Goal: Task Accomplishment & Management: Manage account settings

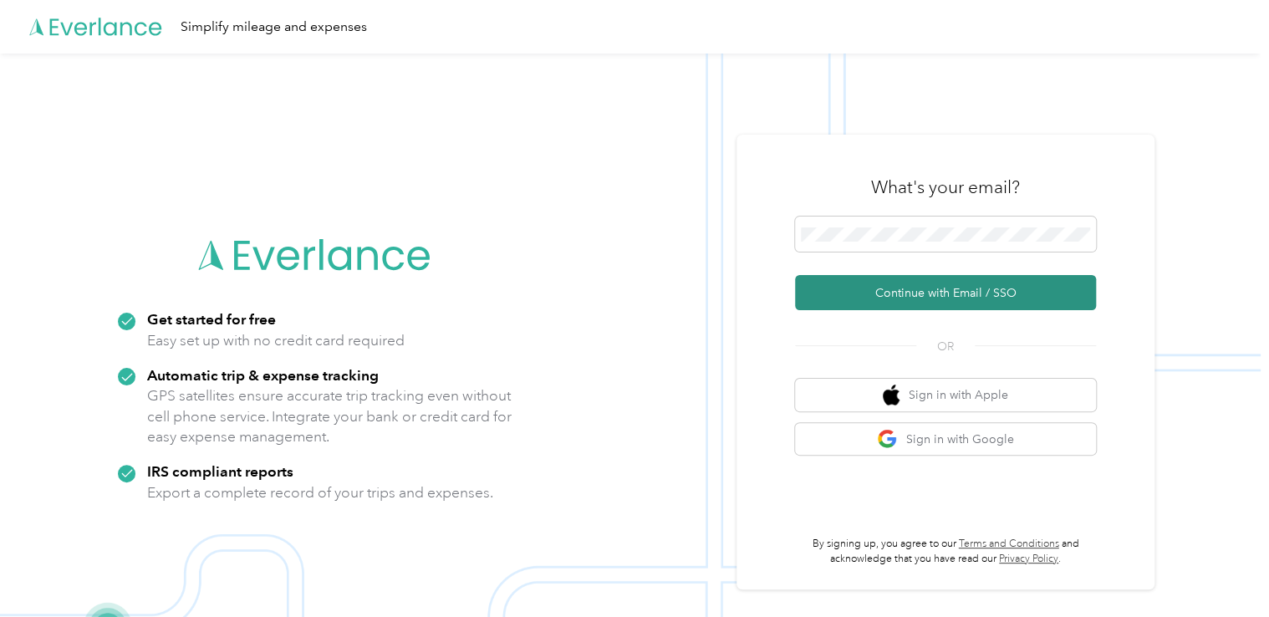
click at [911, 294] on button "Continue with Email / SSO" at bounding box center [945, 292] width 301 height 35
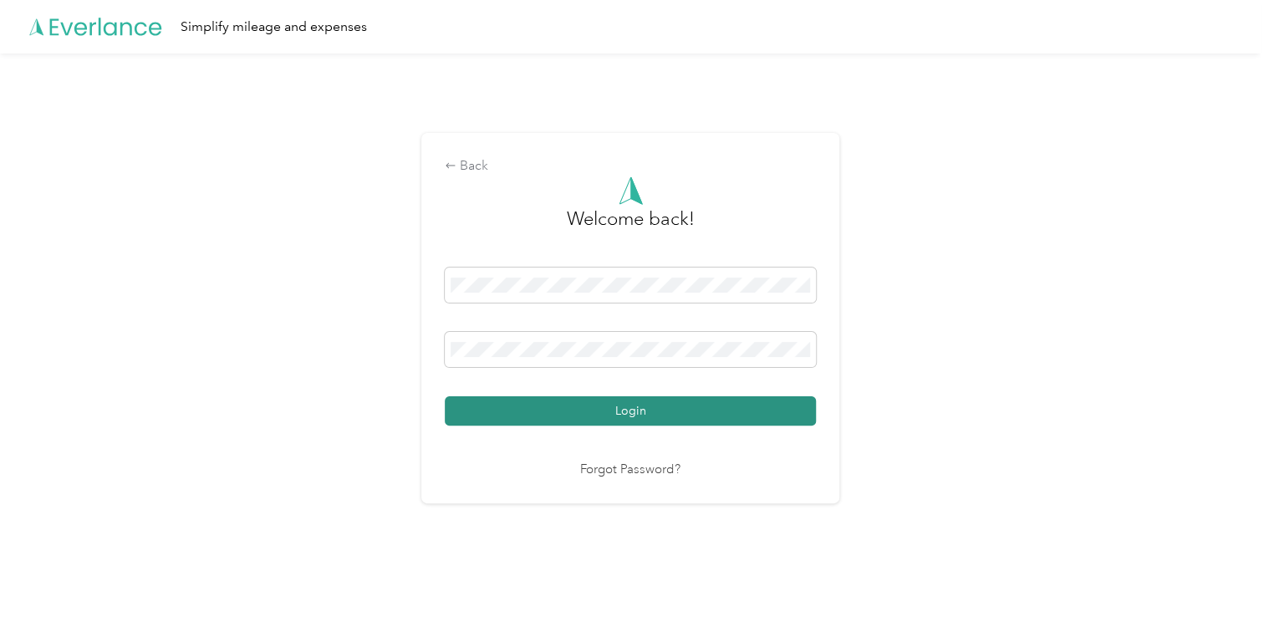
click at [605, 401] on button "Login" at bounding box center [630, 410] width 371 height 29
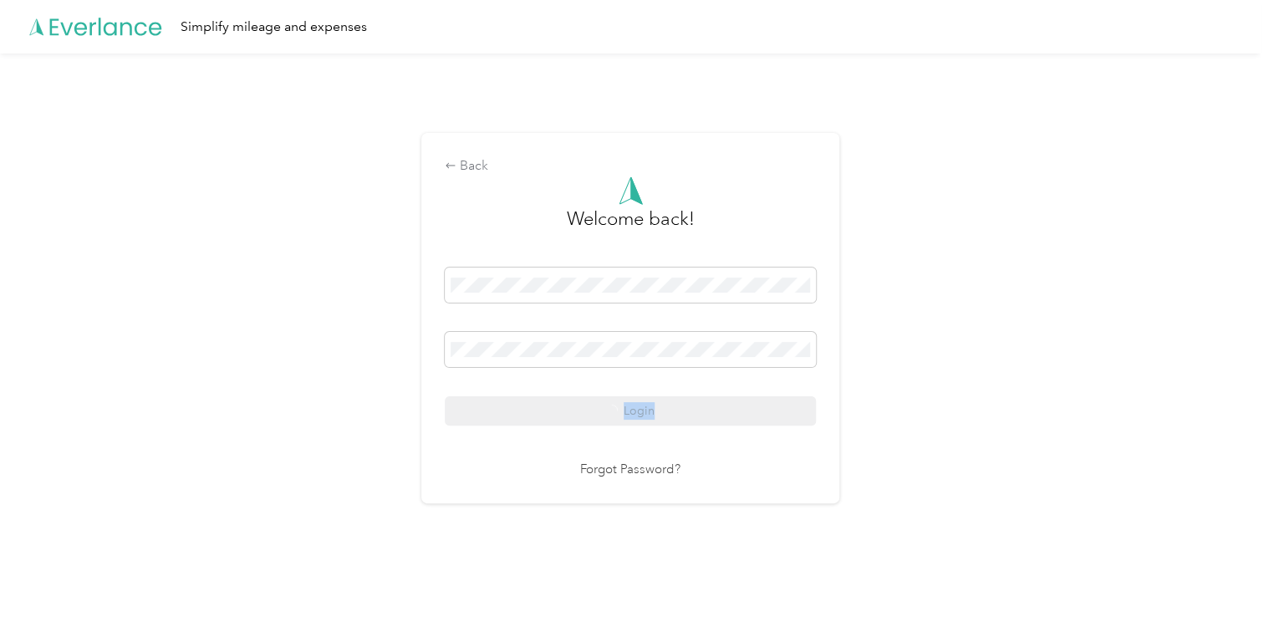
click at [605, 401] on div "Login" at bounding box center [630, 347] width 371 height 158
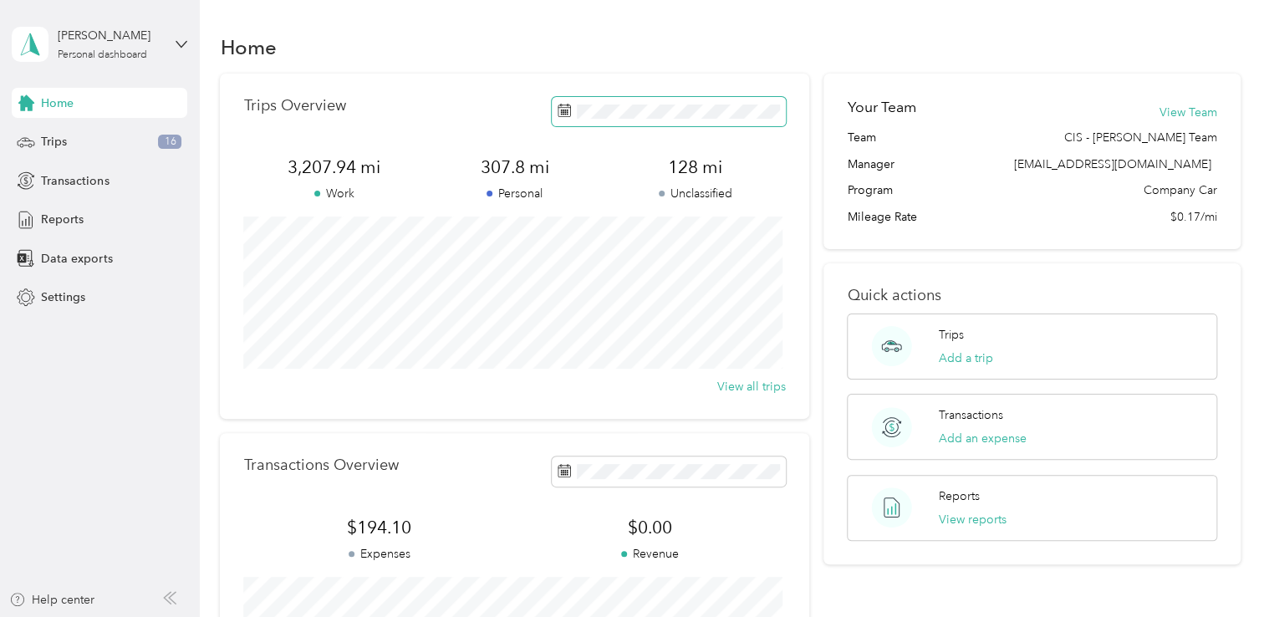
click at [582, 119] on span at bounding box center [669, 111] width 234 height 29
click at [67, 174] on span "Transactions" at bounding box center [75, 181] width 68 height 18
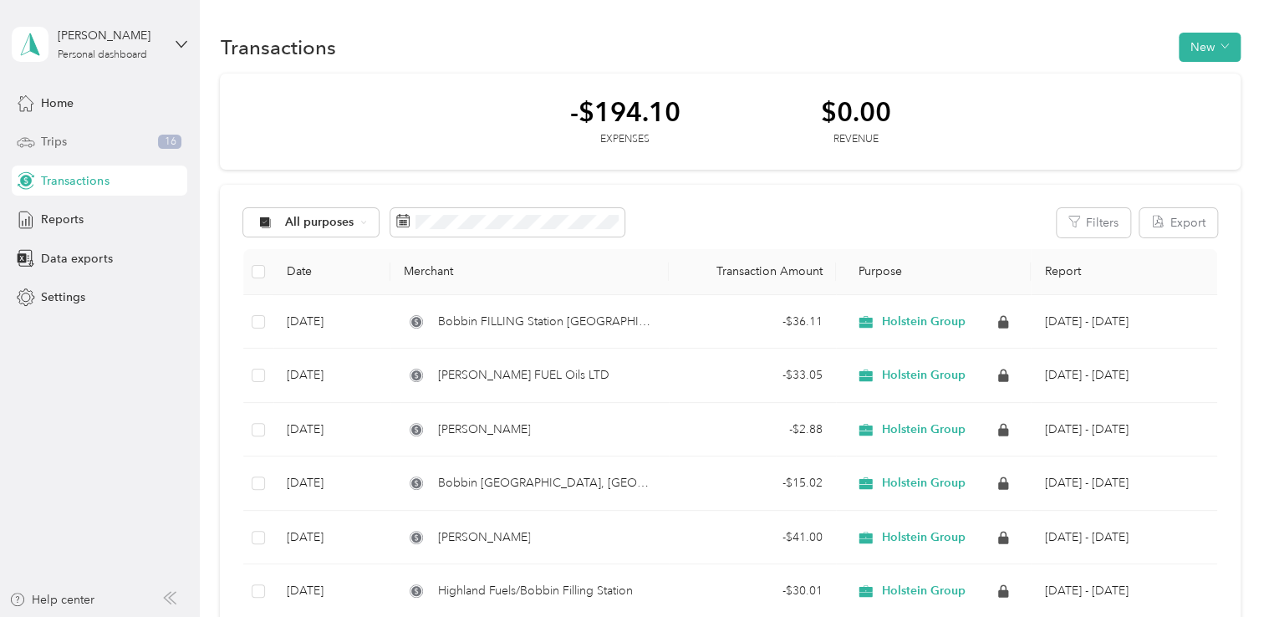
click at [54, 134] on span "Trips" at bounding box center [54, 142] width 26 height 18
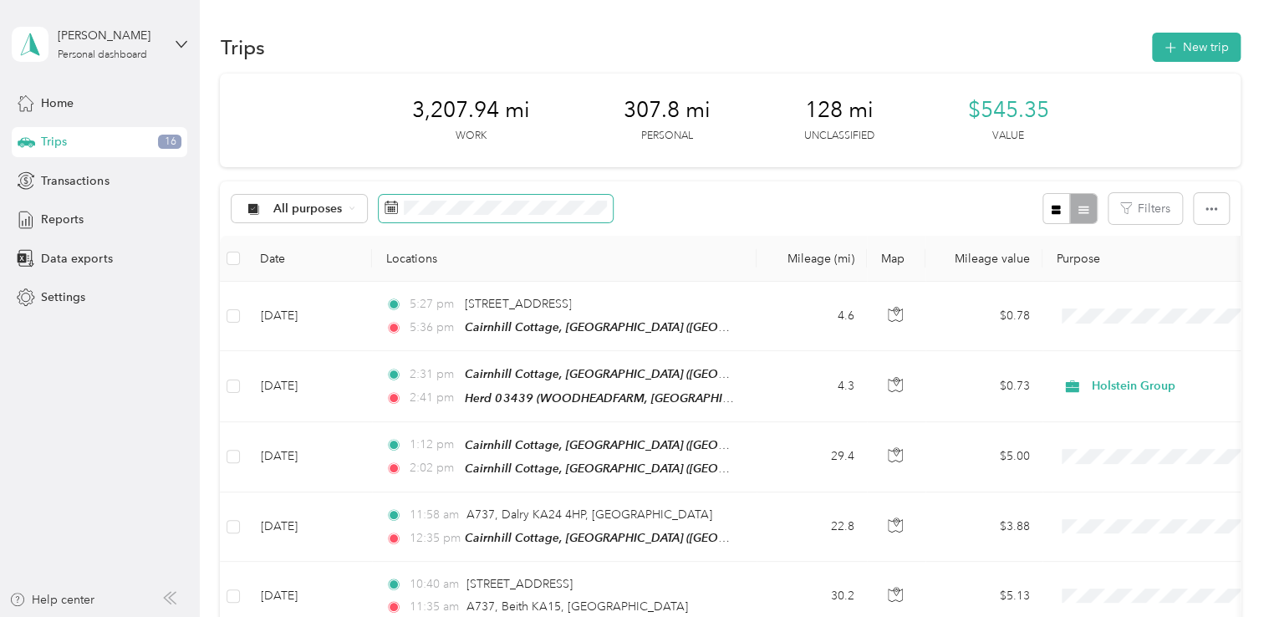
click at [399, 212] on span at bounding box center [496, 209] width 234 height 28
click at [399, 205] on span at bounding box center [496, 209] width 234 height 28
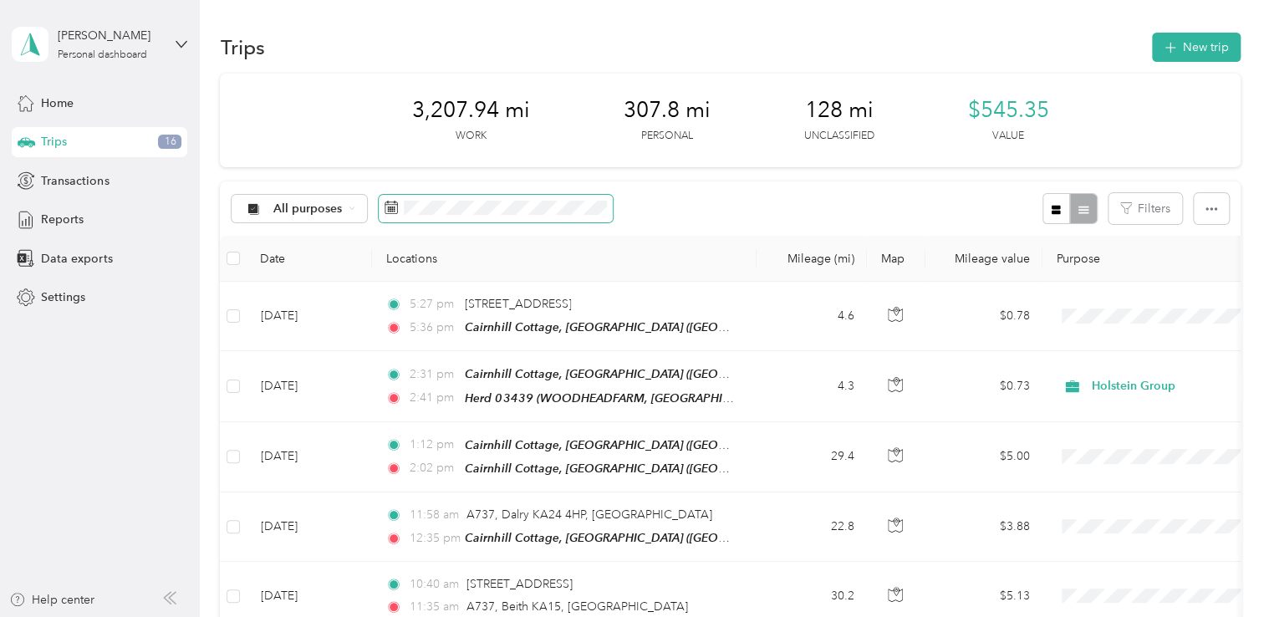
click at [399, 205] on span at bounding box center [496, 209] width 234 height 28
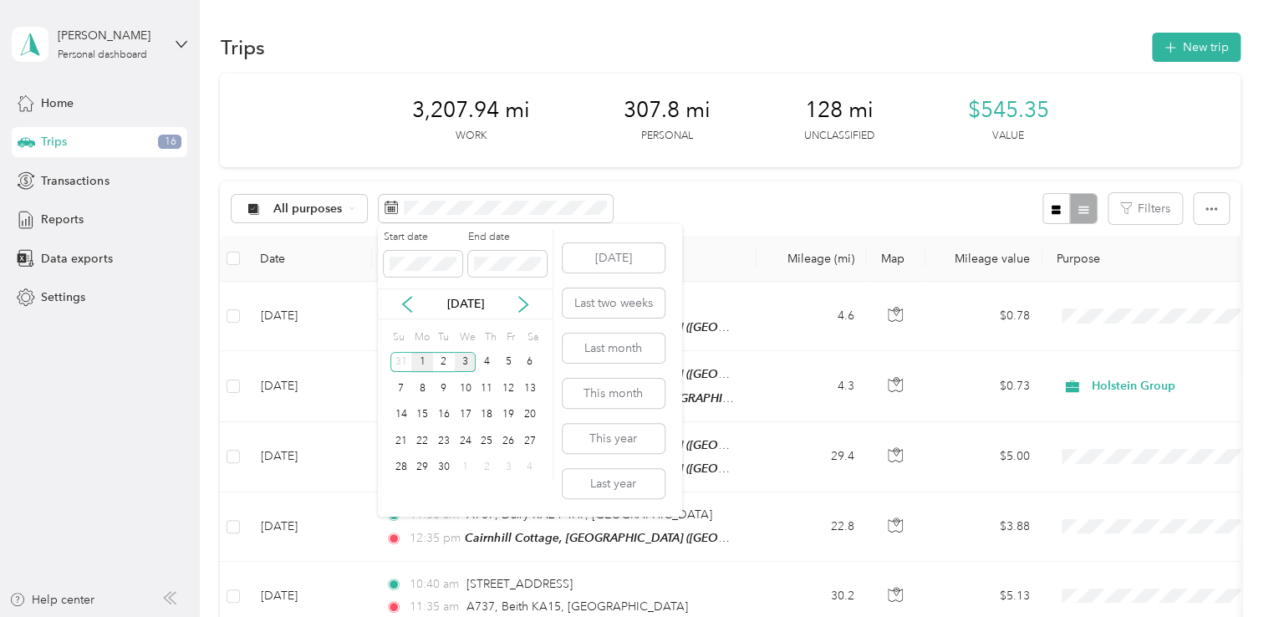
click at [424, 356] on div "1" at bounding box center [422, 362] width 22 height 21
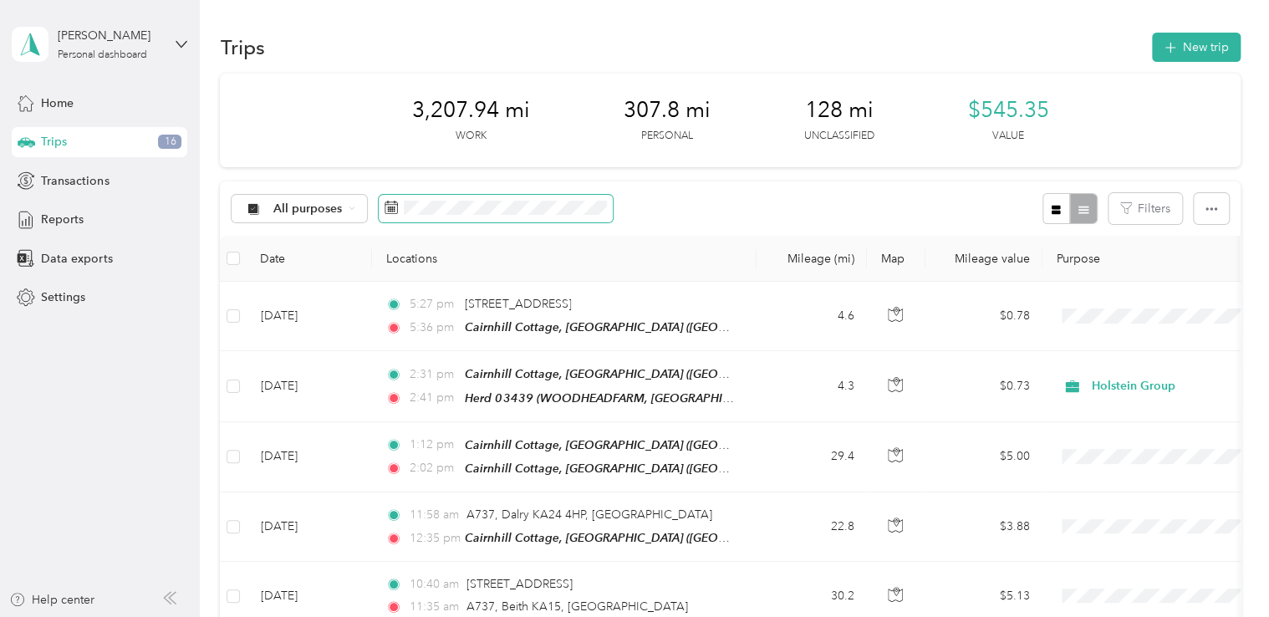
click at [518, 219] on body "[PERSON_NAME] Personal dashboard Home Trips 16 Transactions Reports Data export…" at bounding box center [630, 308] width 1261 height 617
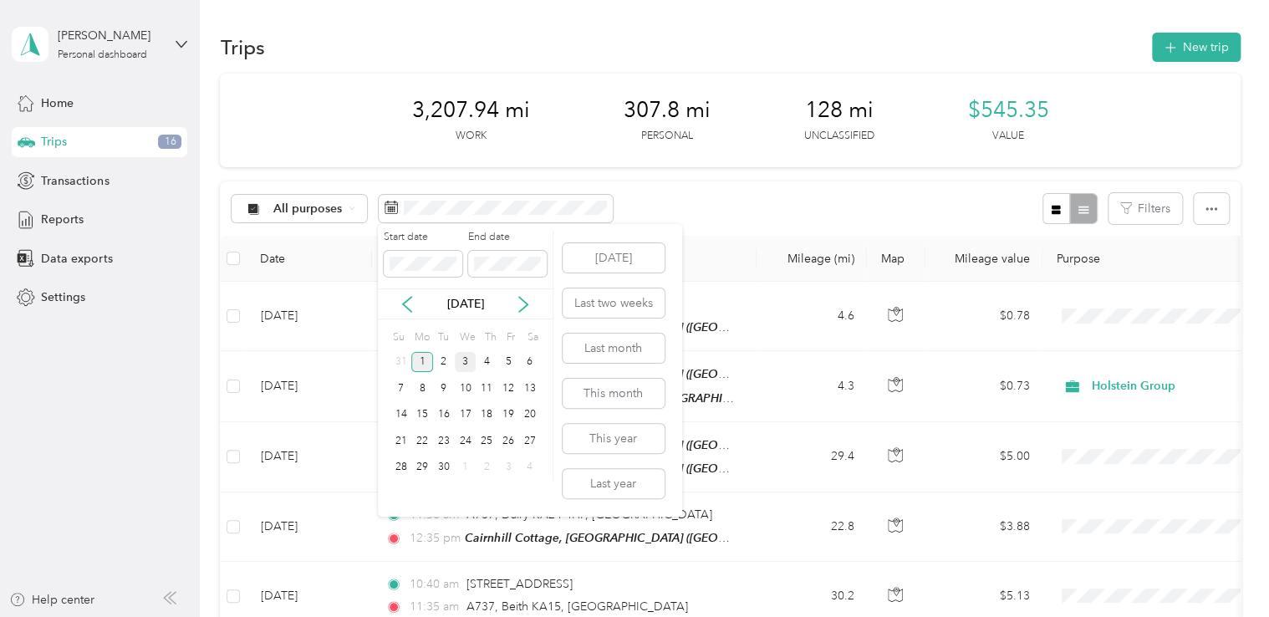
click at [421, 359] on div "1" at bounding box center [422, 362] width 22 height 21
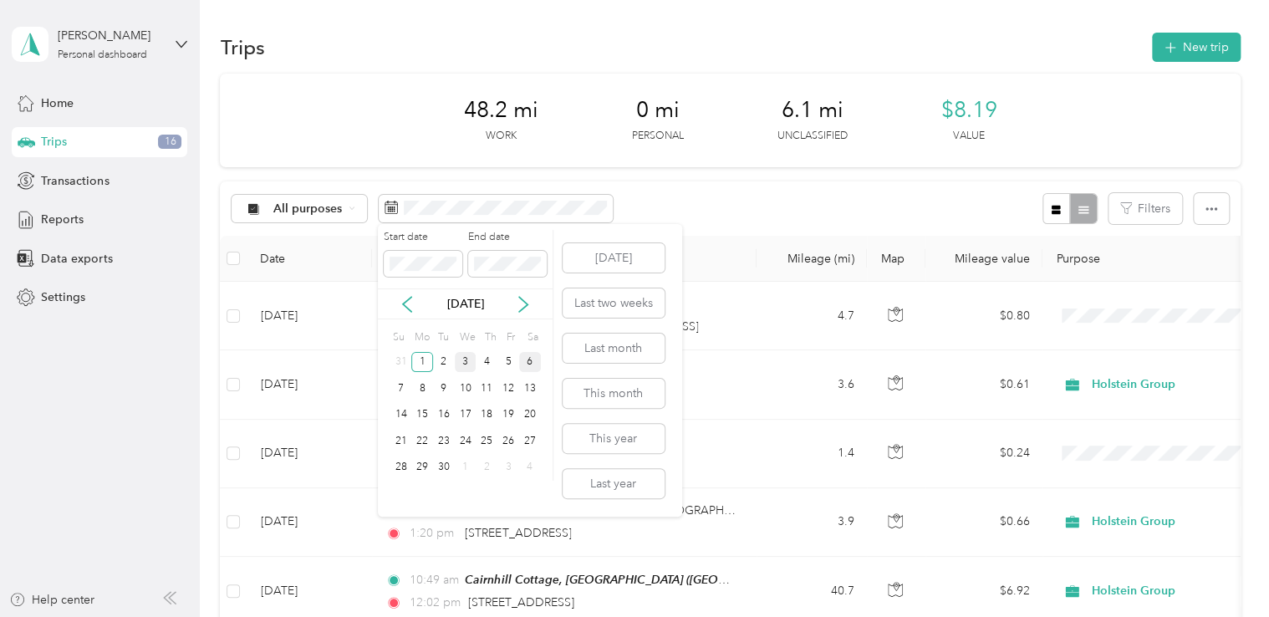
click at [523, 356] on div "6" at bounding box center [530, 362] width 22 height 21
click at [529, 363] on div "6" at bounding box center [530, 362] width 22 height 21
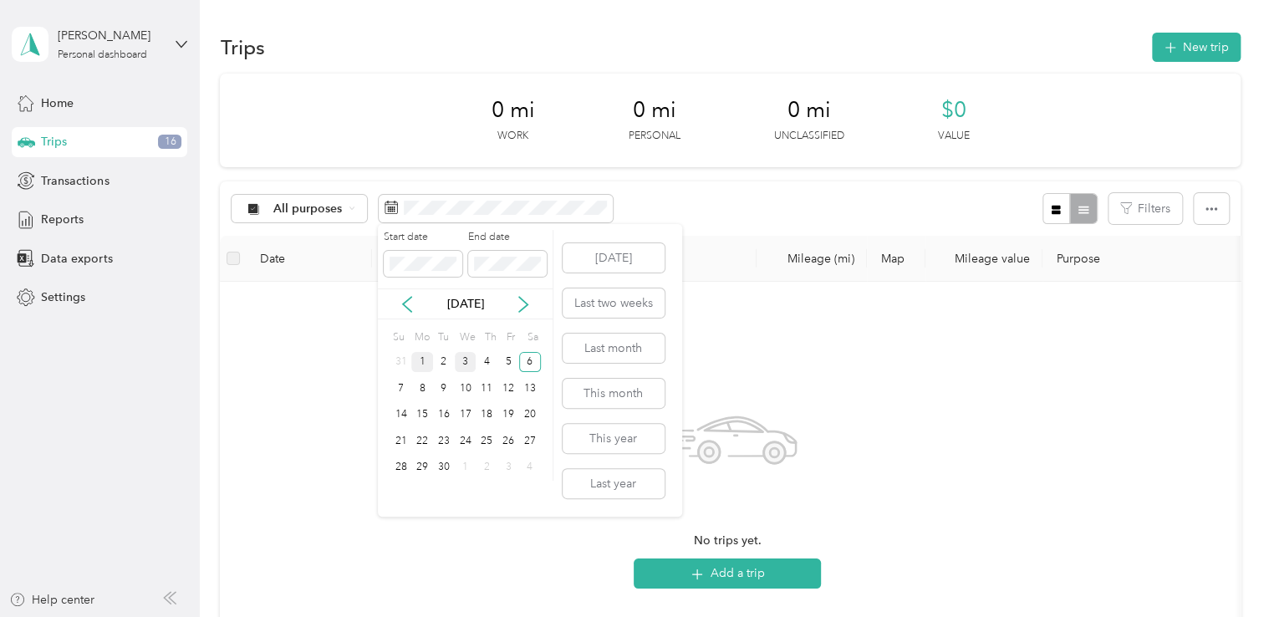
click at [417, 352] on div "1" at bounding box center [422, 362] width 22 height 21
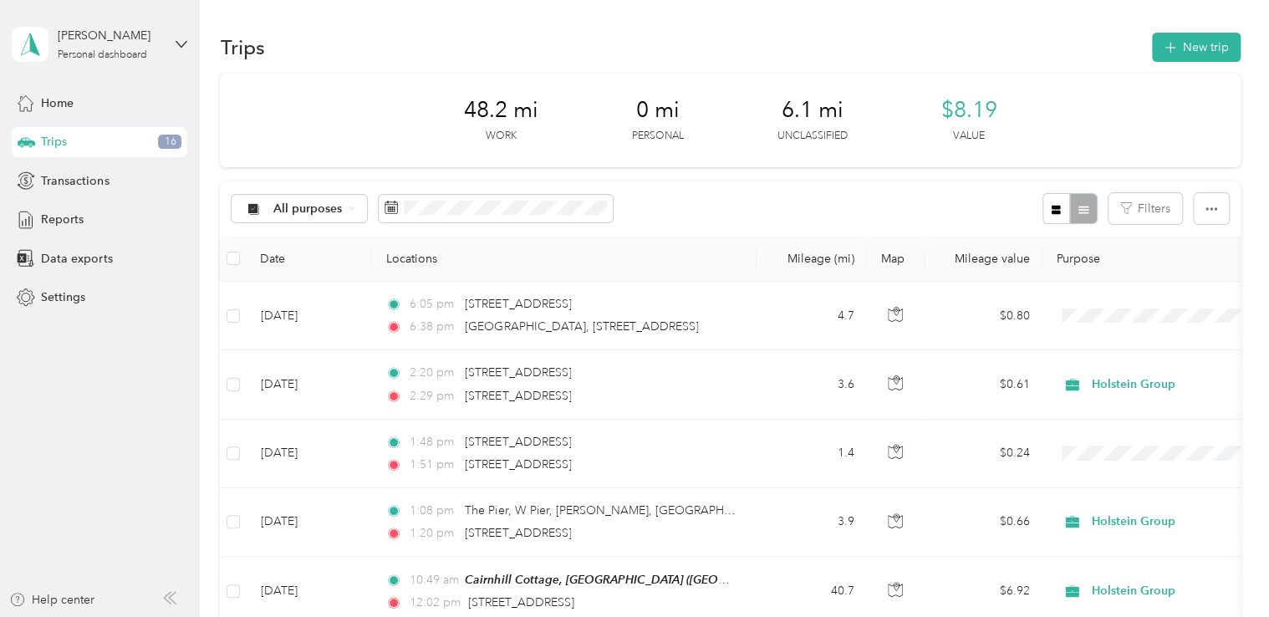
click at [531, 190] on div "All purposes Filters" at bounding box center [730, 208] width 1020 height 54
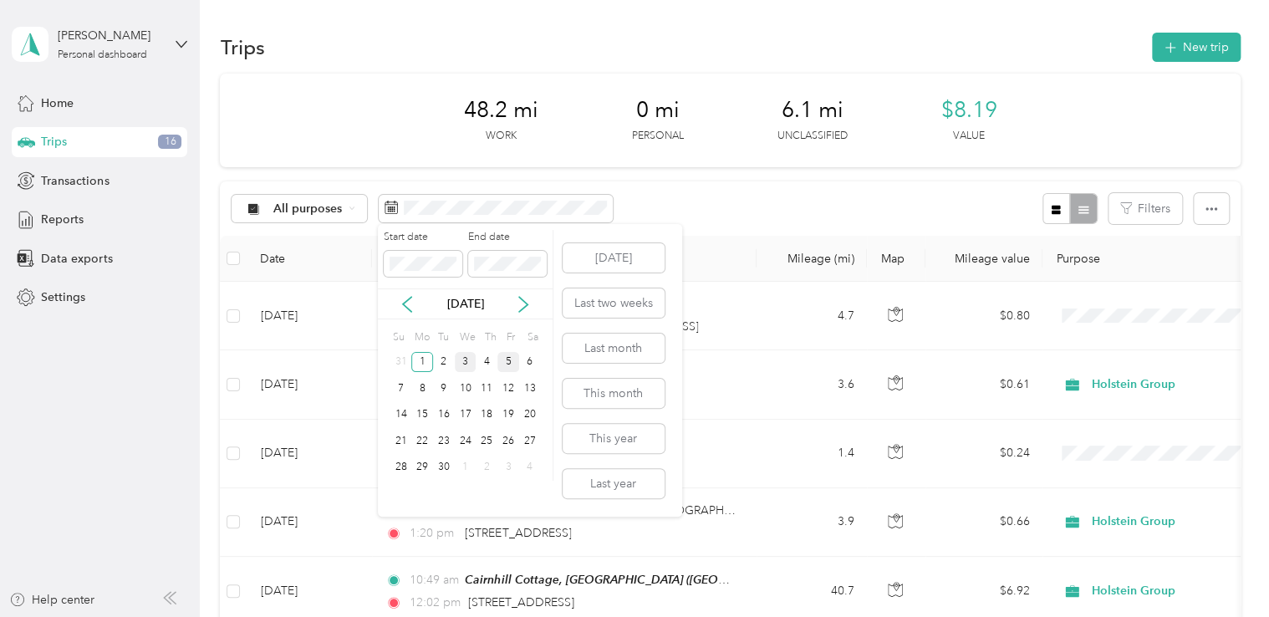
click at [508, 360] on div "5" at bounding box center [509, 362] width 22 height 21
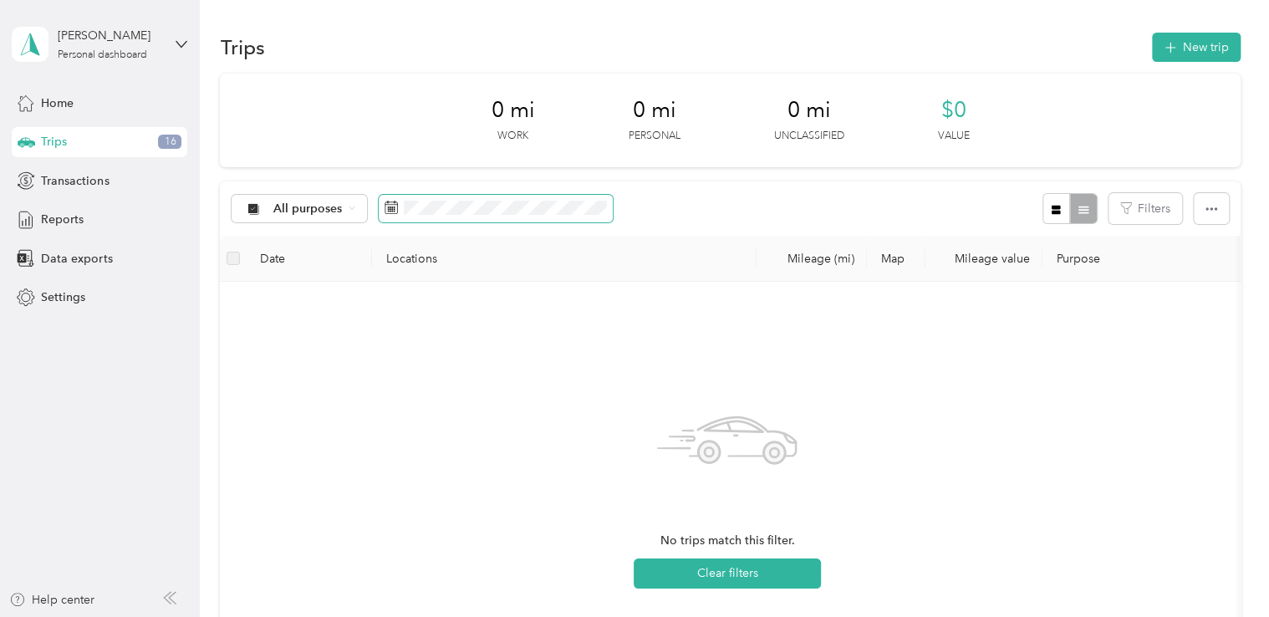
click at [385, 212] on icon at bounding box center [391, 207] width 13 height 13
click at [763, 570] on button "Clear filters" at bounding box center [727, 574] width 187 height 30
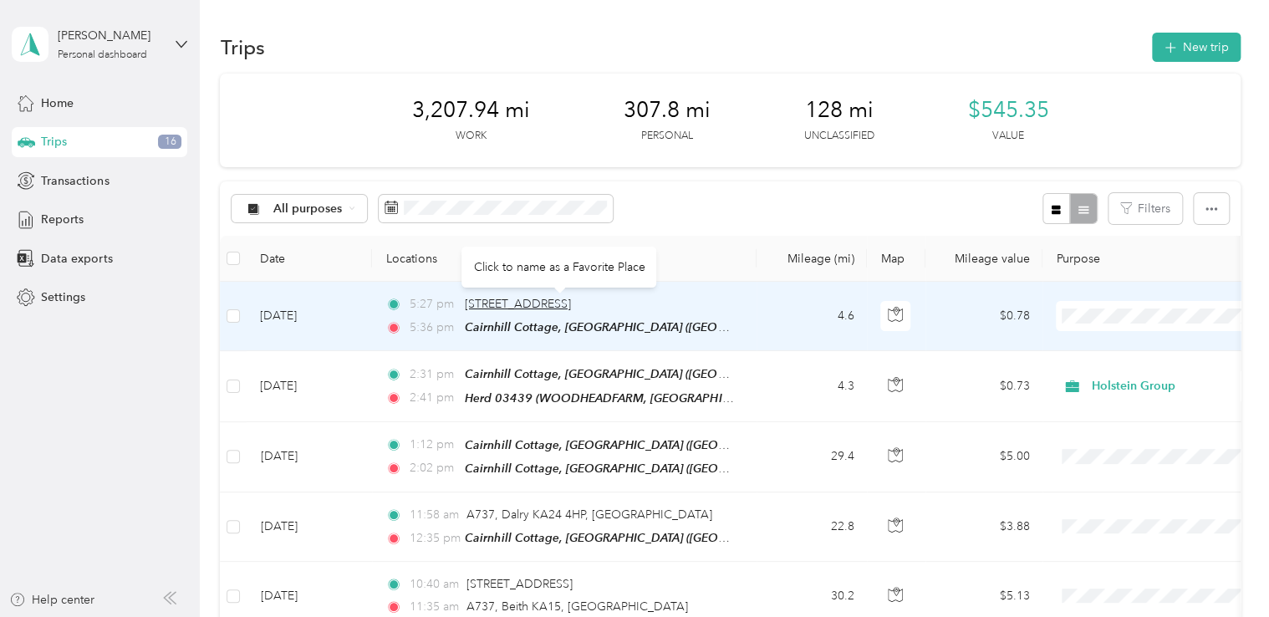
click at [554, 306] on span "[STREET_ADDRESS]" at bounding box center [518, 304] width 106 height 14
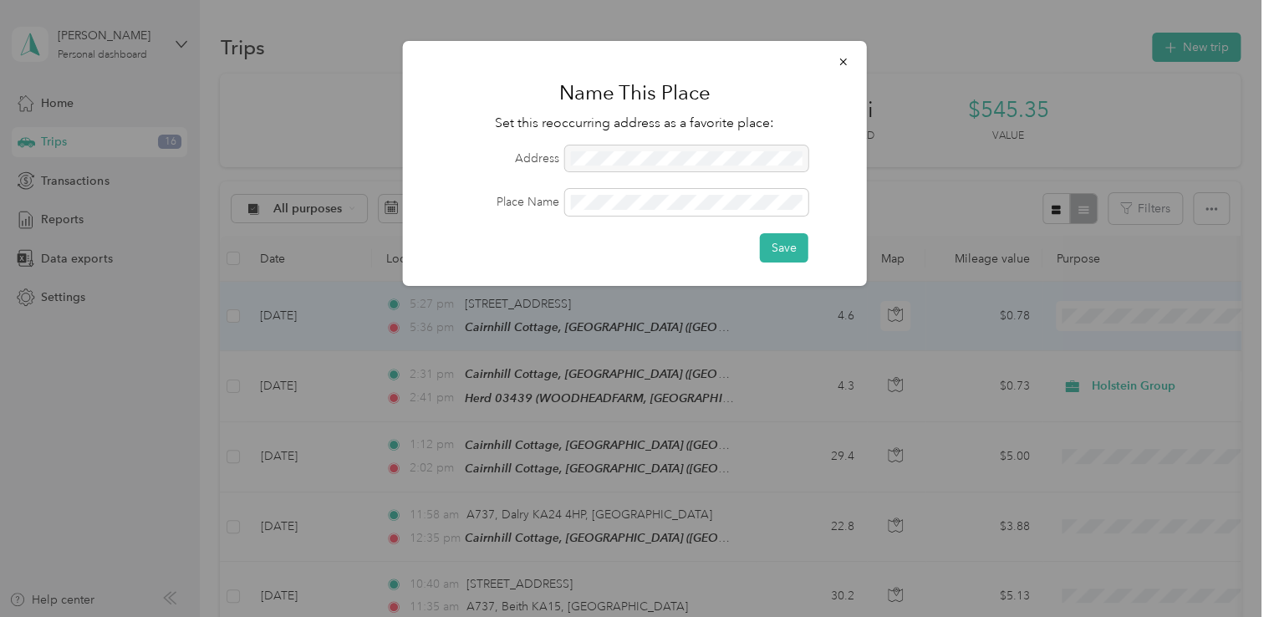
click at [605, 149] on div at bounding box center [686, 159] width 243 height 27
click at [603, 156] on div at bounding box center [686, 159] width 243 height 27
click at [605, 156] on div at bounding box center [686, 159] width 243 height 27
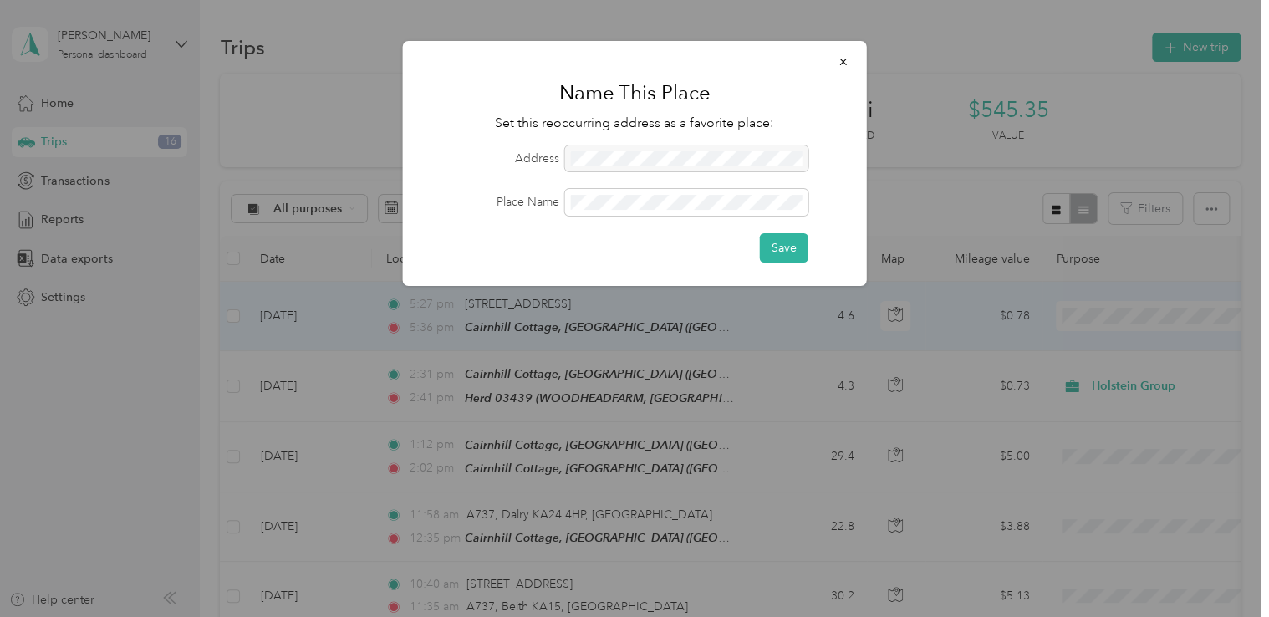
click at [605, 156] on div at bounding box center [686, 159] width 243 height 27
click at [845, 69] on button "button" at bounding box center [843, 61] width 35 height 29
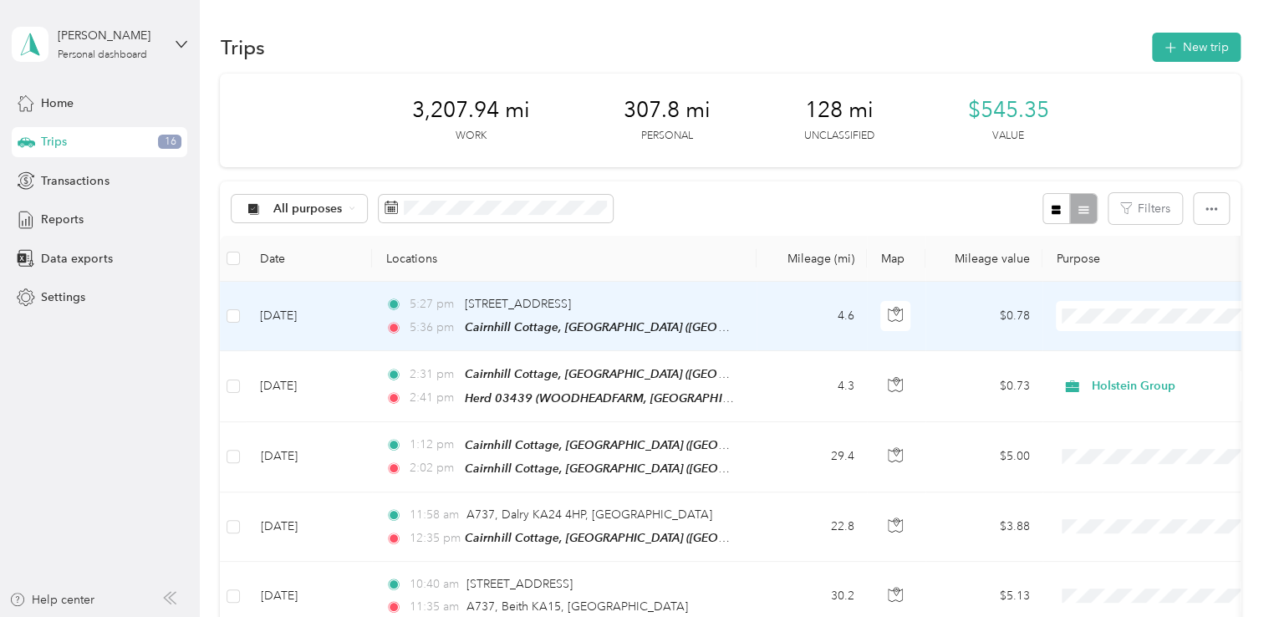
click at [813, 328] on td "4.6" at bounding box center [812, 316] width 110 height 69
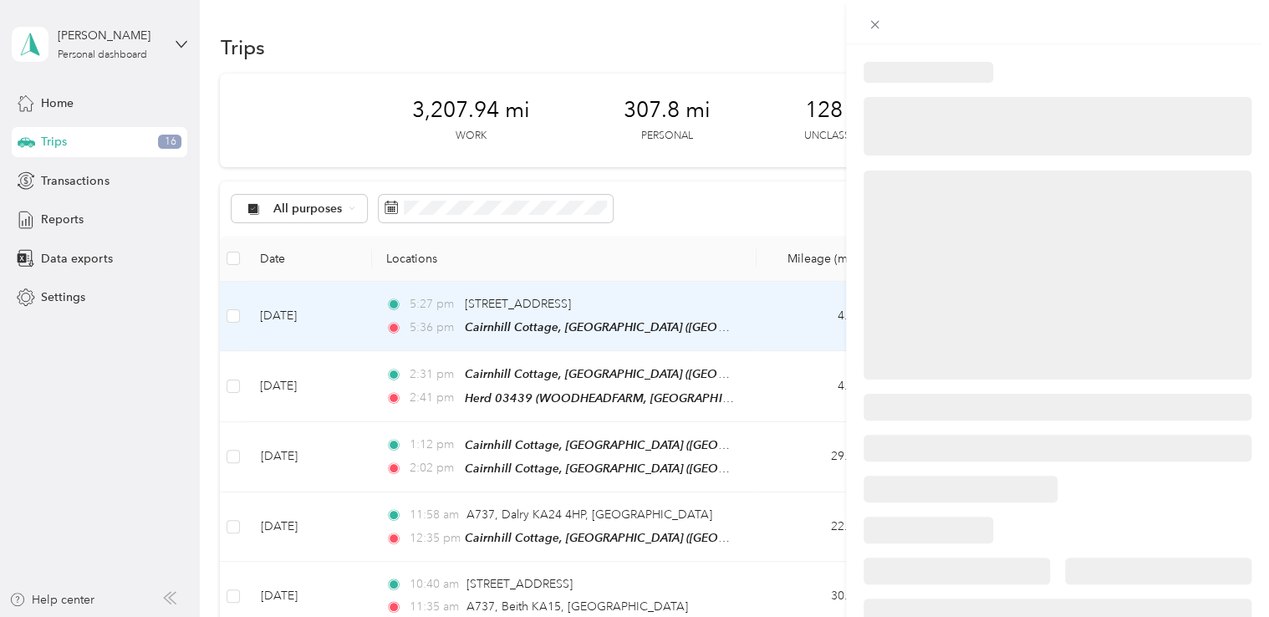
click at [973, 462] on div at bounding box center [634, 308] width 1269 height 617
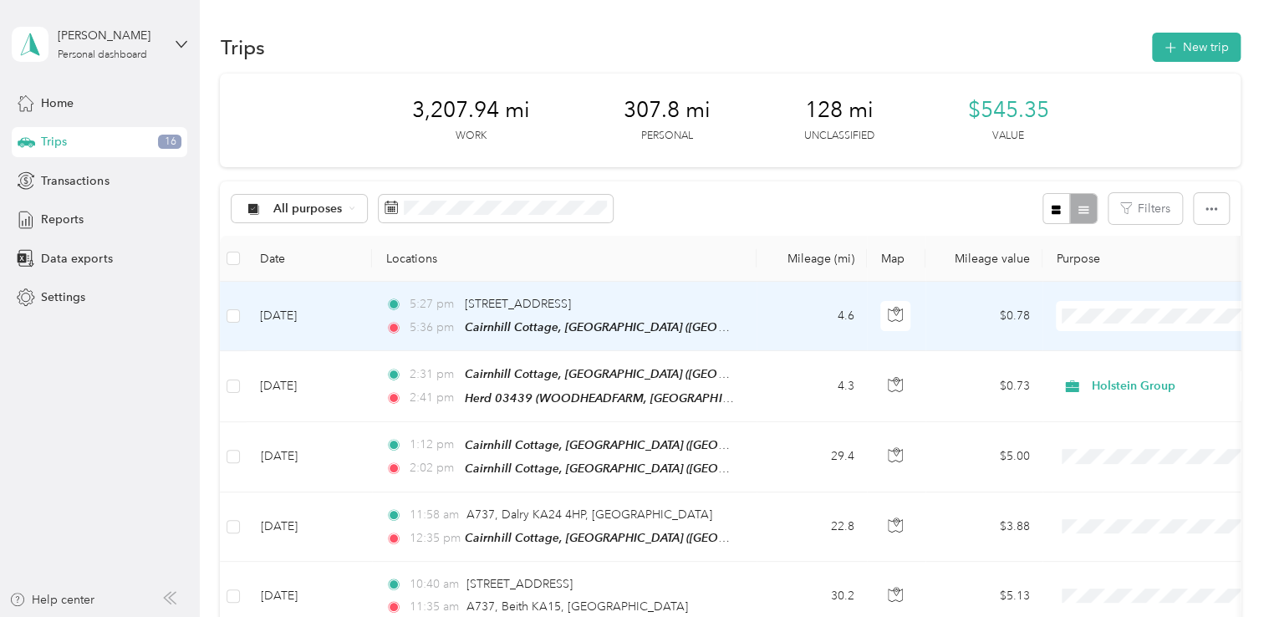
click at [829, 342] on td "4.6" at bounding box center [812, 316] width 110 height 69
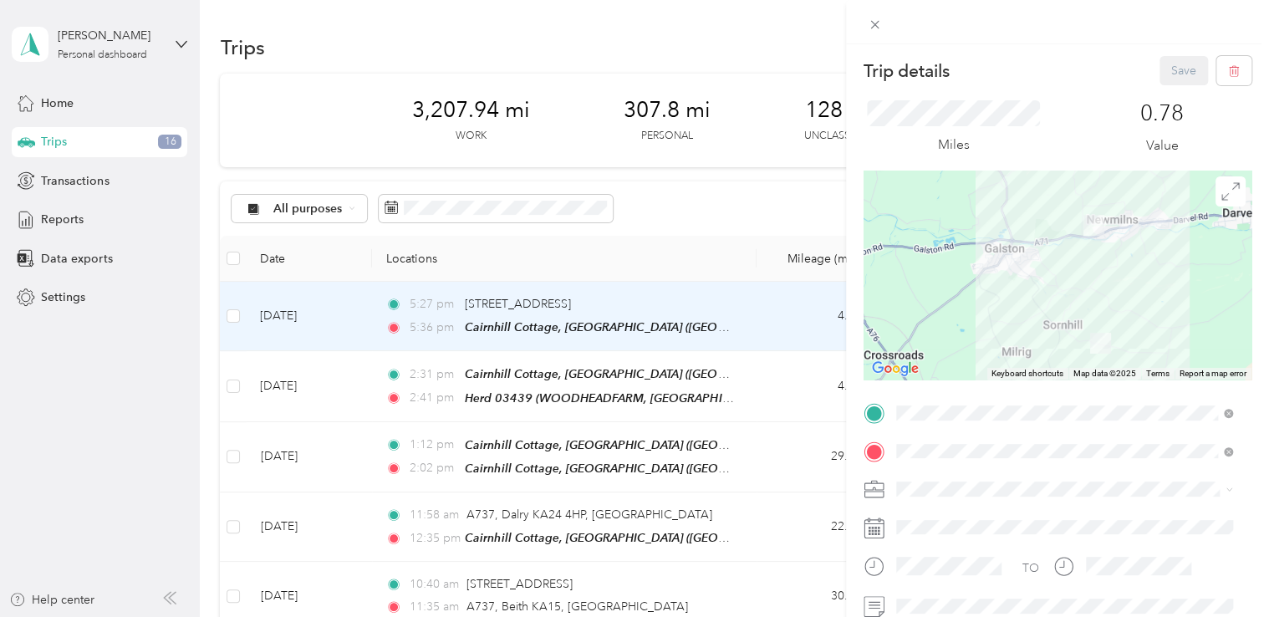
click at [989, 249] on div "TEAM Herd 03439 WOODHEADFARM, KA16 9LL, [GEOGRAPHIC_DATA], [GEOGRAPHIC_DATA], […" at bounding box center [1076, 234] width 299 height 59
click at [1165, 69] on button "Save" at bounding box center [1184, 70] width 49 height 29
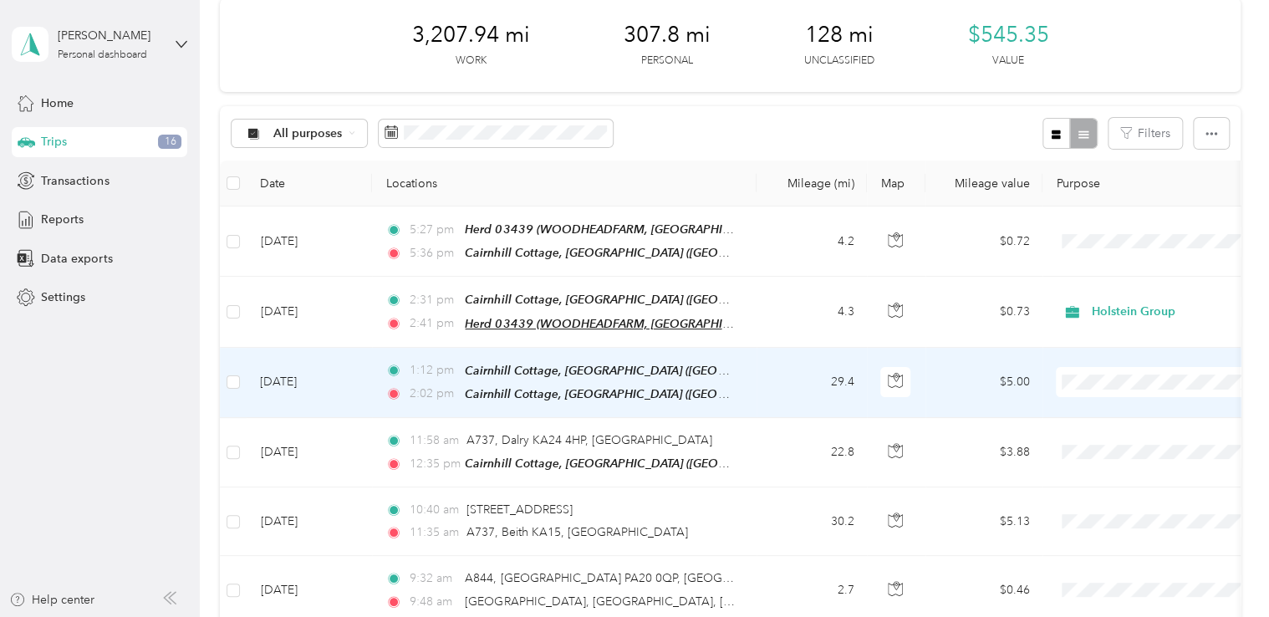
scroll to position [76, 0]
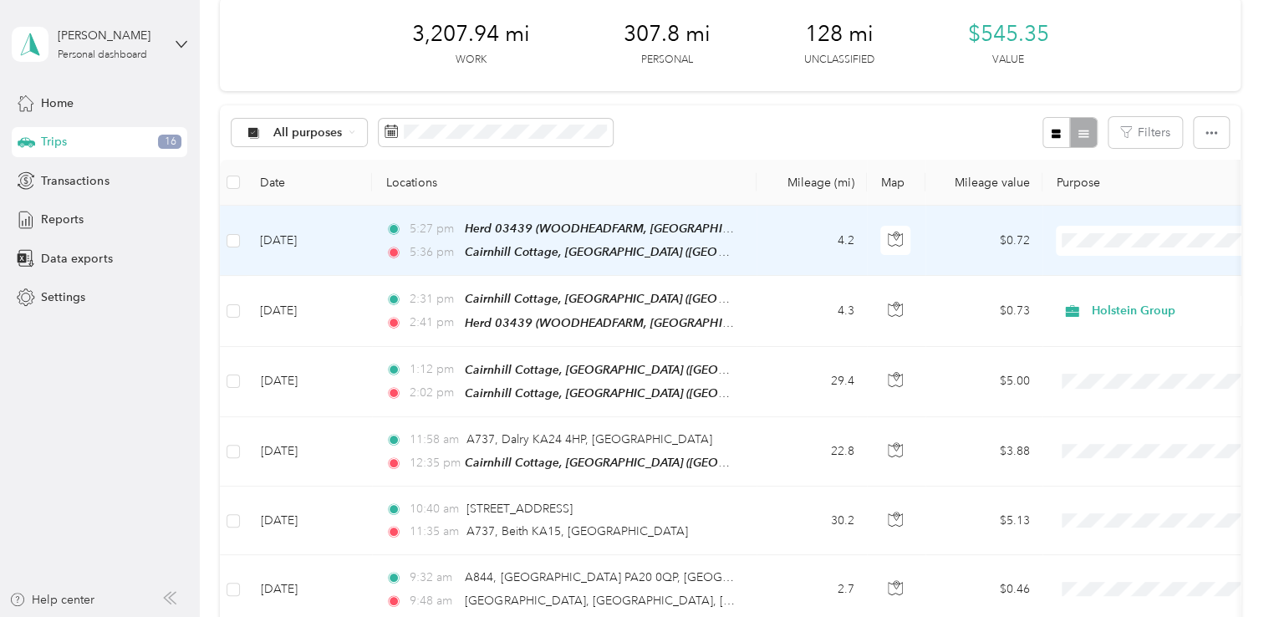
click at [1131, 275] on ol "Holstein Group Personal" at bounding box center [1160, 276] width 207 height 59
click at [1113, 267] on span "Holstein Group" at bounding box center [1175, 262] width 155 height 18
click at [982, 255] on td "$0.71" at bounding box center [984, 241] width 117 height 70
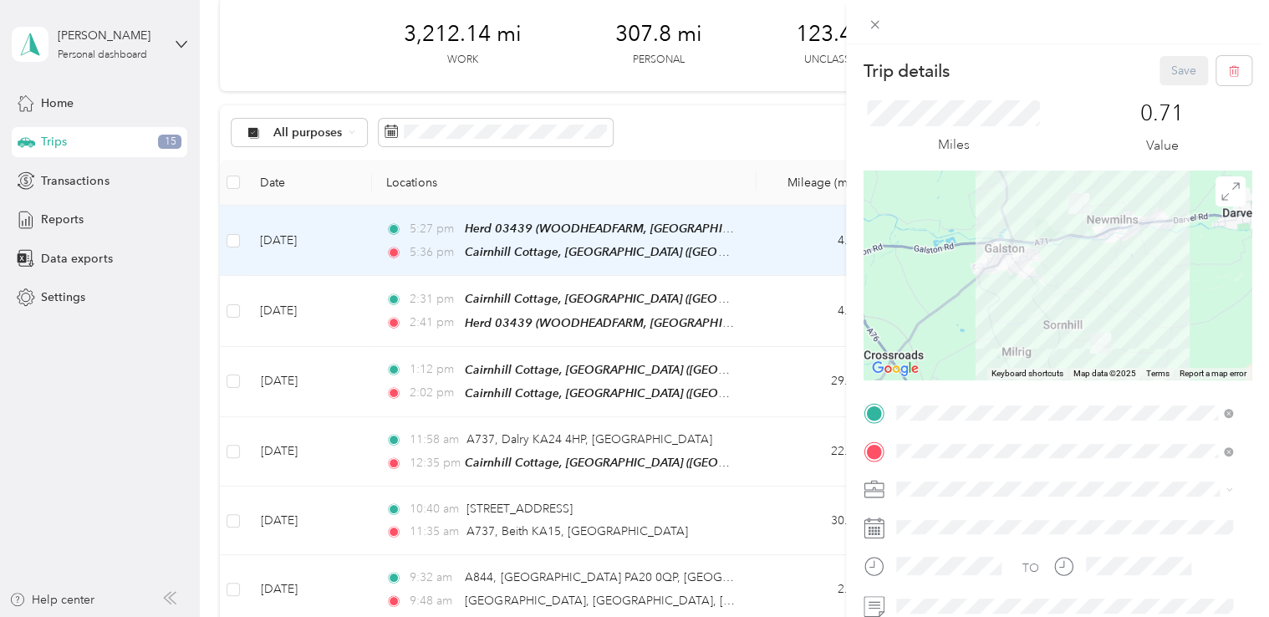
click at [679, 196] on div "Trip details Save This trip cannot be edited because it is either under review,…" at bounding box center [634, 308] width 1269 height 617
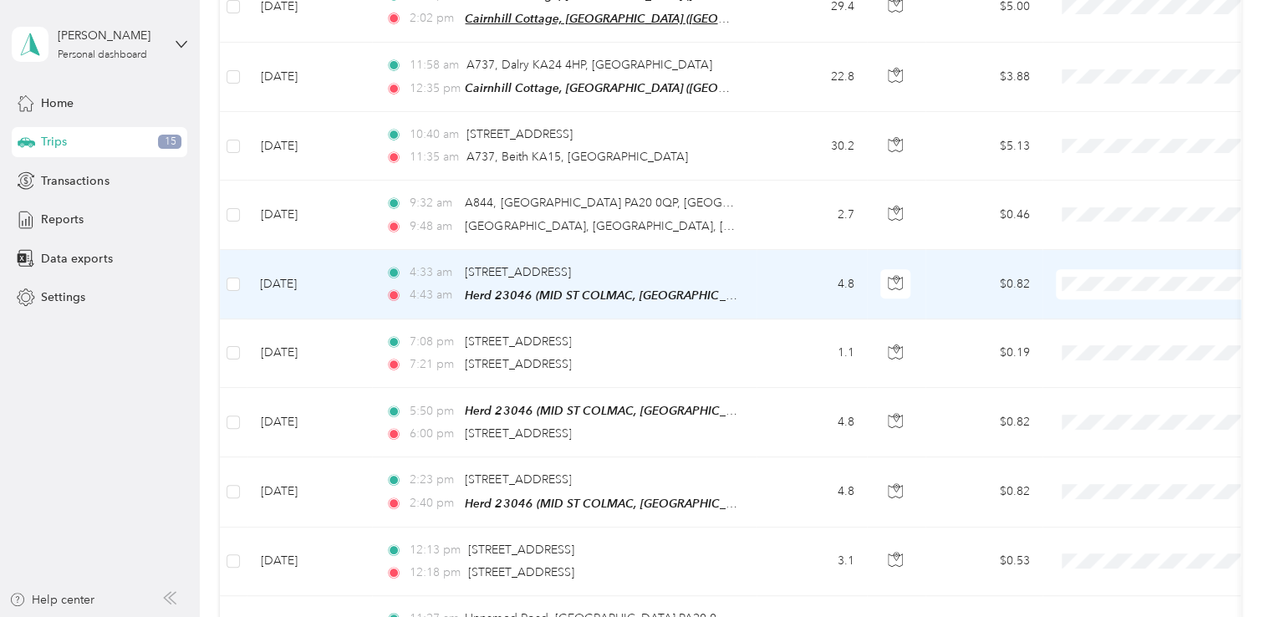
scroll to position [448, 0]
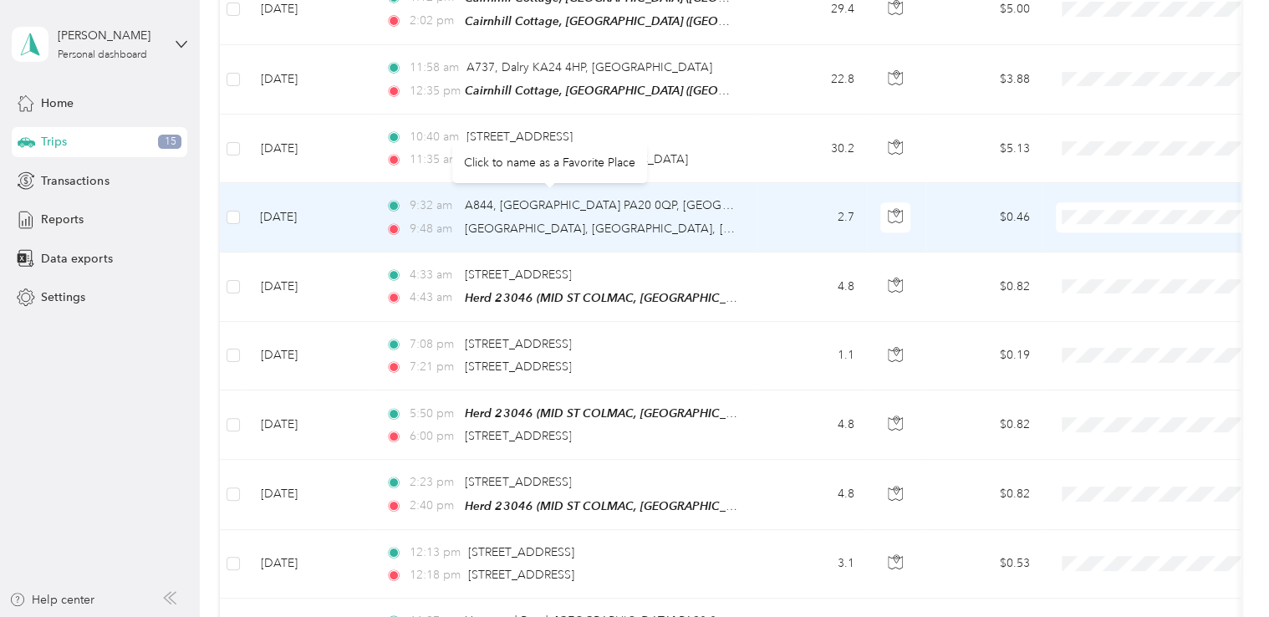
click at [508, 155] on div "Click to name as a Favorite Place" at bounding box center [549, 162] width 195 height 41
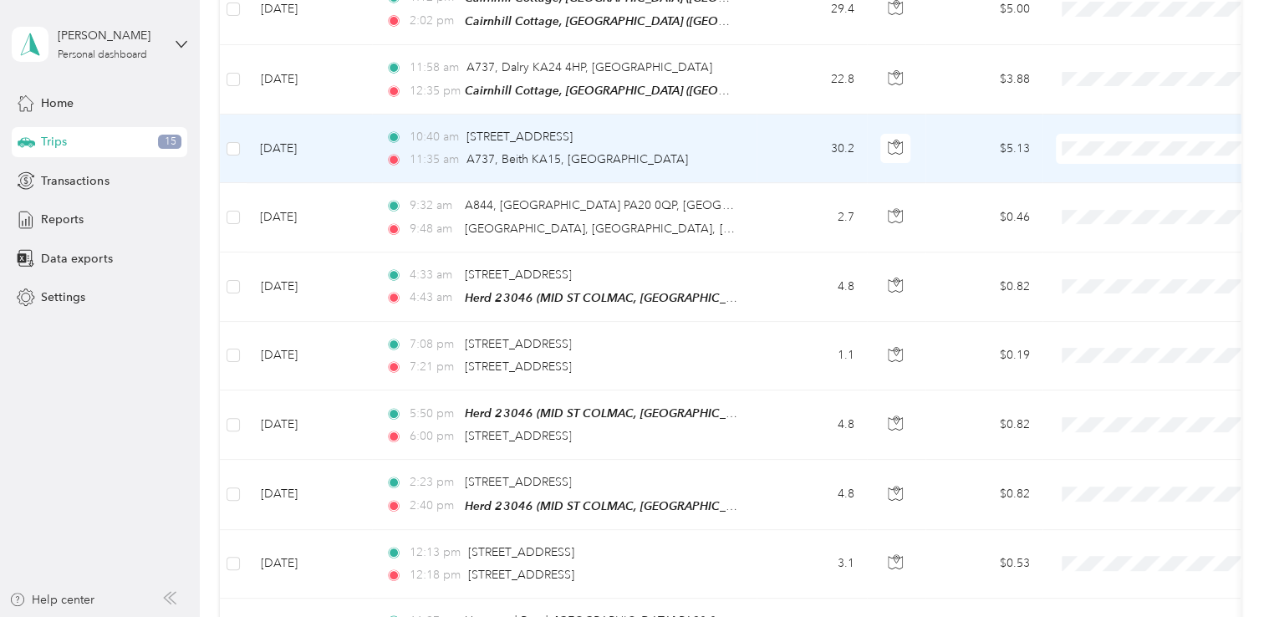
click at [756, 145] on td "10:40 am [GEOGRAPHIC_DATA], [GEOGRAPHIC_DATA], [GEOGRAPHIC_DATA] 11:35 am A737,…" at bounding box center [564, 149] width 385 height 69
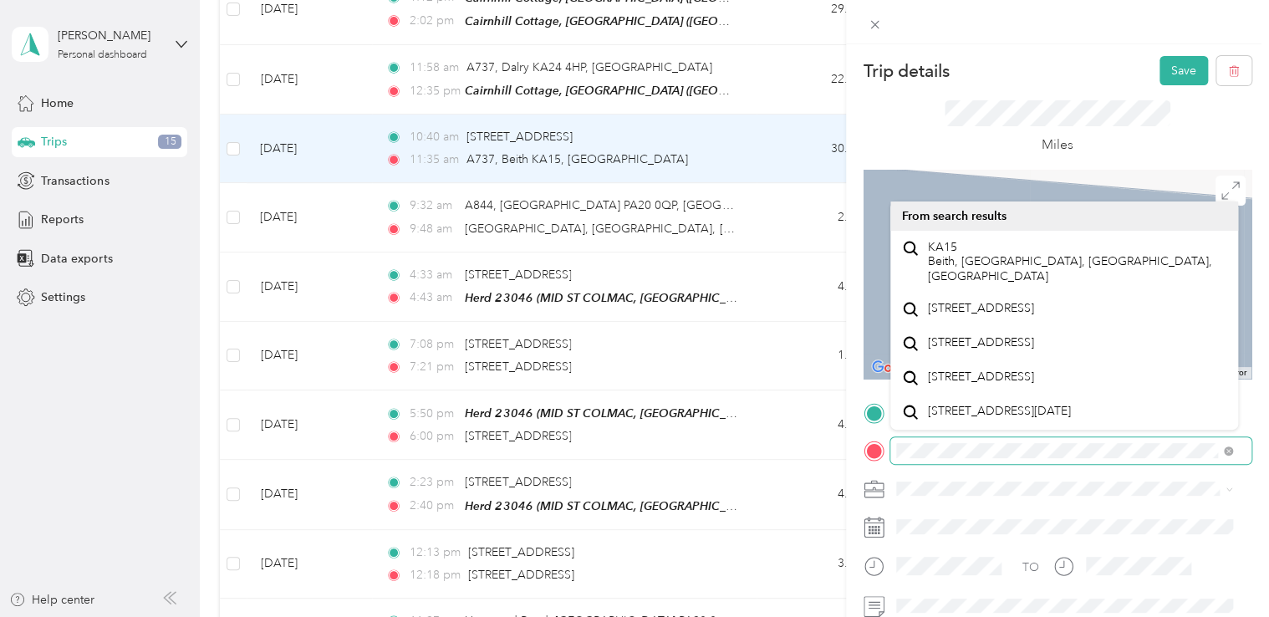
click at [767, 390] on div "Trip details Save This trip cannot be edited because it is either under review,…" at bounding box center [634, 308] width 1269 height 617
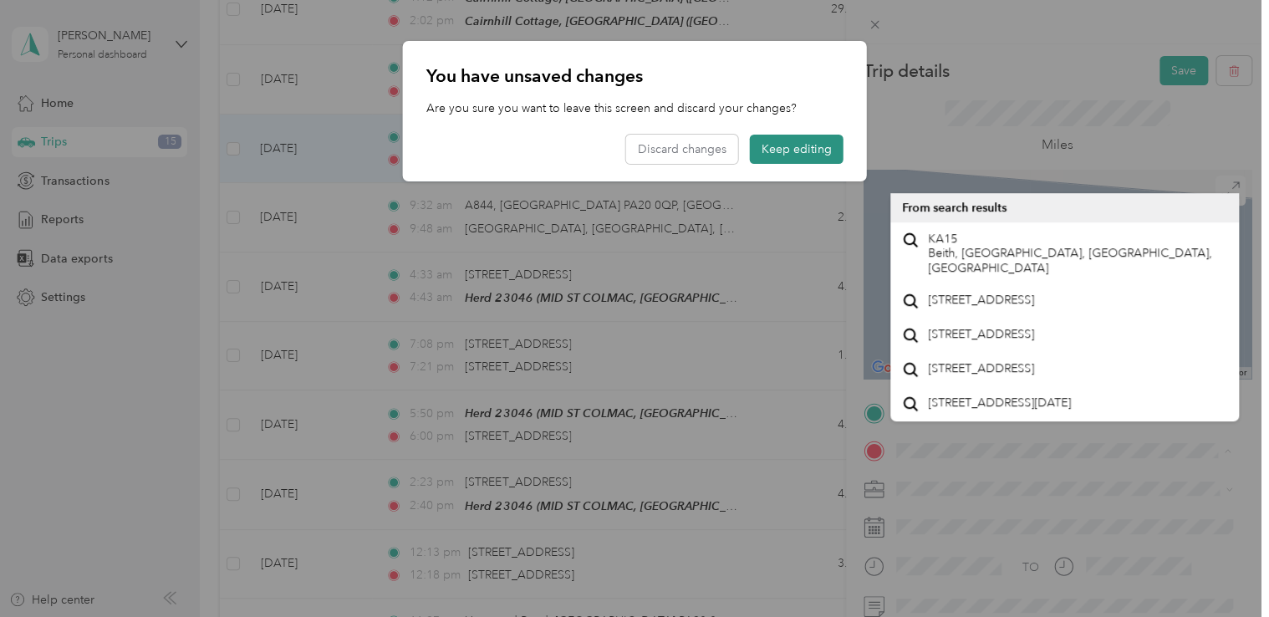
click at [797, 148] on button "Keep editing" at bounding box center [797, 149] width 94 height 29
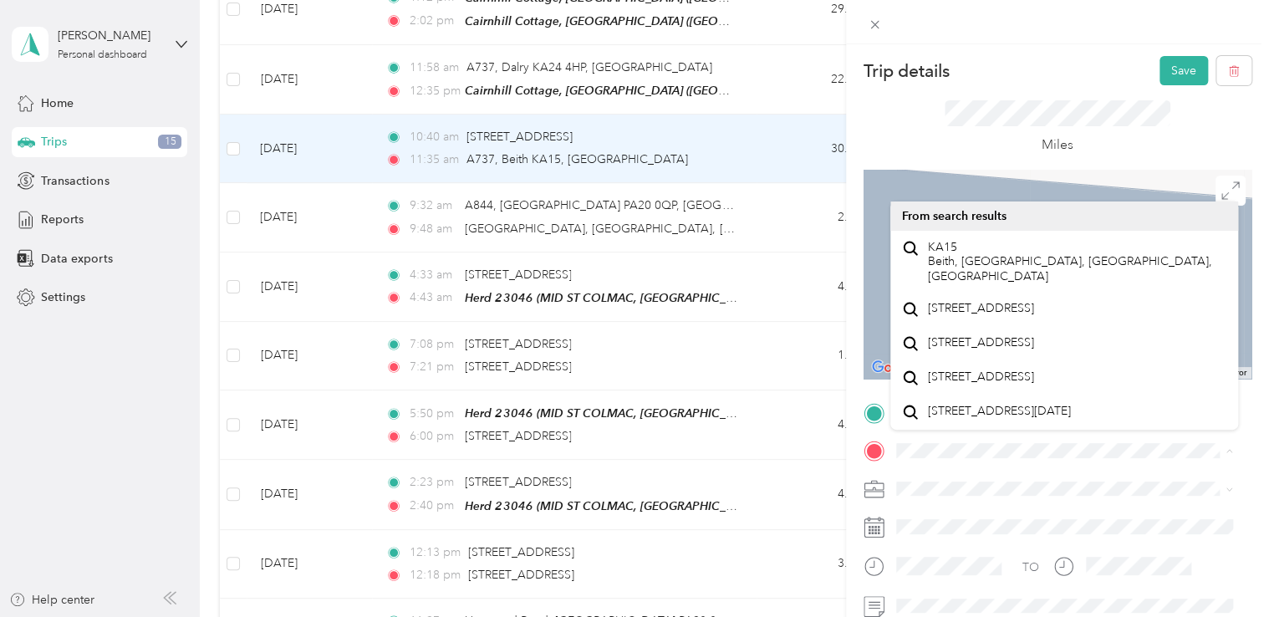
click at [1144, 170] on div at bounding box center [1058, 274] width 388 height 209
click at [756, 426] on div "Trip details Save This trip cannot be edited because it is either under review,…" at bounding box center [634, 308] width 1269 height 617
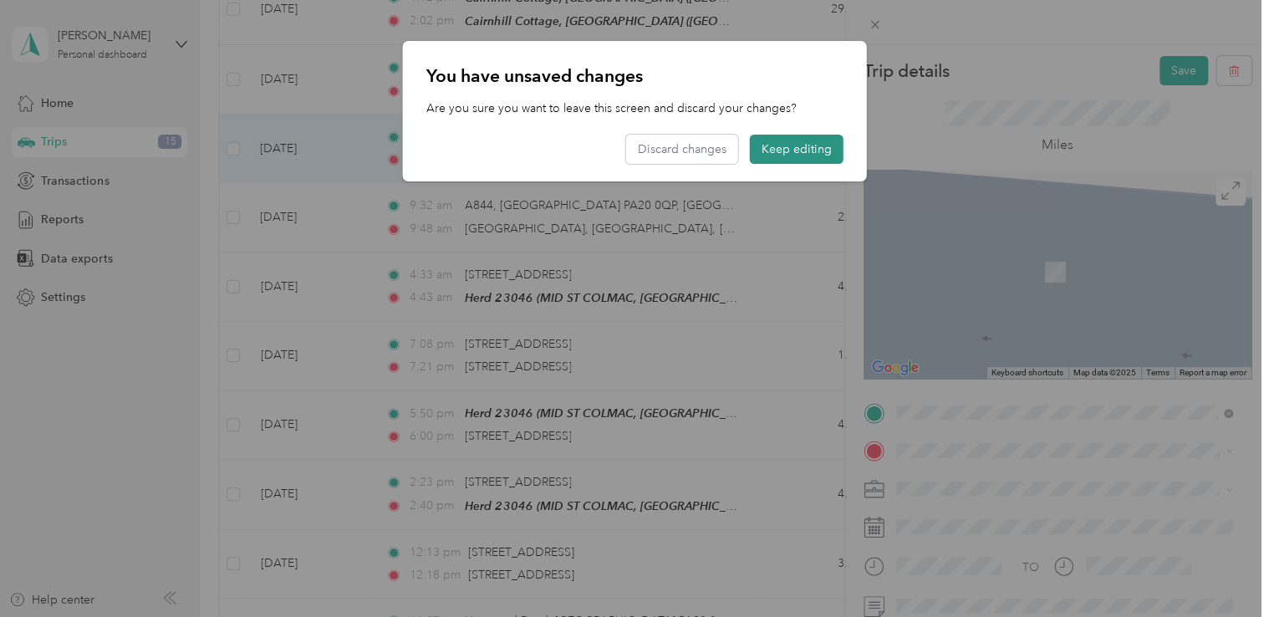
drag, startPoint x: 807, startPoint y: 168, endPoint x: 804, endPoint y: 151, distance: 17.9
click at [804, 151] on div "You have unsaved changes Are you sure you want to leave this screen and discard…" at bounding box center [635, 111] width 464 height 140
click at [804, 151] on button "Keep editing" at bounding box center [797, 149] width 94 height 29
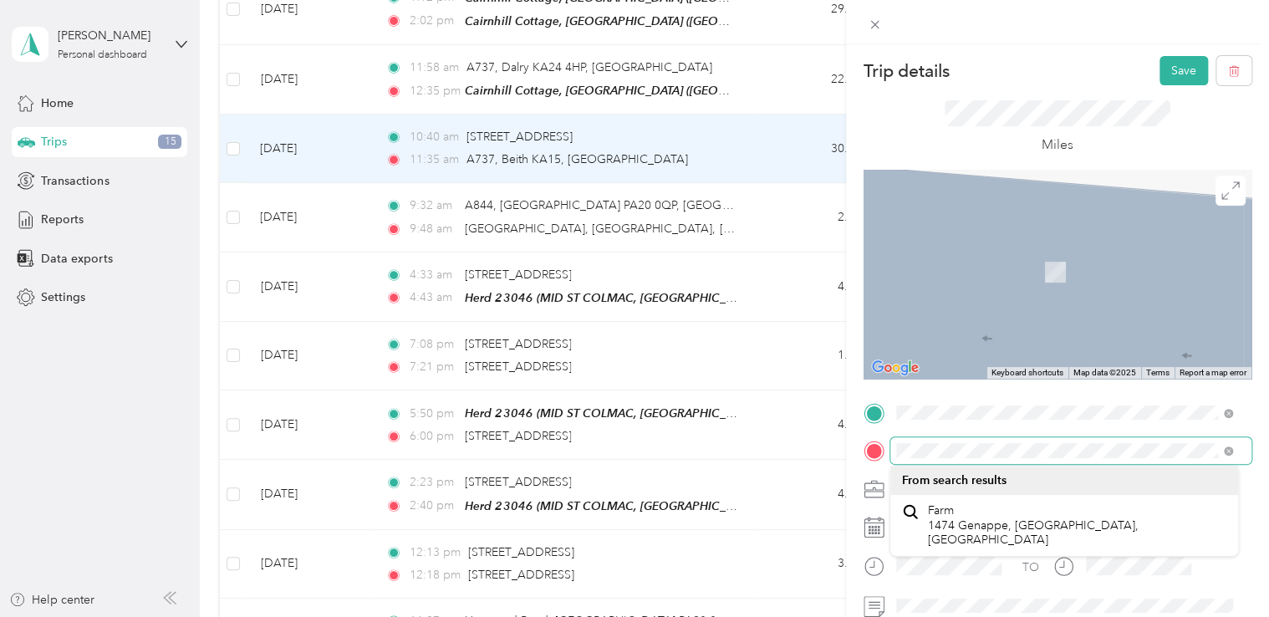
click at [877, 436] on div "TO Add photo" at bounding box center [1058, 584] width 388 height 369
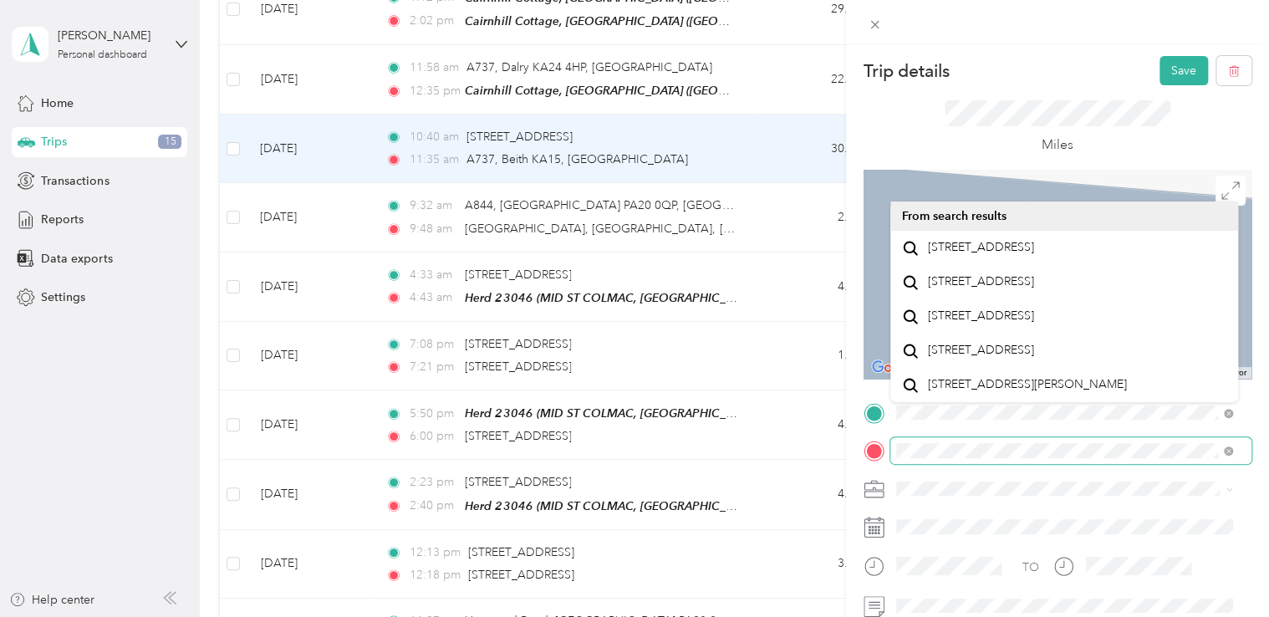
click at [795, 484] on div "Trip details Save This trip cannot be edited because it is either under review,…" at bounding box center [634, 308] width 1269 height 617
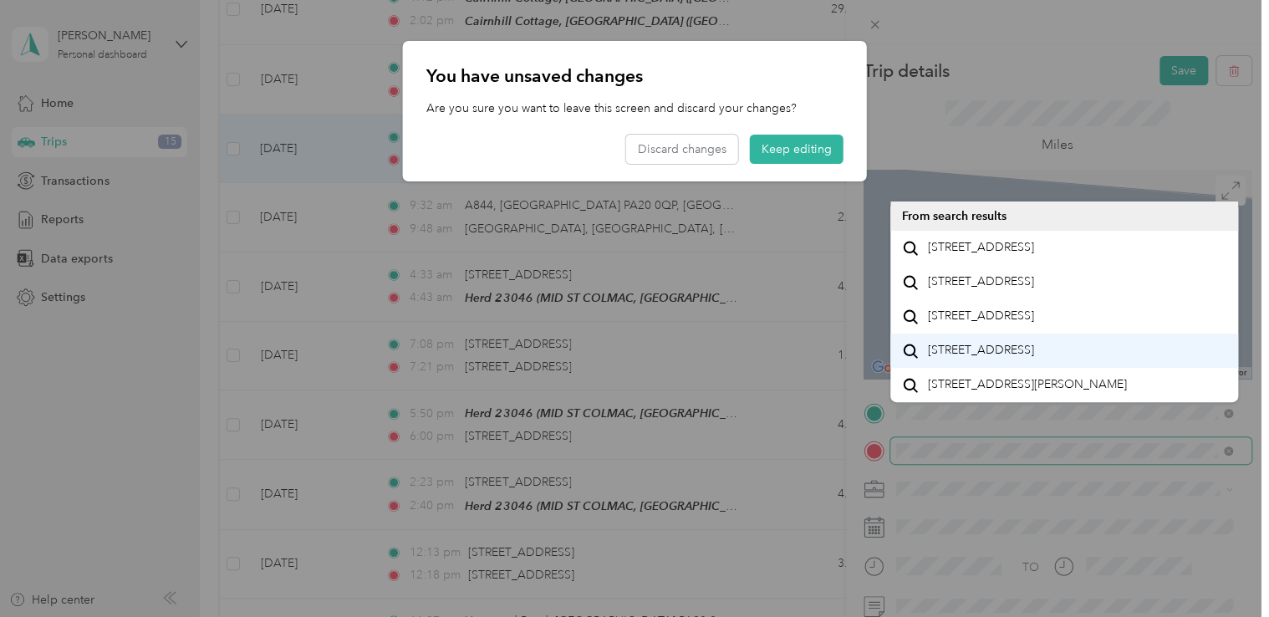
scroll to position [28, 0]
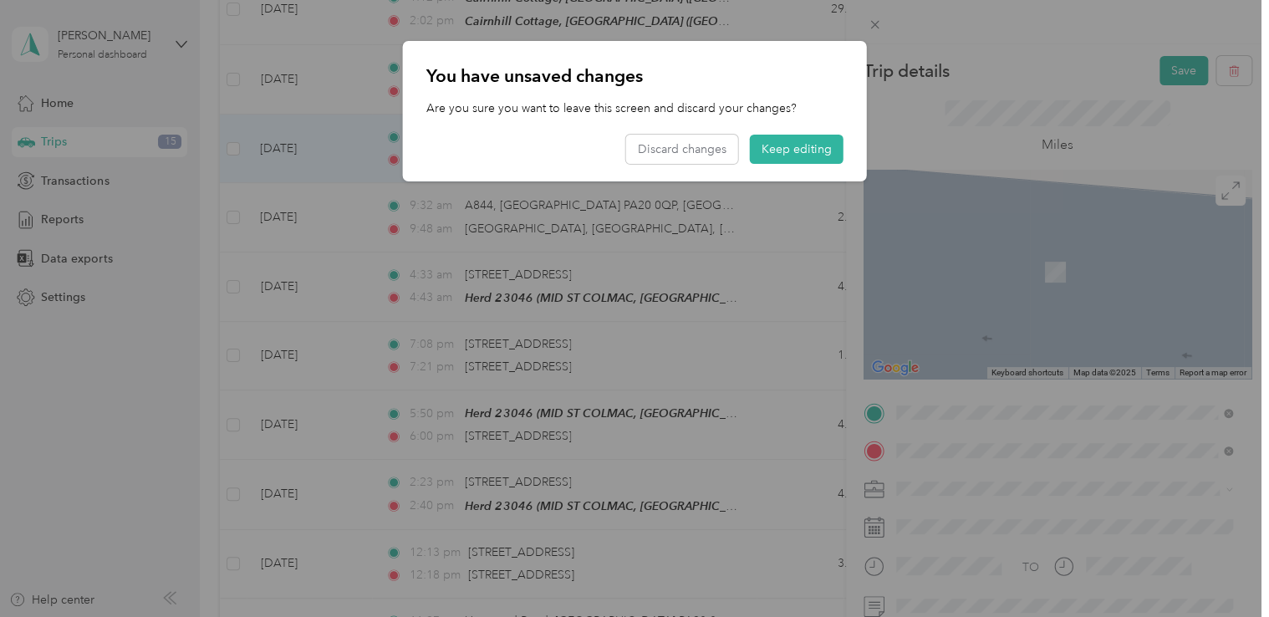
click at [1008, 462] on div at bounding box center [634, 308] width 1269 height 617
click at [927, 457] on div at bounding box center [634, 308] width 1269 height 617
click at [927, 445] on div at bounding box center [634, 308] width 1269 height 617
click at [792, 136] on button "Keep editing" at bounding box center [797, 149] width 94 height 29
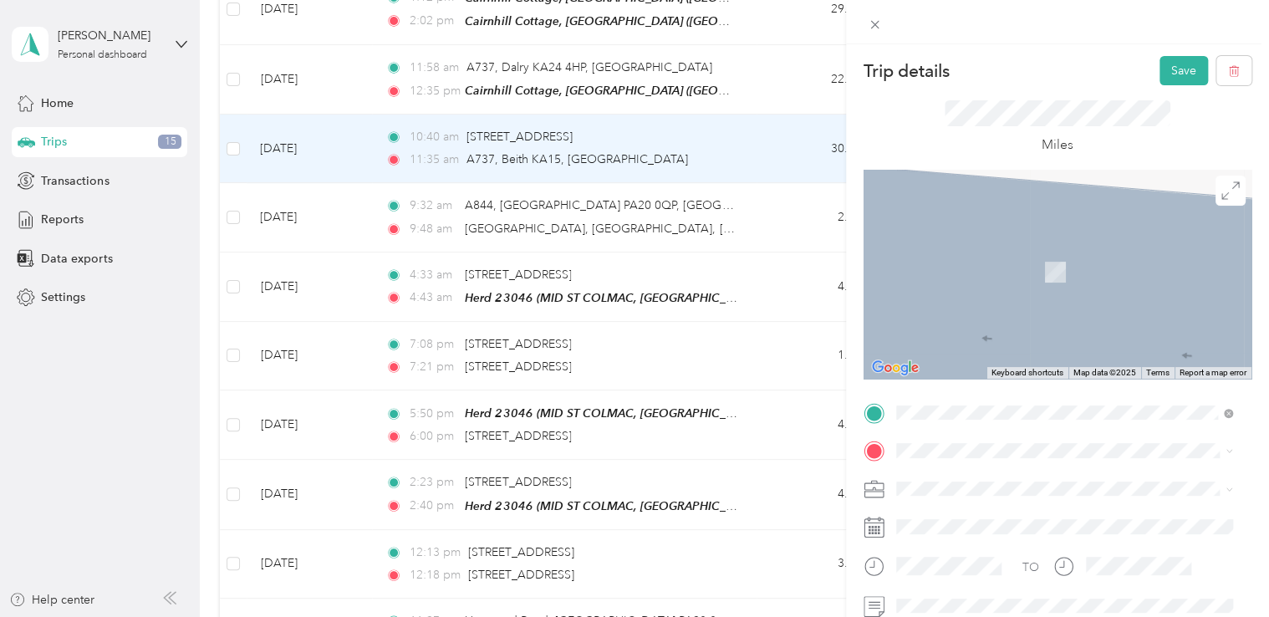
click at [983, 509] on span "[STREET_ADDRESS]" at bounding box center [980, 501] width 106 height 15
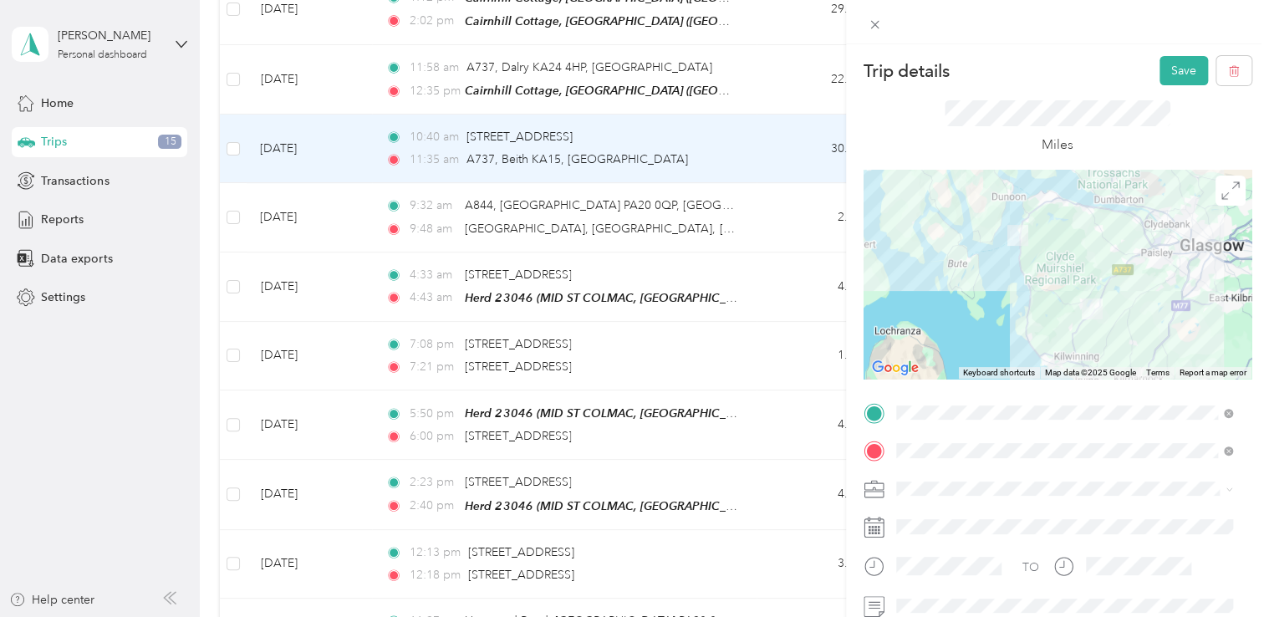
click at [929, 517] on div "Holstein Group" at bounding box center [1064, 516] width 325 height 18
click at [525, 149] on div "Trip details Save This trip cannot be edited because it is either under review,…" at bounding box center [634, 308] width 1269 height 617
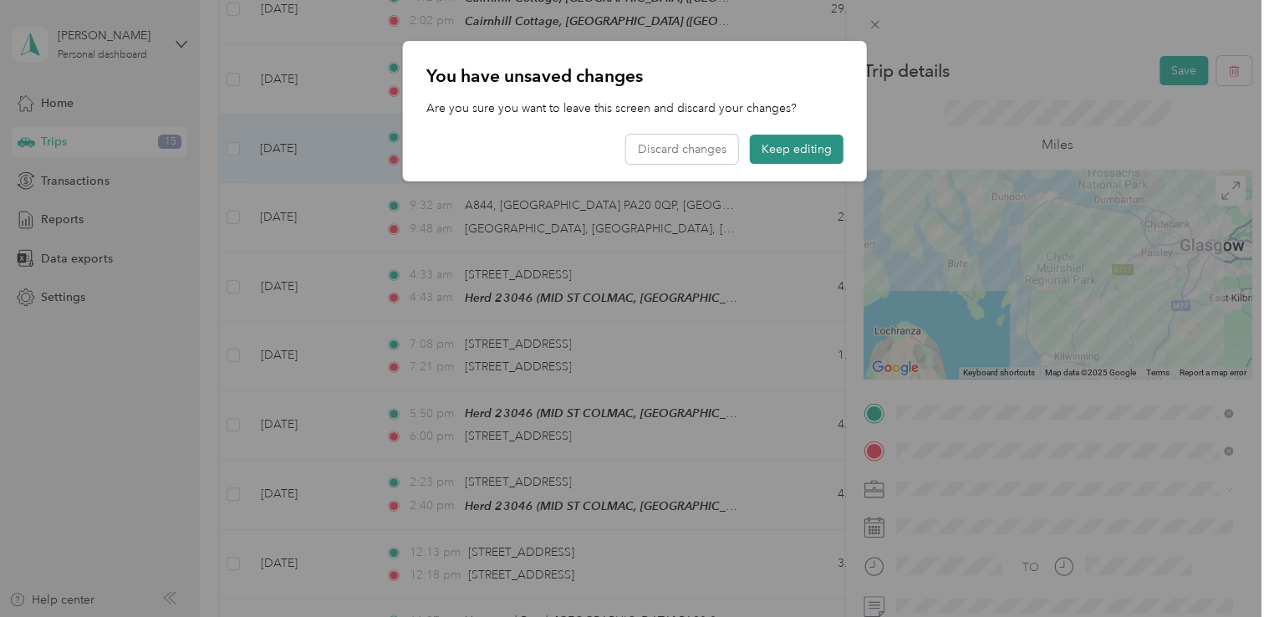
click at [826, 146] on button "Keep editing" at bounding box center [797, 149] width 94 height 29
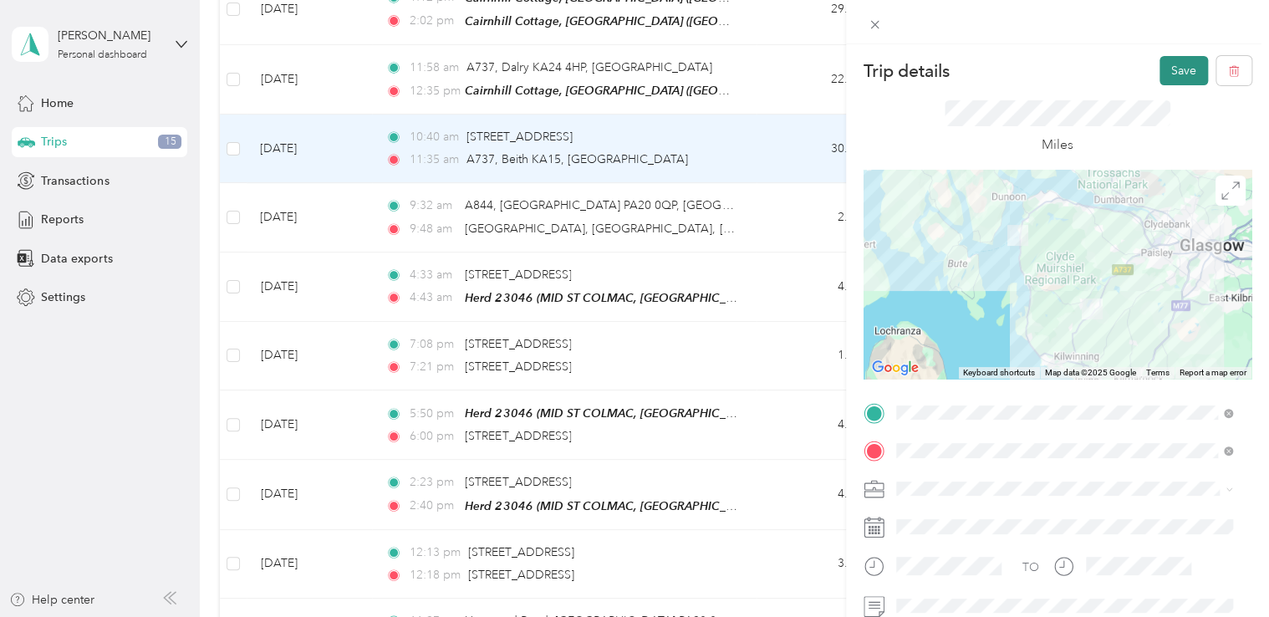
click at [1177, 79] on button "Save" at bounding box center [1184, 70] width 49 height 29
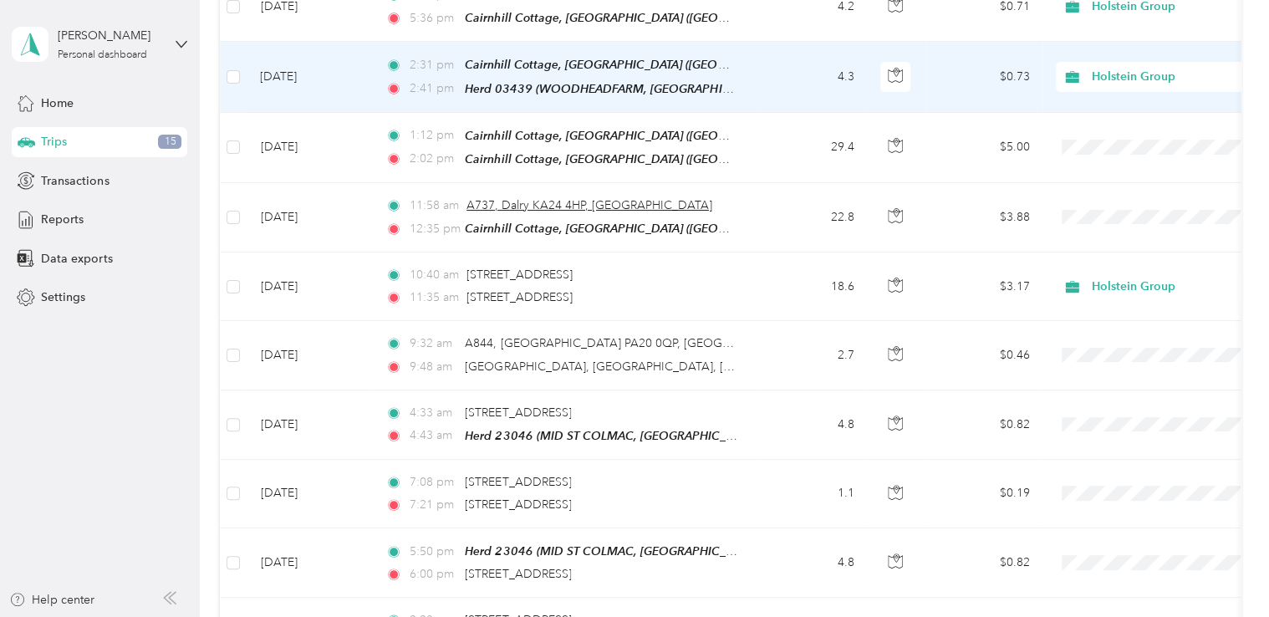
scroll to position [258, 0]
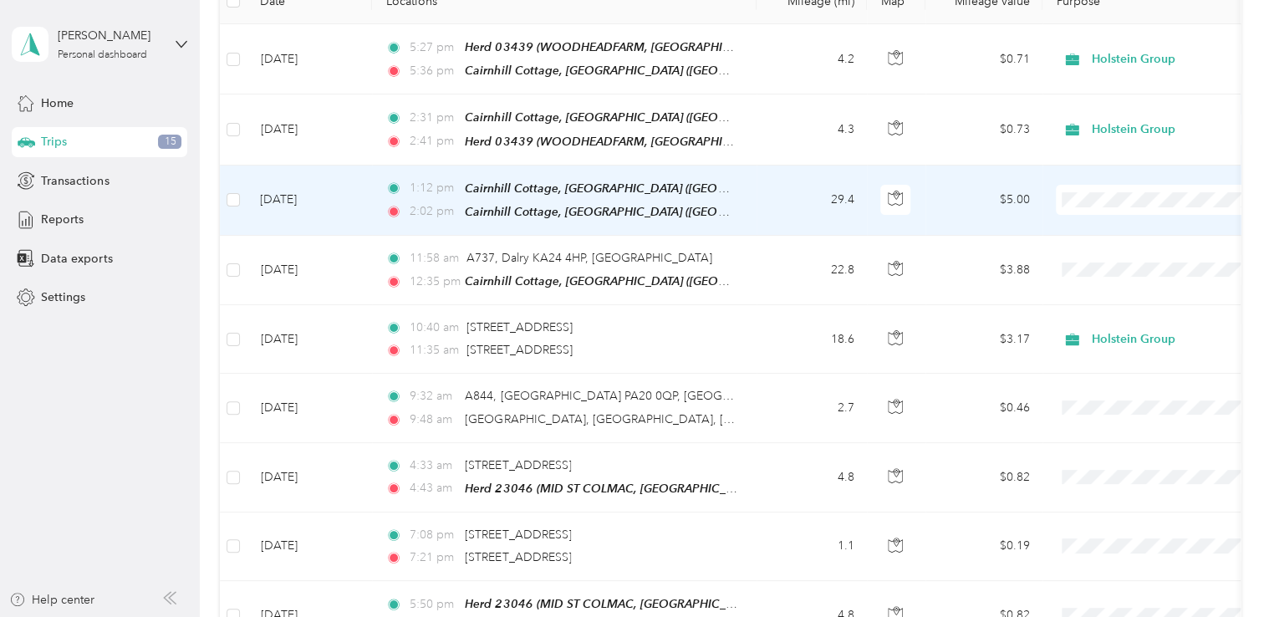
click at [779, 203] on td "29.4" at bounding box center [812, 201] width 110 height 70
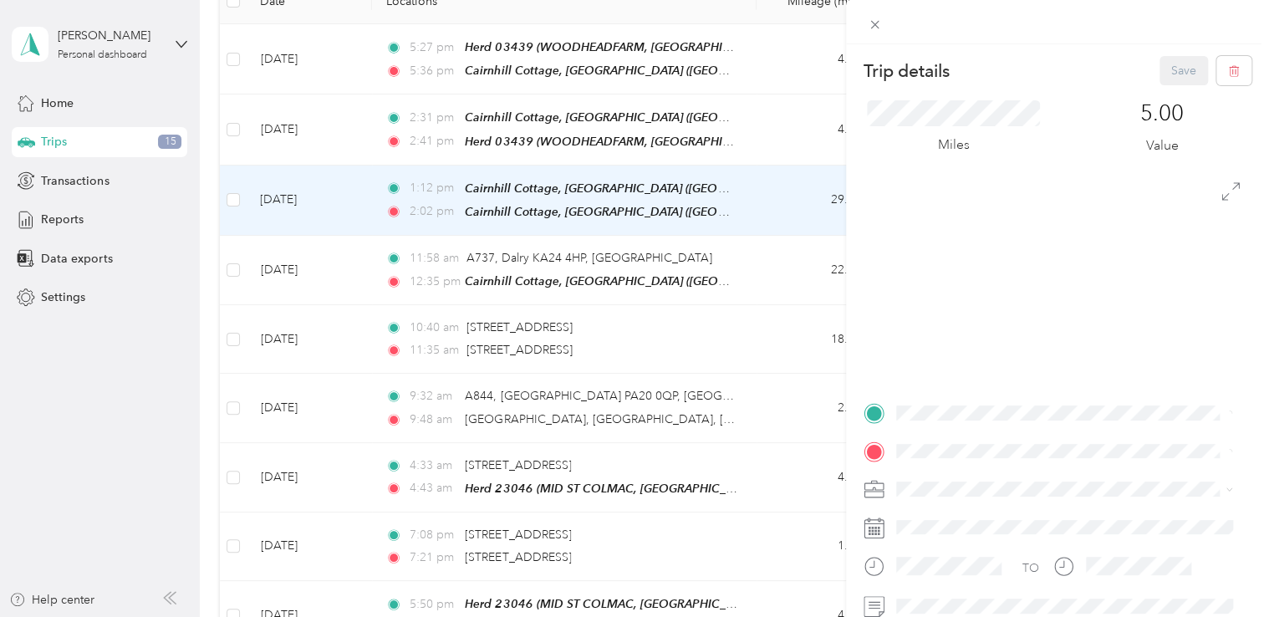
click at [779, 203] on div "Trip details Save This trip cannot be edited because it is either under review,…" at bounding box center [634, 308] width 1269 height 617
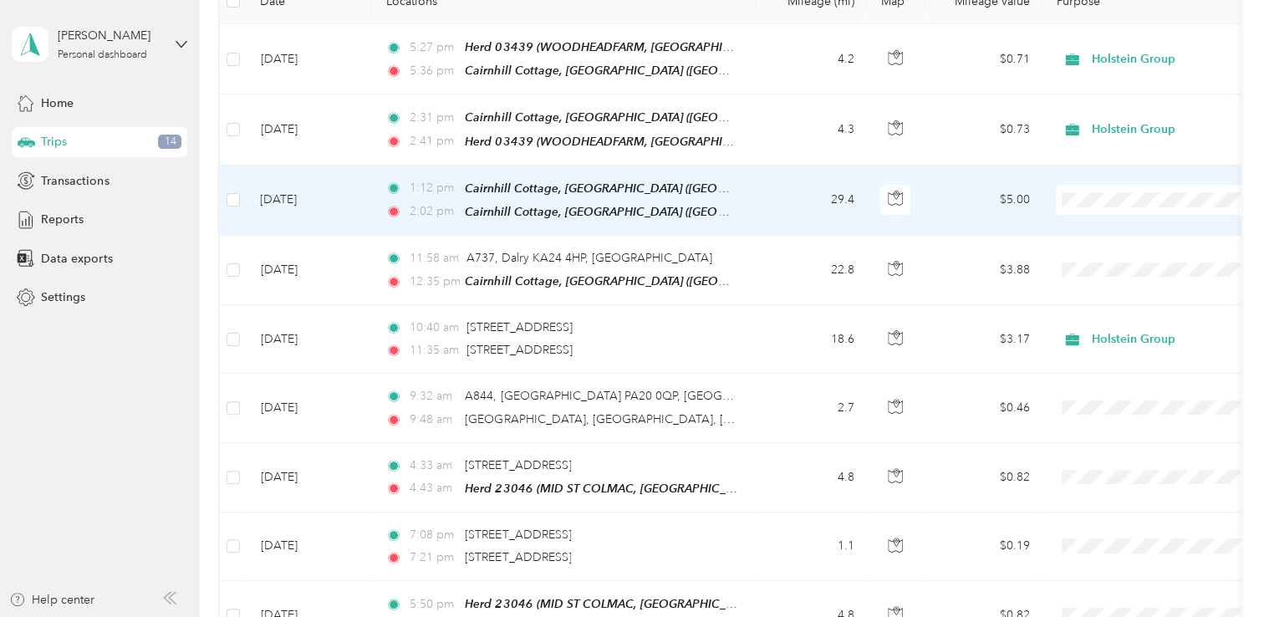
click at [779, 203] on td "29.4" at bounding box center [812, 201] width 110 height 70
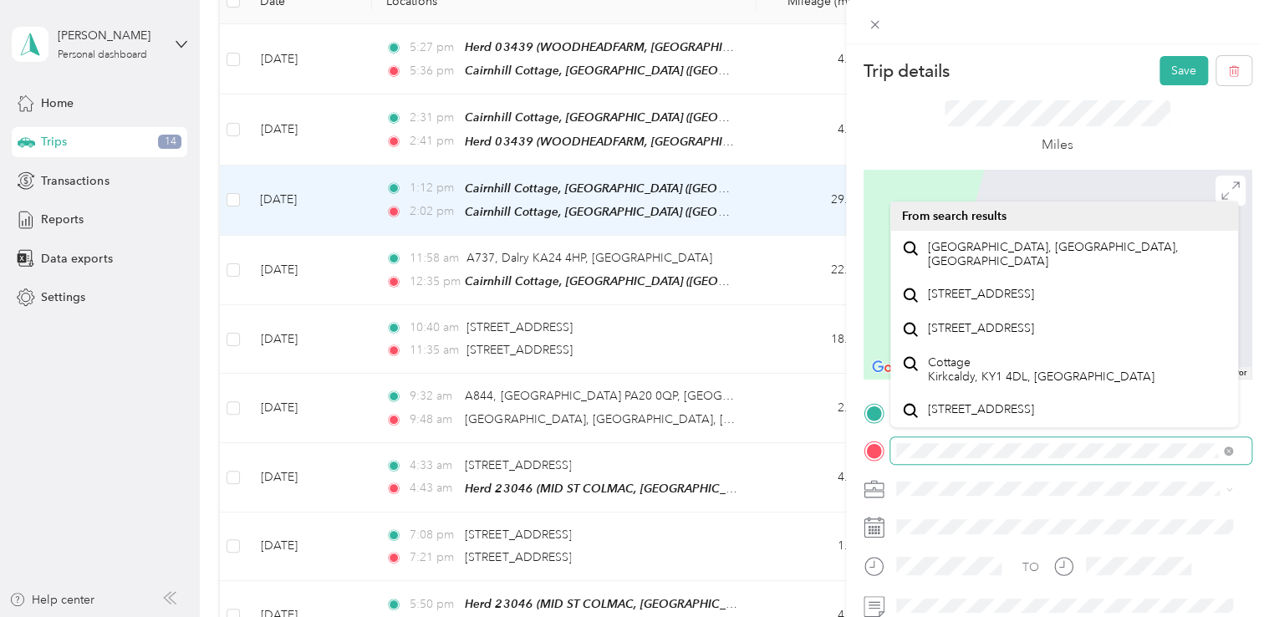
click at [824, 480] on div "Trip details Save This trip cannot be edited because it is either under review,…" at bounding box center [634, 308] width 1269 height 617
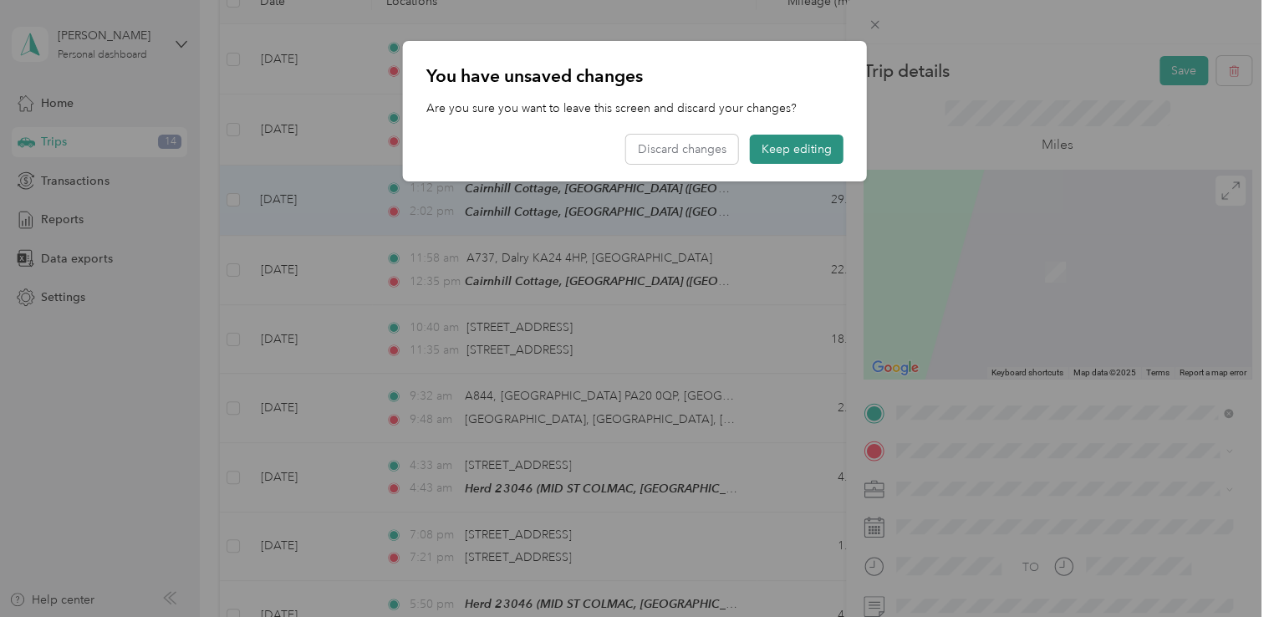
click at [798, 150] on button "Keep editing" at bounding box center [797, 149] width 94 height 29
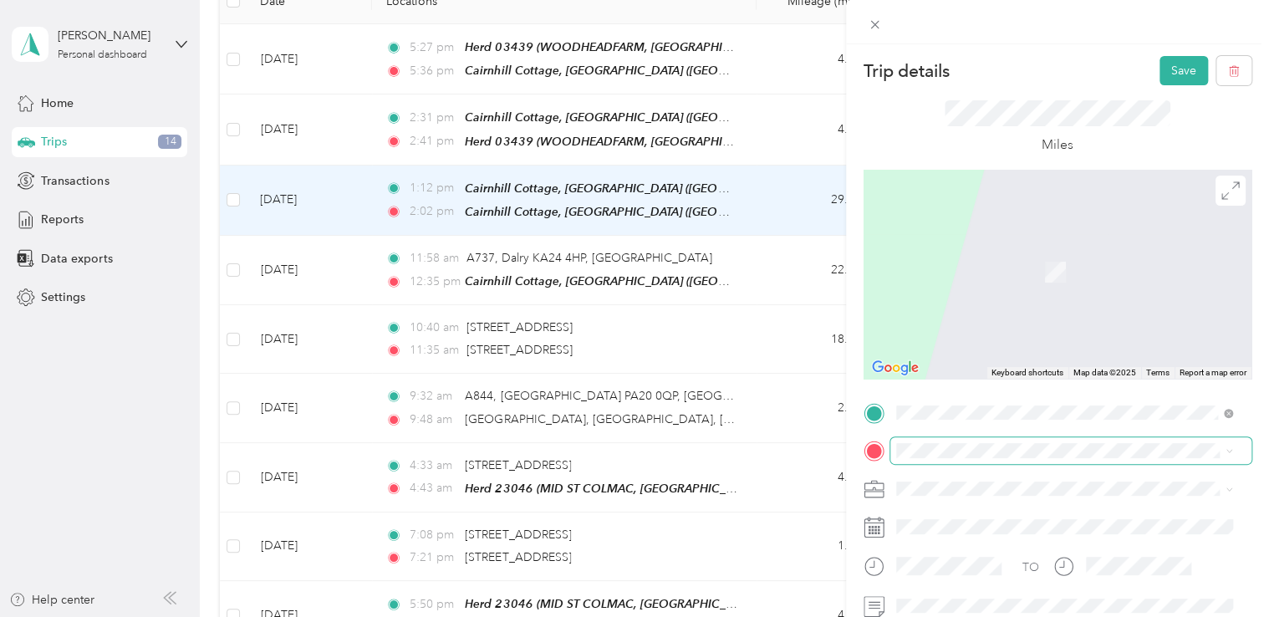
click at [1003, 442] on span at bounding box center [1071, 450] width 361 height 27
click at [995, 437] on span at bounding box center [1071, 450] width 361 height 27
click at [984, 283] on span "[GEOGRAPHIC_DATA], KA6 6LX, [GEOGRAPHIC_DATA], [GEOGRAPHIC_DATA], [GEOGRAPHIC_D…" at bounding box center [1052, 295] width 251 height 49
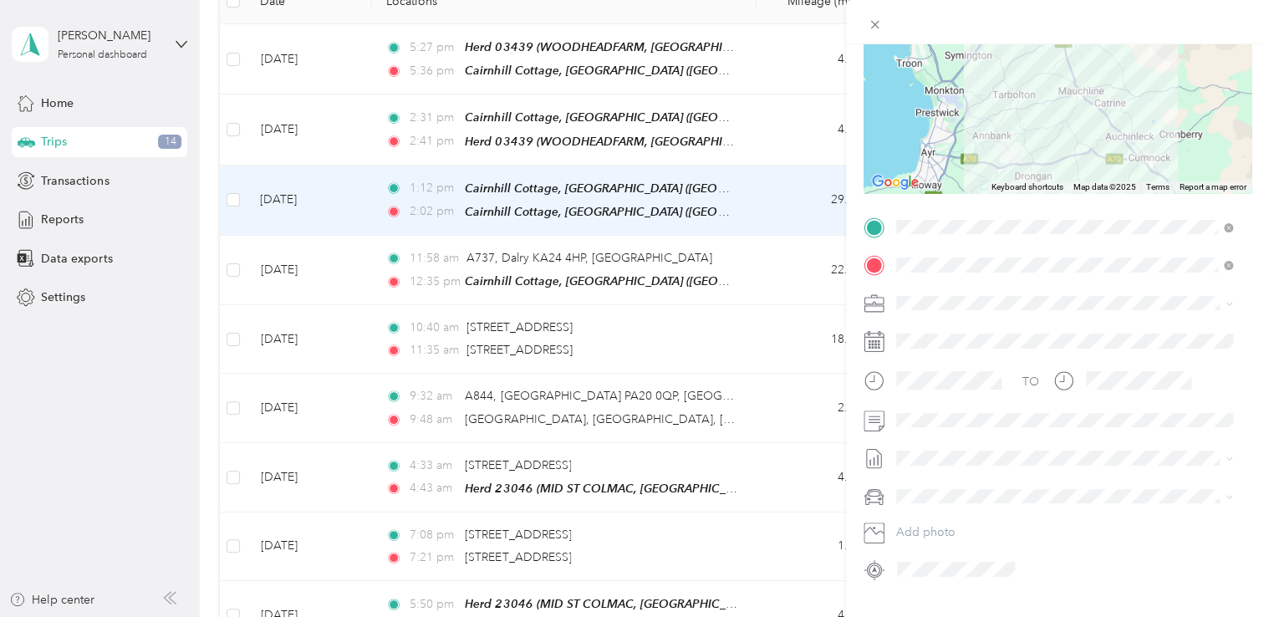
scroll to position [187, 0]
click at [932, 428] on span at bounding box center [1071, 419] width 361 height 27
drag, startPoint x: 1181, startPoint y: 470, endPoint x: 1082, endPoint y: 154, distance: 331.2
click at [1082, 154] on div "Trip details Save This trip cannot be edited because it is either under review,…" at bounding box center [1058, 225] width 388 height 712
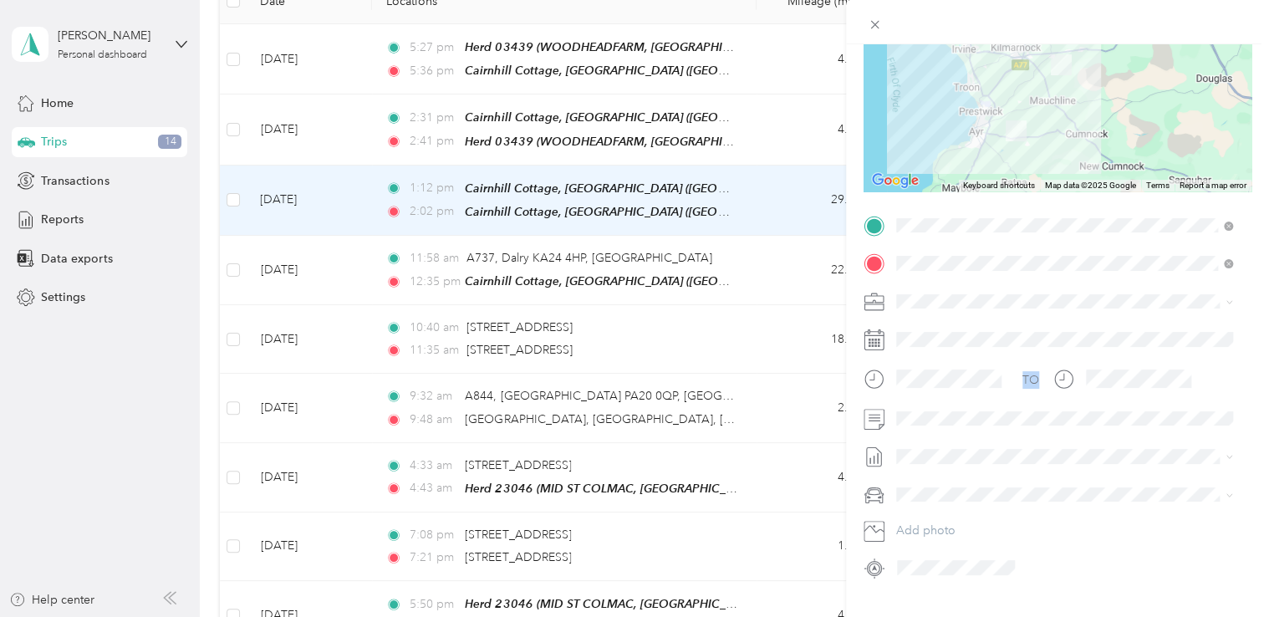
scroll to position [0, 0]
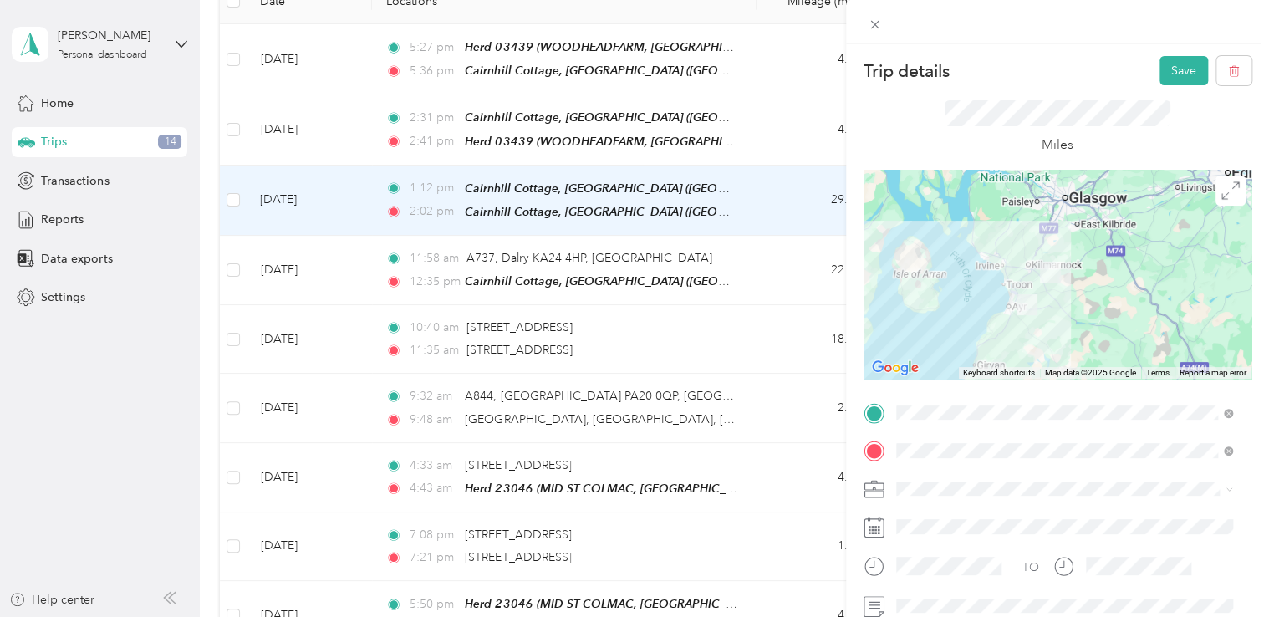
click at [985, 98] on div "Miles" at bounding box center [1058, 127] width 388 height 84
click at [1168, 64] on button "Save" at bounding box center [1184, 70] width 49 height 29
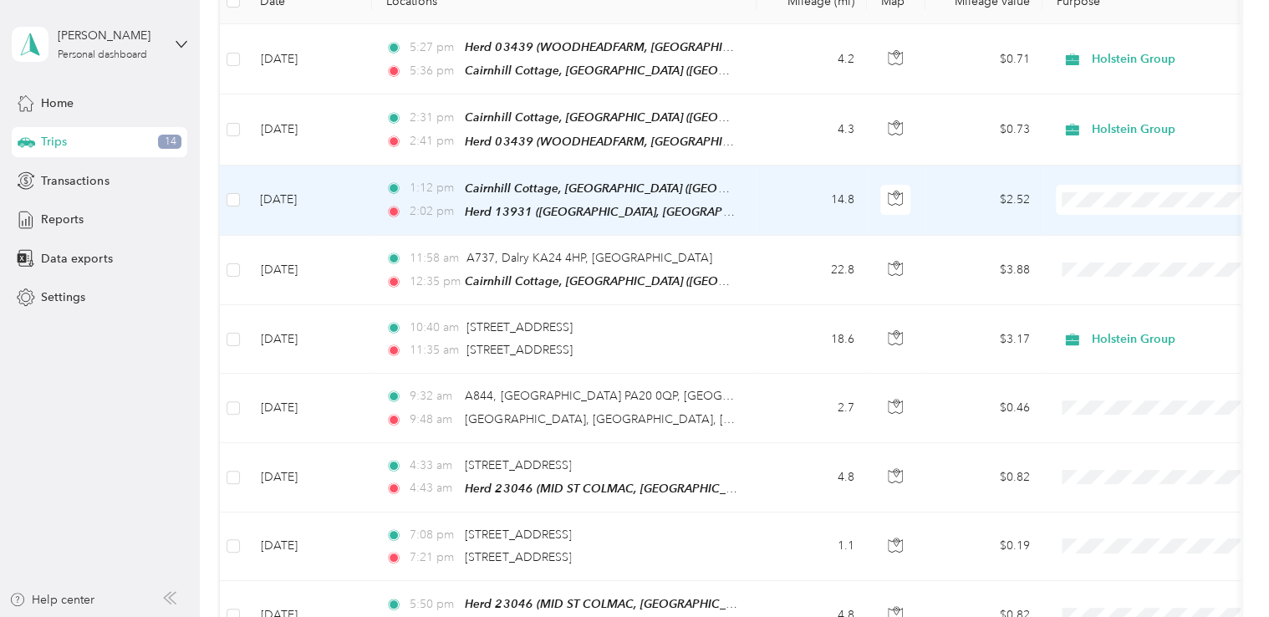
click at [822, 201] on td "14.8" at bounding box center [812, 201] width 110 height 70
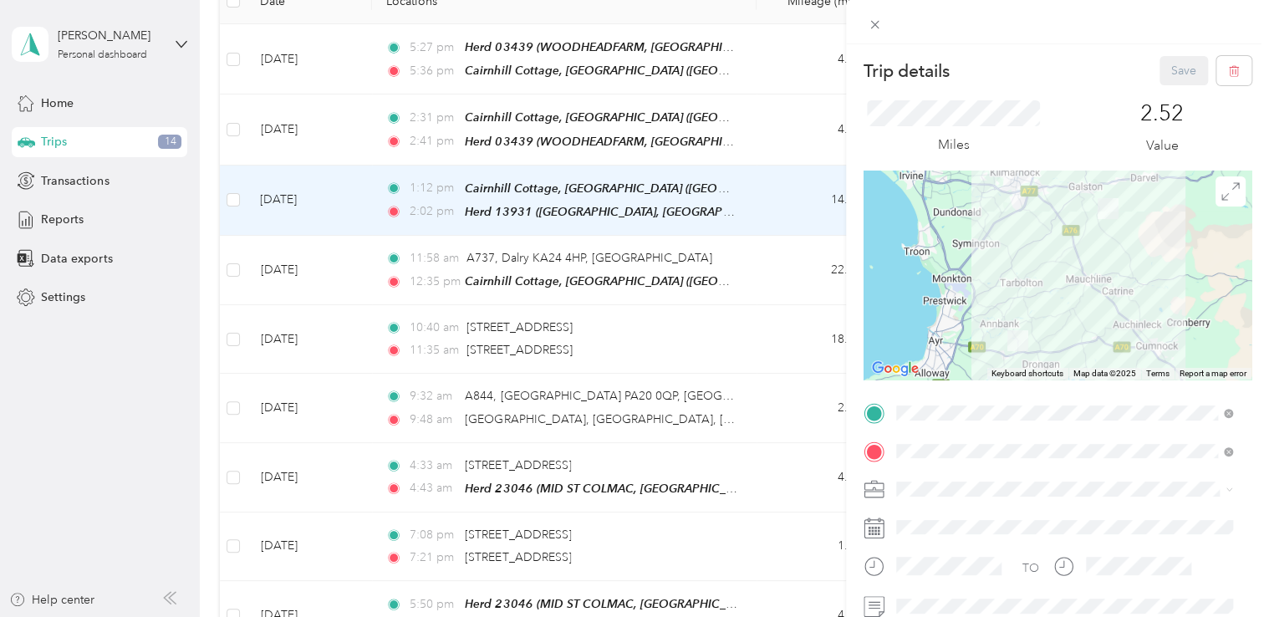
click at [633, 119] on div "Trip details Save This trip cannot be edited because it is either under review,…" at bounding box center [634, 308] width 1269 height 617
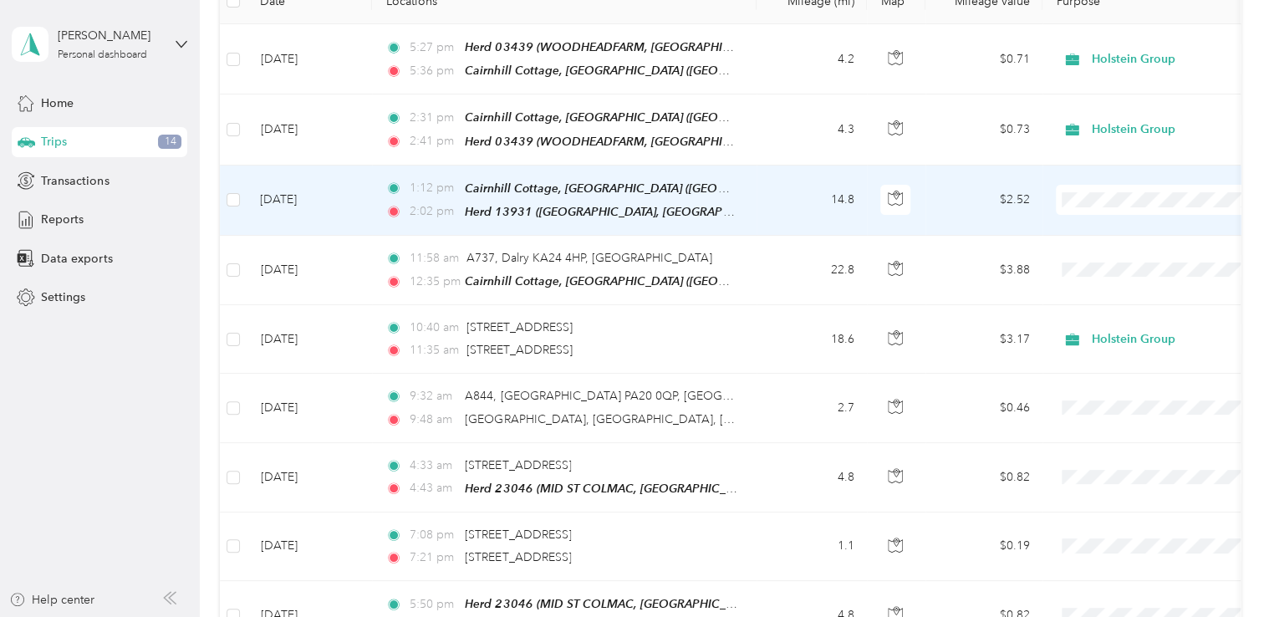
click at [836, 207] on td "14.8" at bounding box center [812, 201] width 110 height 70
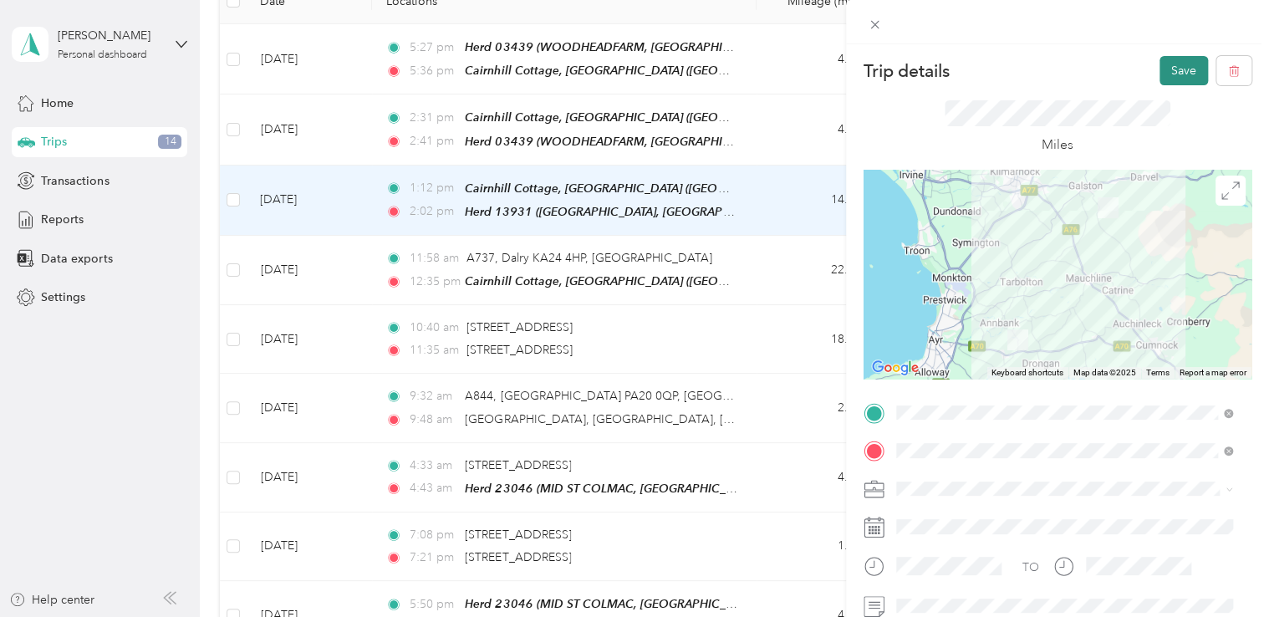
click at [1172, 70] on button "Save" at bounding box center [1184, 70] width 49 height 29
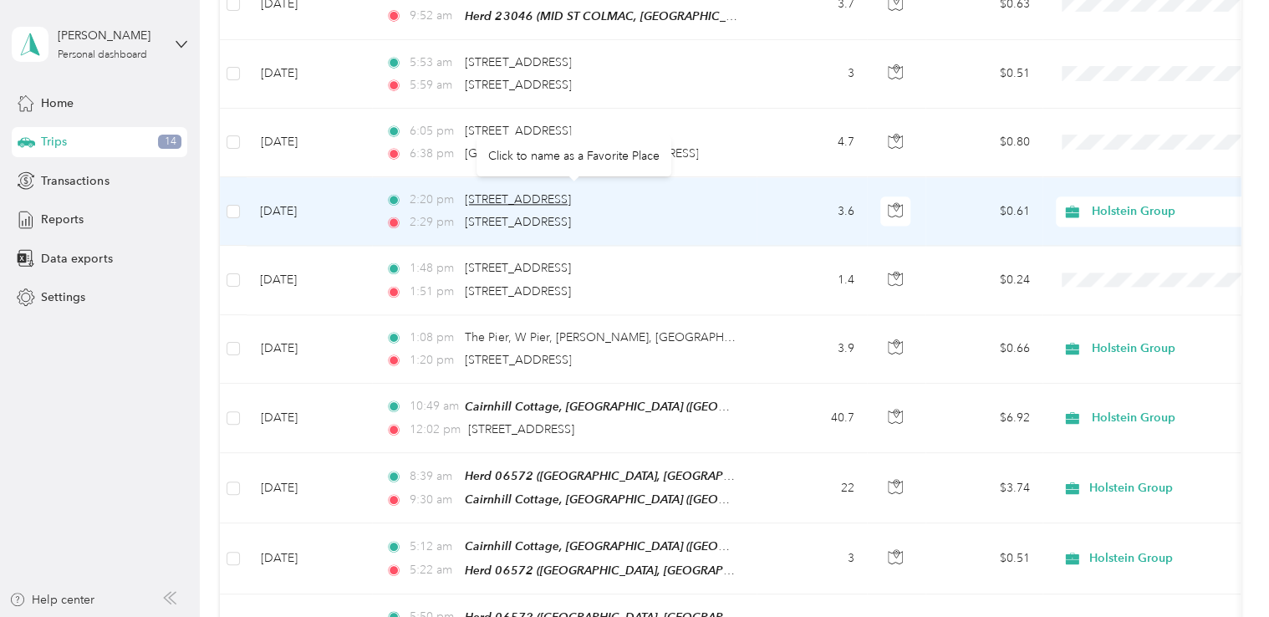
scroll to position [1208, 0]
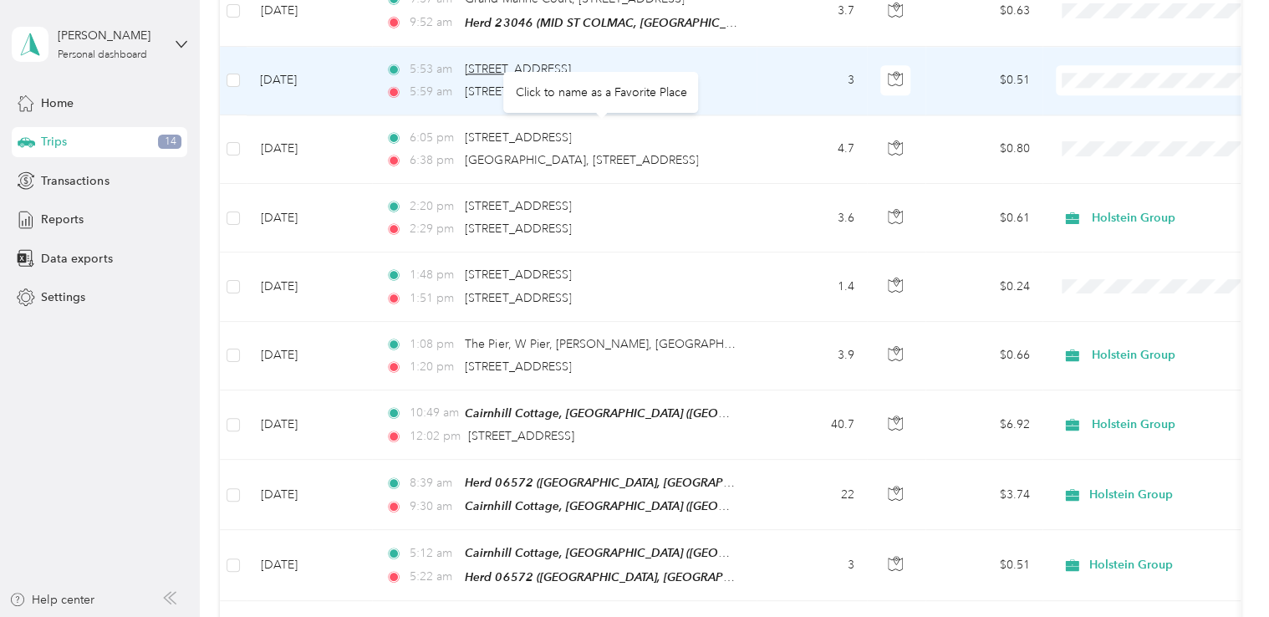
click at [545, 62] on span "[STREET_ADDRESS]" at bounding box center [518, 69] width 106 height 14
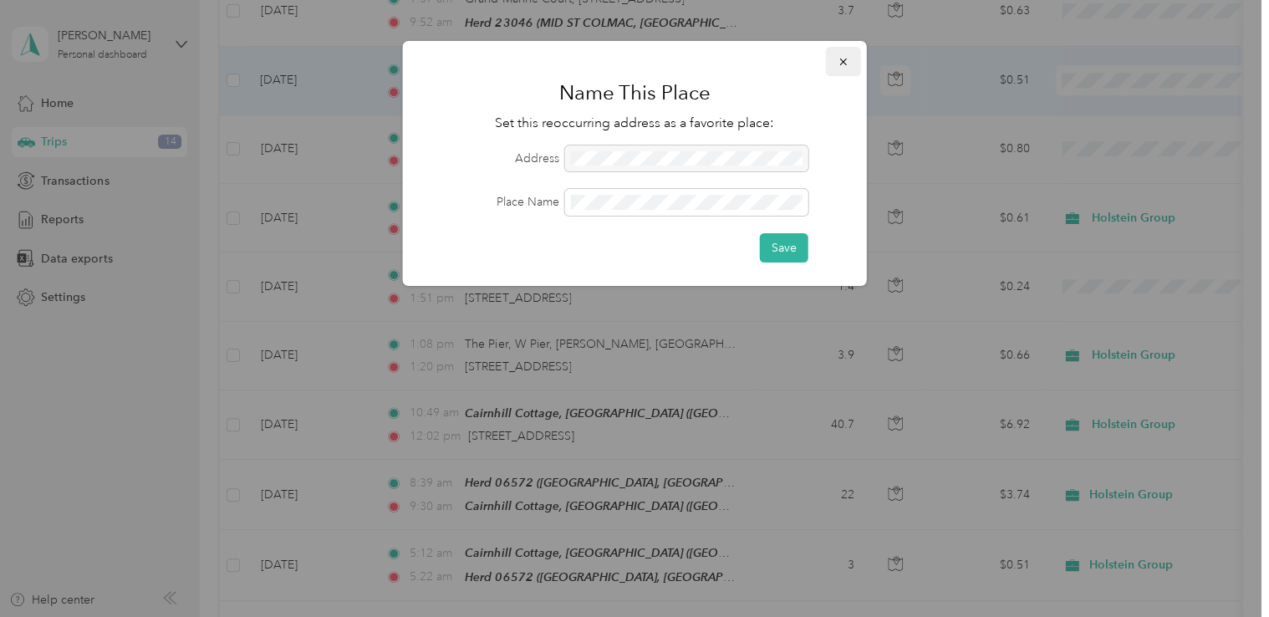
click at [845, 59] on icon "button" at bounding box center [844, 62] width 12 height 12
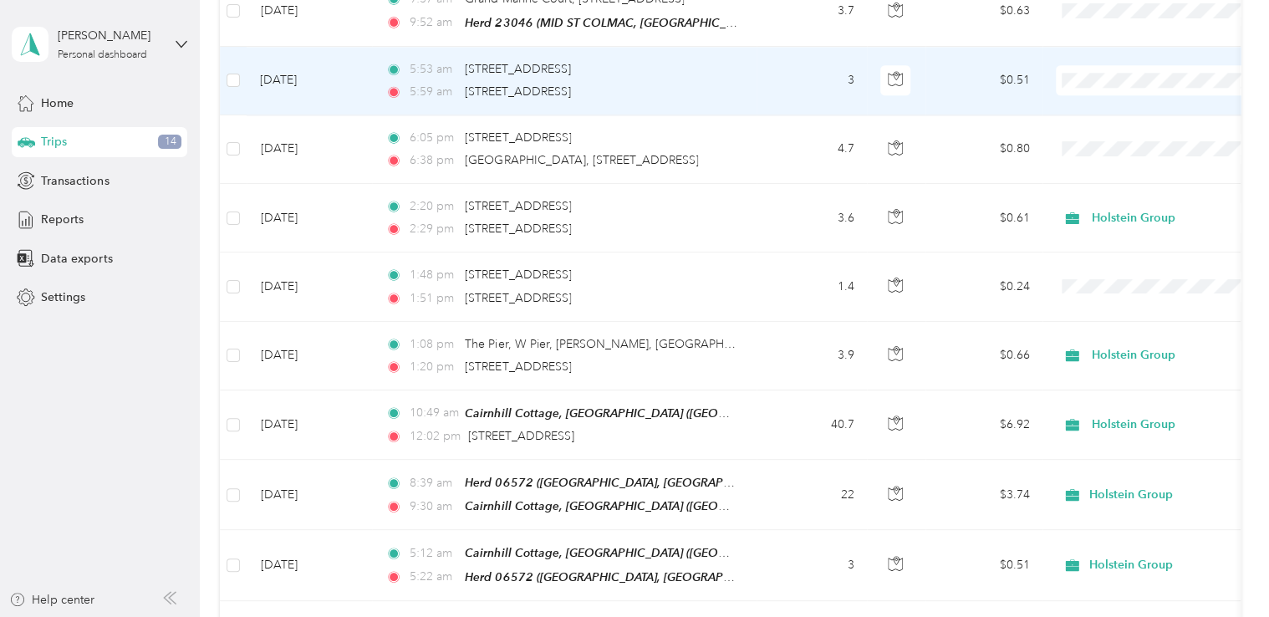
click at [823, 73] on td "3" at bounding box center [812, 81] width 110 height 69
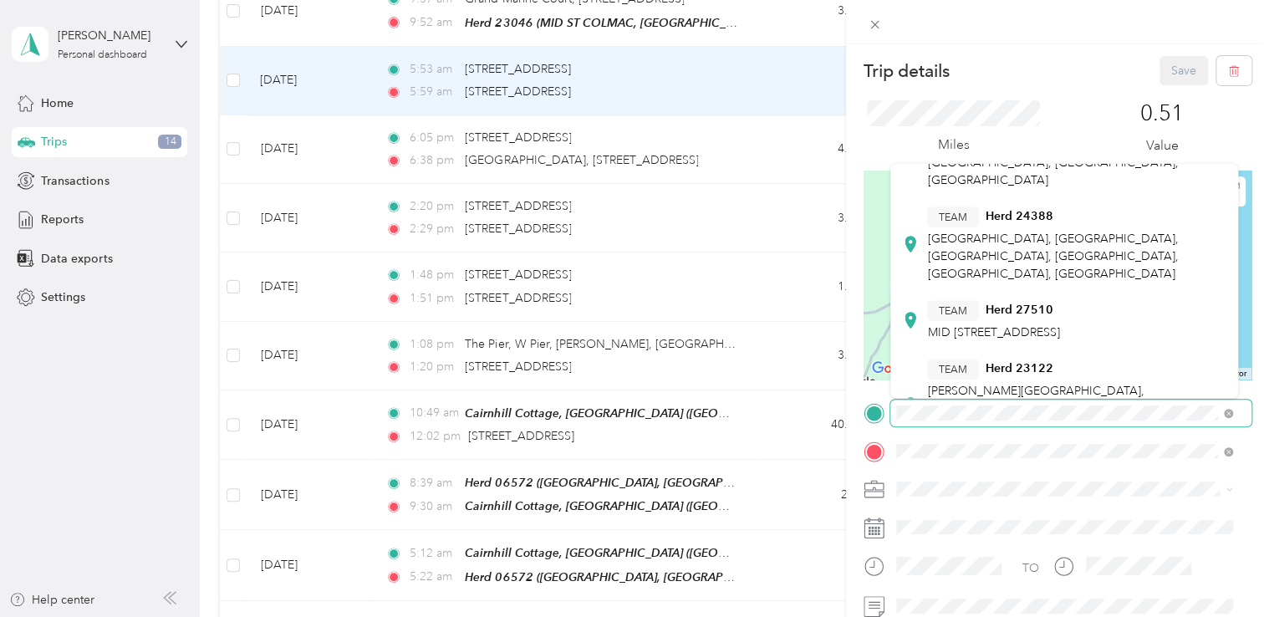
scroll to position [621, 0]
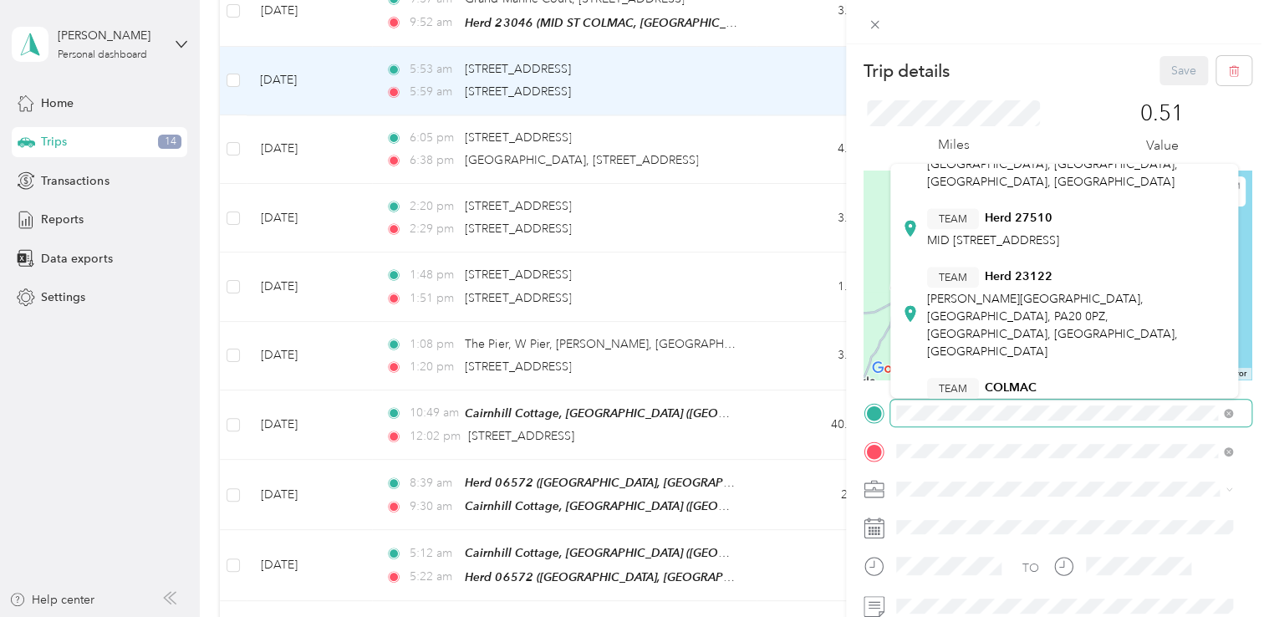
click at [839, 428] on div "Trip details Save This trip cannot be edited because it is either under review,…" at bounding box center [634, 308] width 1269 height 617
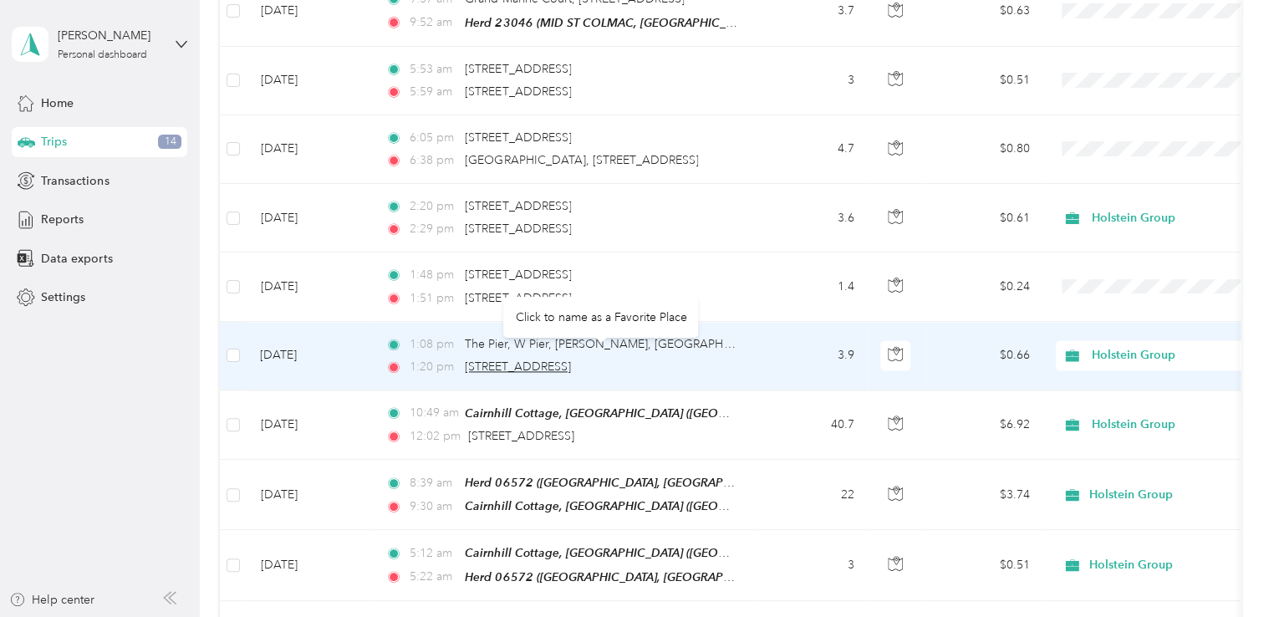
click at [527, 360] on span "[STREET_ADDRESS]" at bounding box center [518, 367] width 106 height 14
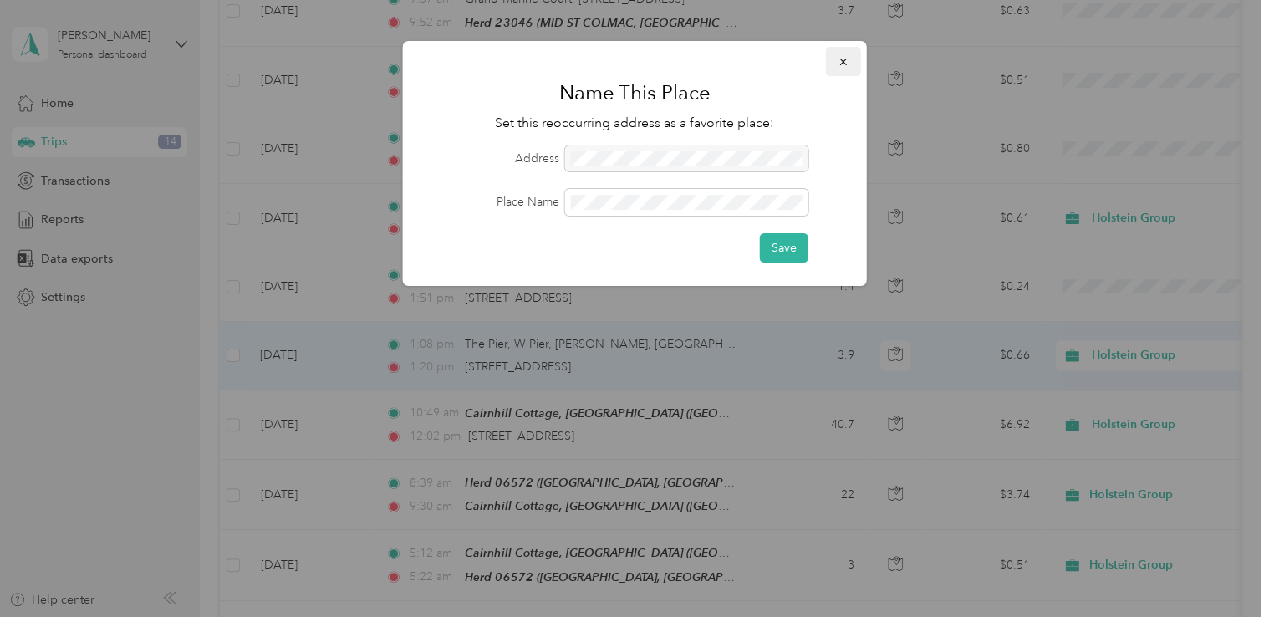
click at [844, 60] on icon "button" at bounding box center [844, 62] width 12 height 12
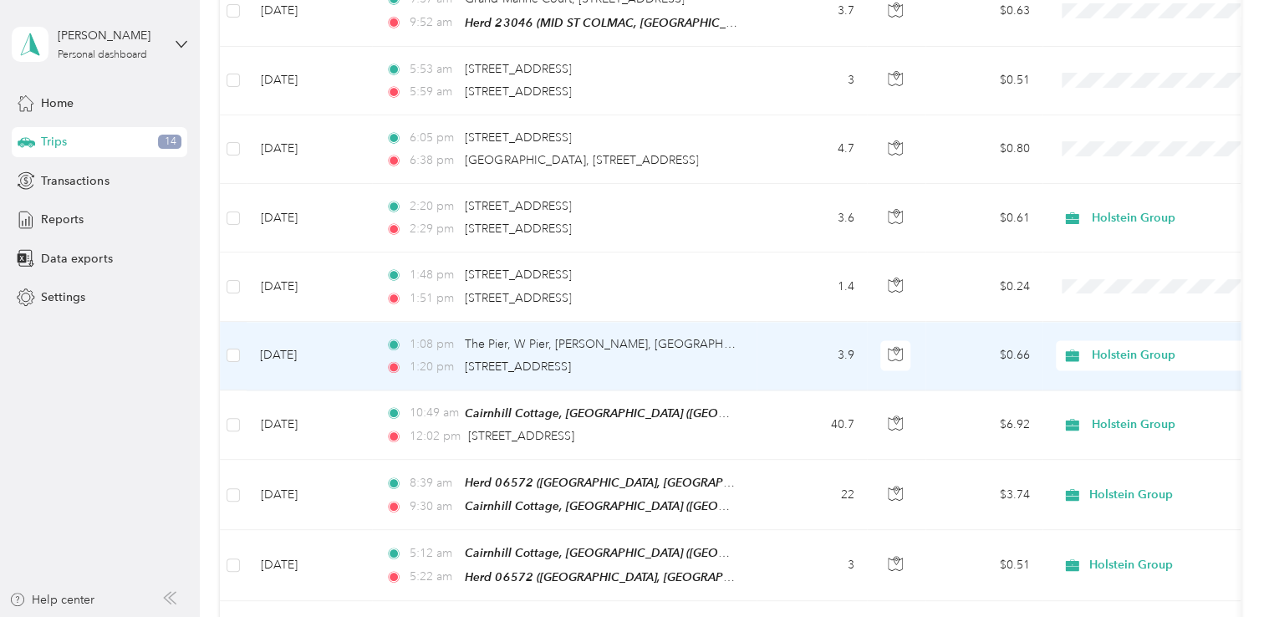
click at [773, 341] on td "3.9" at bounding box center [812, 356] width 110 height 69
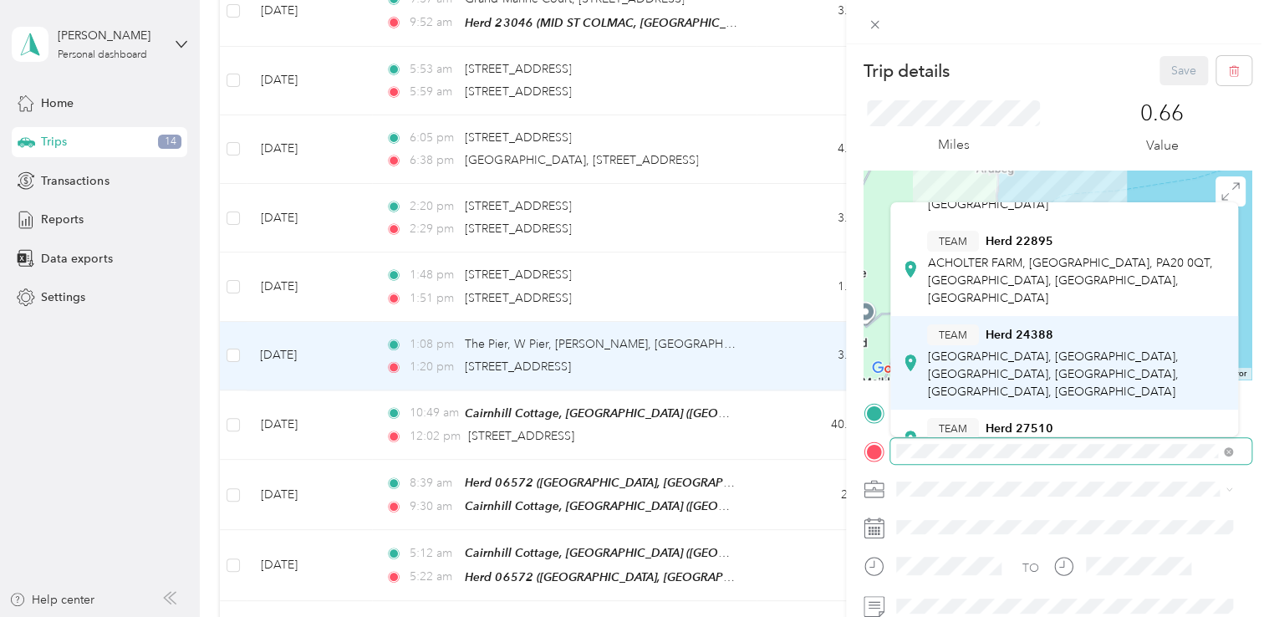
scroll to position [109, 0]
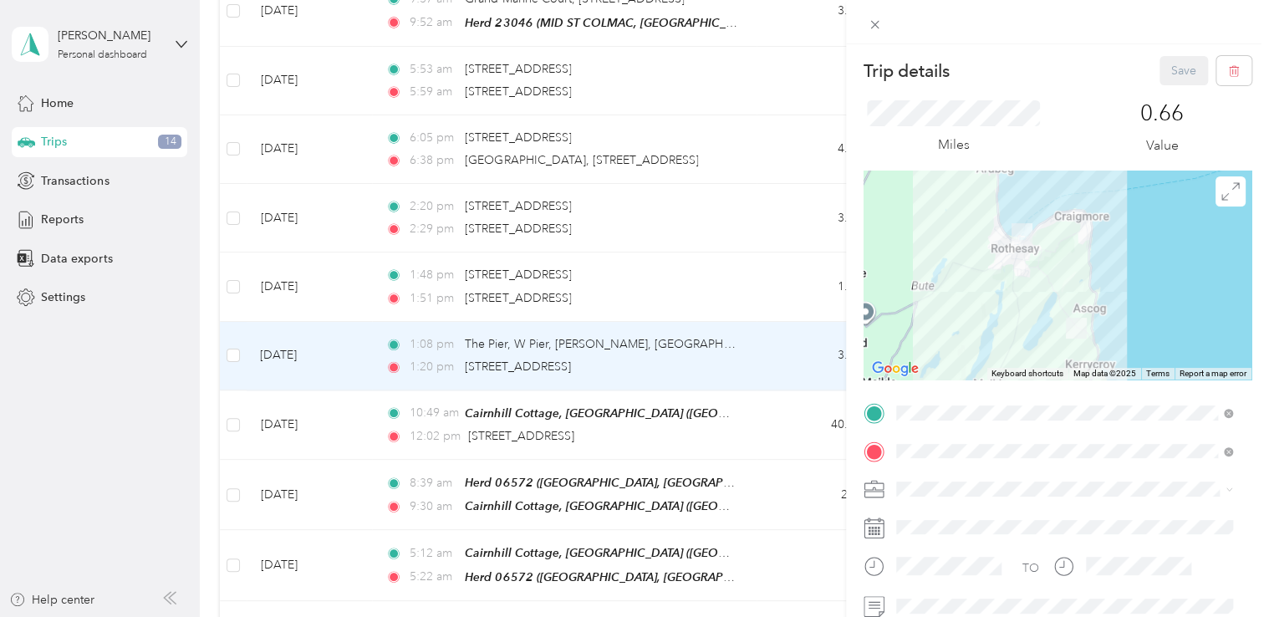
click at [1030, 416] on div "TEAM Herd 27510" at bounding box center [993, 426] width 132 height 20
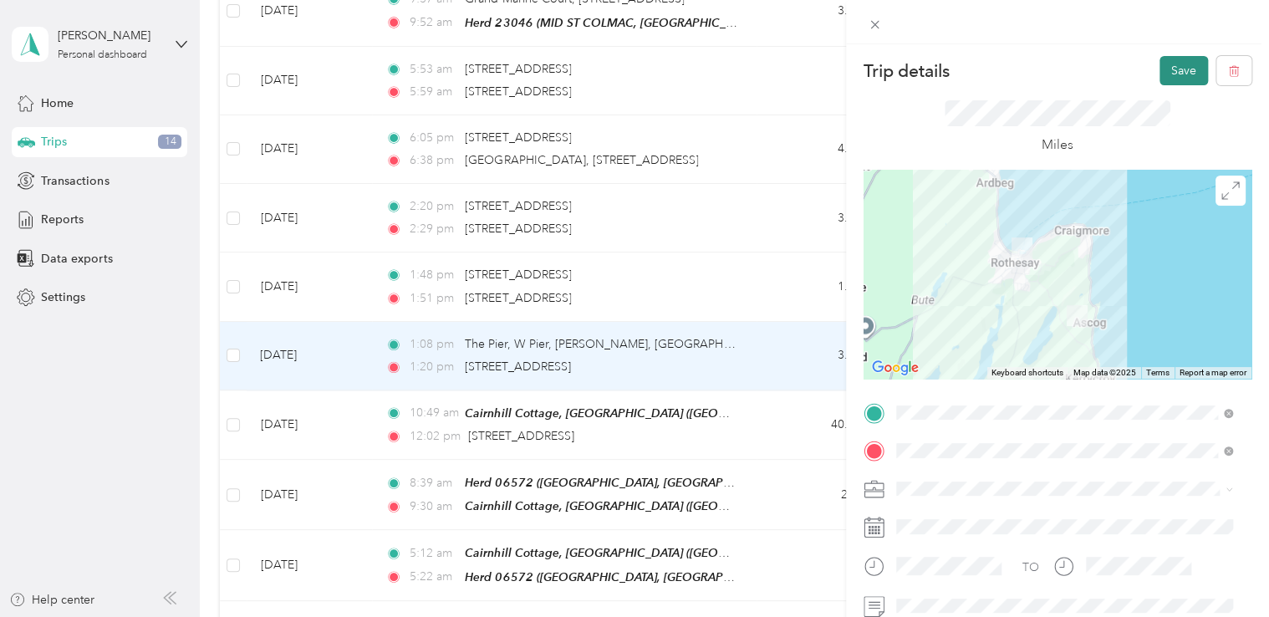
click at [1170, 63] on button "Save" at bounding box center [1184, 70] width 49 height 29
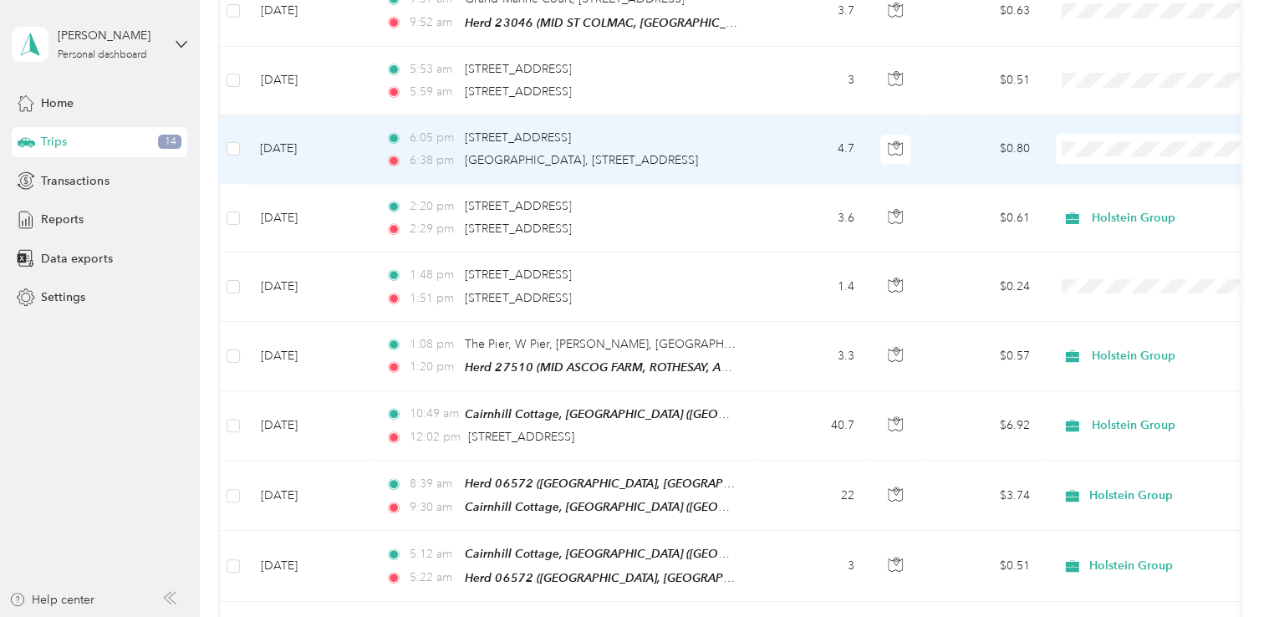
click at [772, 160] on td "4.7" at bounding box center [812, 149] width 110 height 69
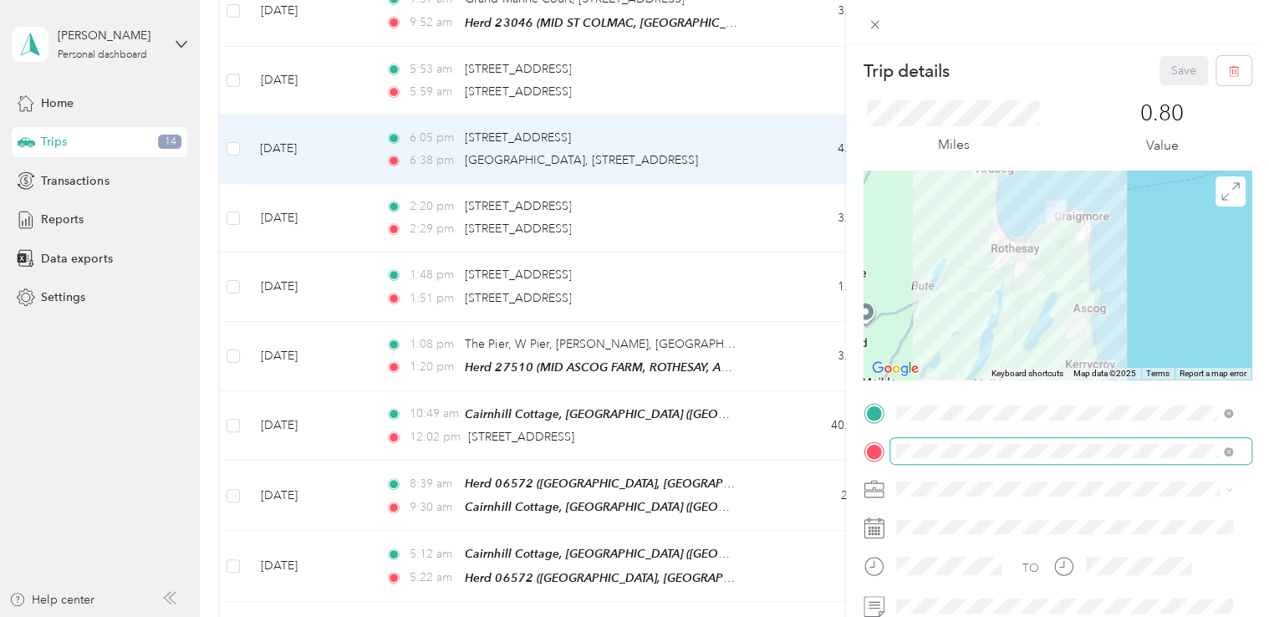
click at [1218, 441] on span at bounding box center [1071, 451] width 361 height 27
click at [1214, 458] on span at bounding box center [1071, 451] width 361 height 27
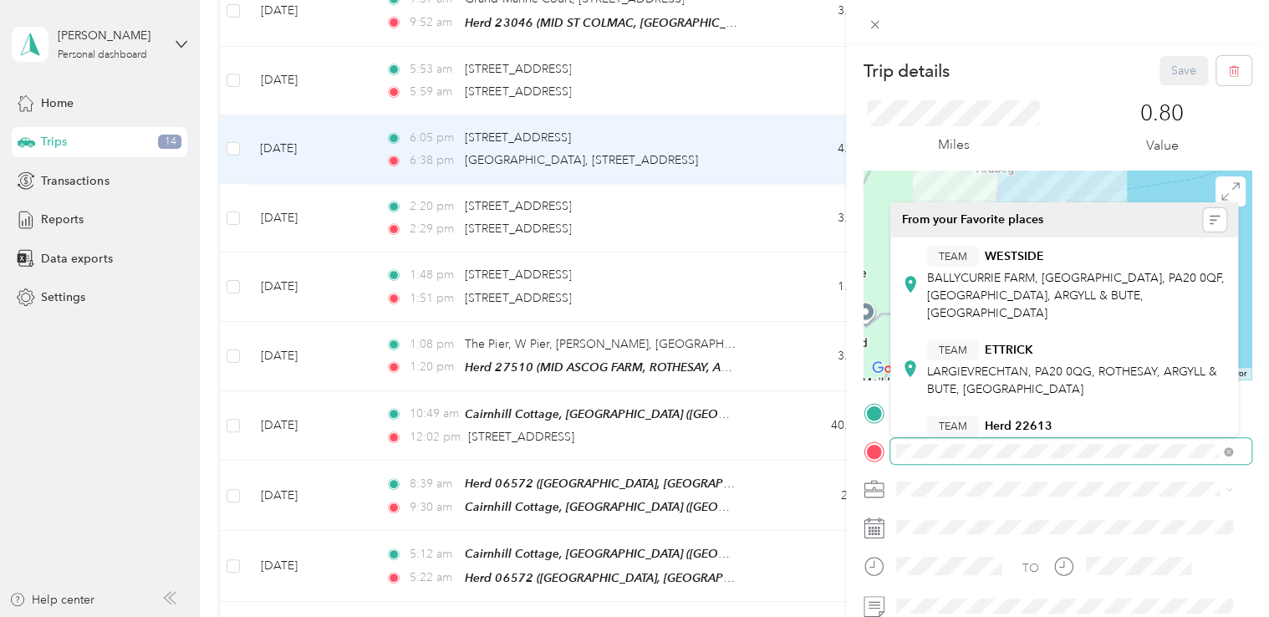
click at [826, 475] on div "Trip details Save This trip cannot be edited because it is either under review,…" at bounding box center [634, 308] width 1269 height 617
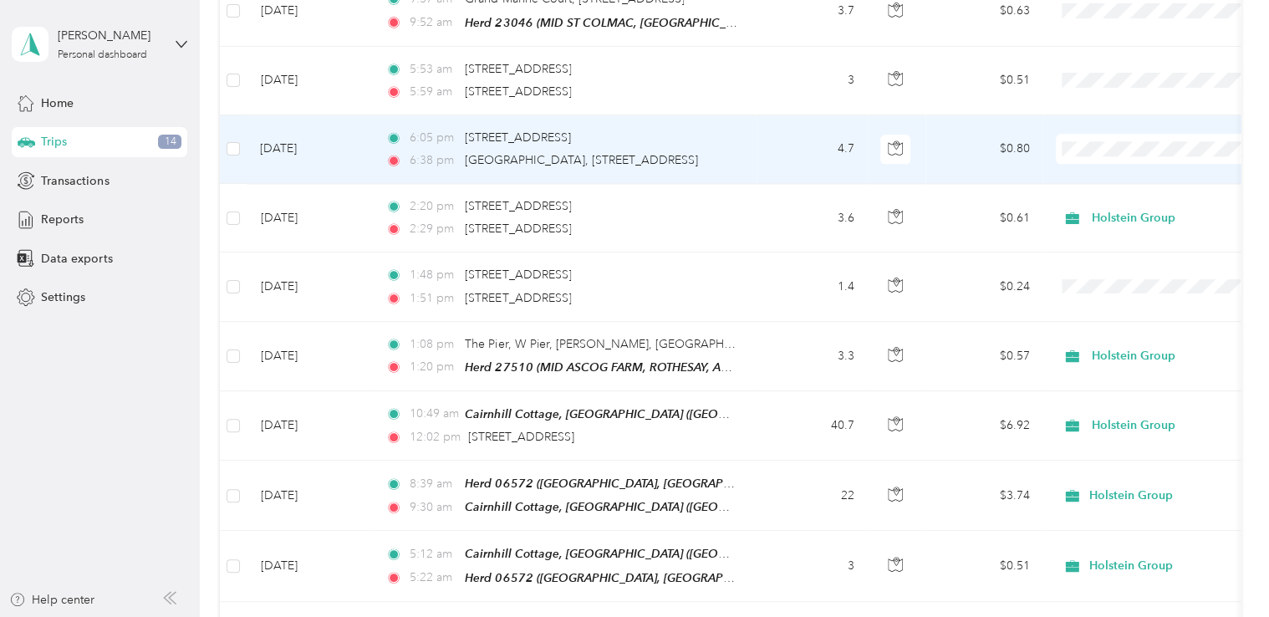
click at [783, 138] on td "4.7" at bounding box center [812, 149] width 110 height 69
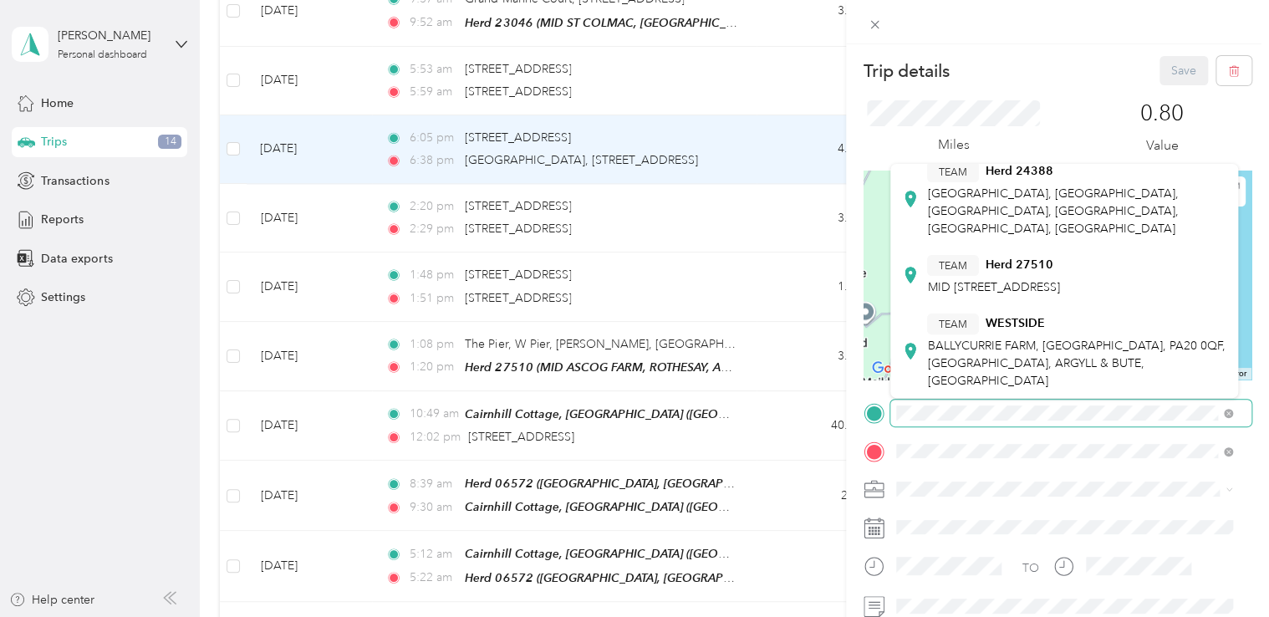
scroll to position [234, 0]
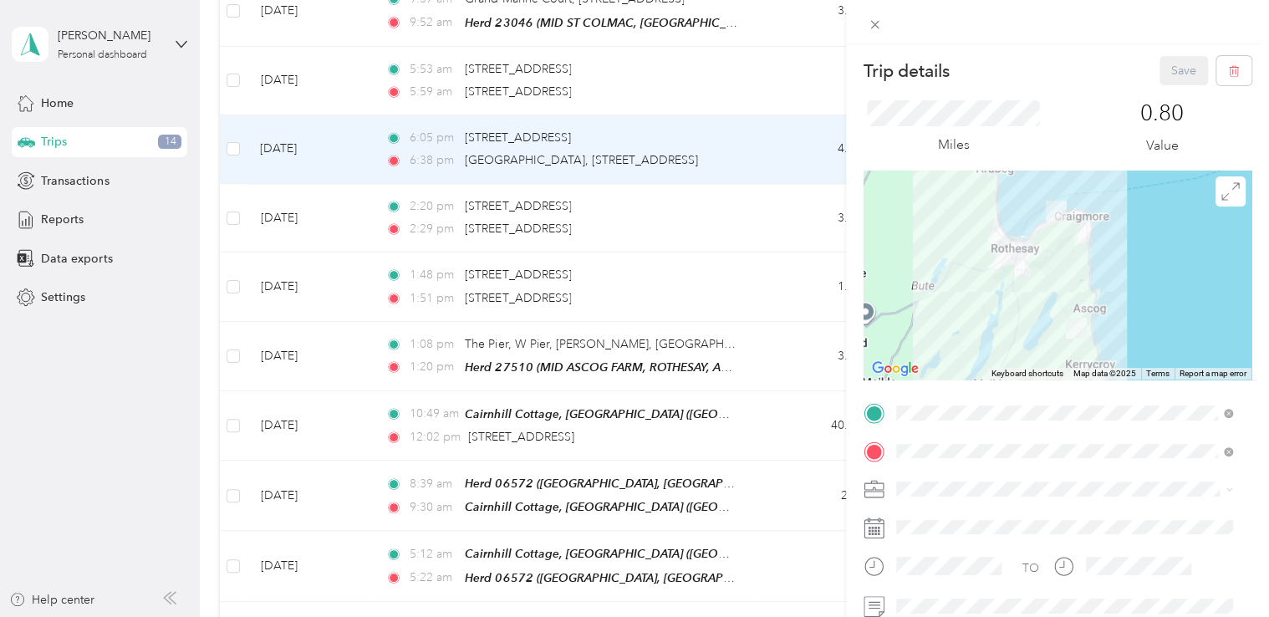
click at [993, 253] on div "TEAM Herd [STREET_ADDRESS]" at bounding box center [993, 273] width 132 height 41
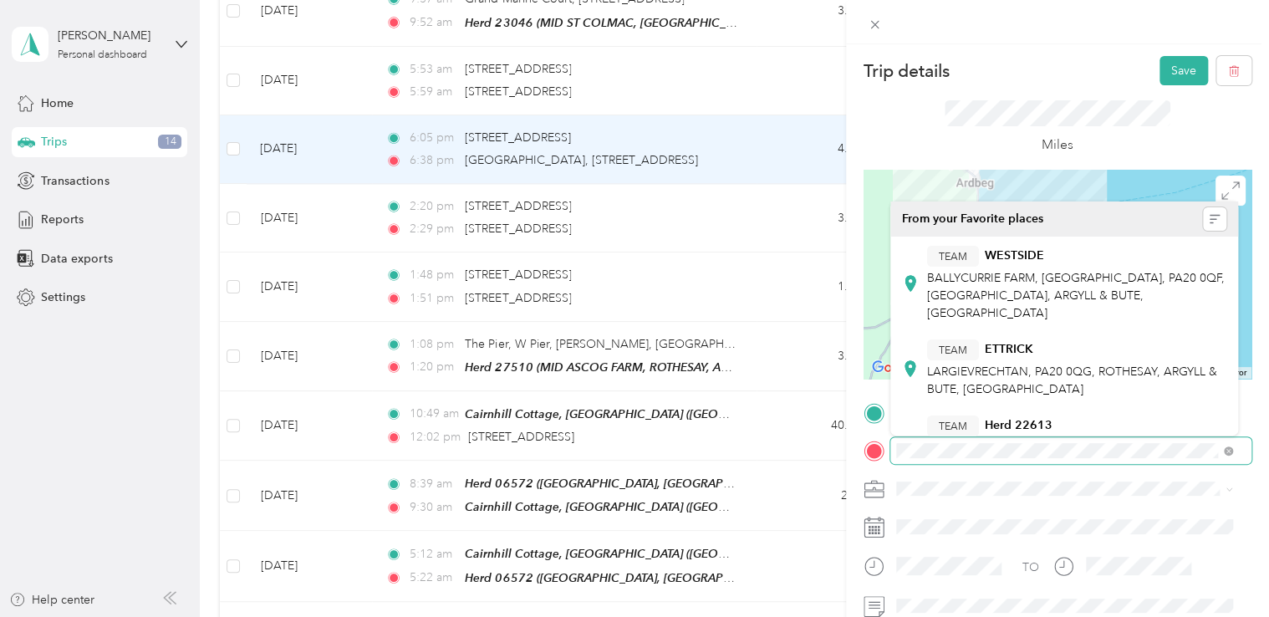
click at [846, 453] on form "Trip details Save This trip cannot be edited because it is either under review,…" at bounding box center [1057, 412] width 423 height 712
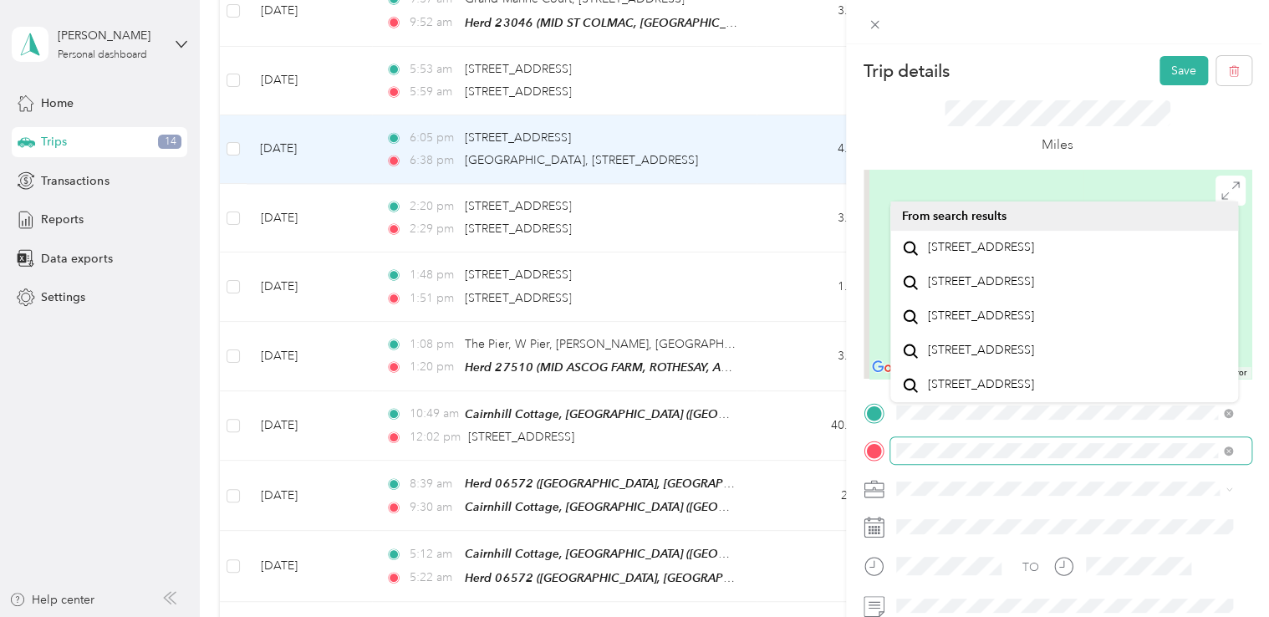
click at [846, 459] on form "Trip details Save This trip cannot be edited because it is either under review,…" at bounding box center [1057, 412] width 423 height 712
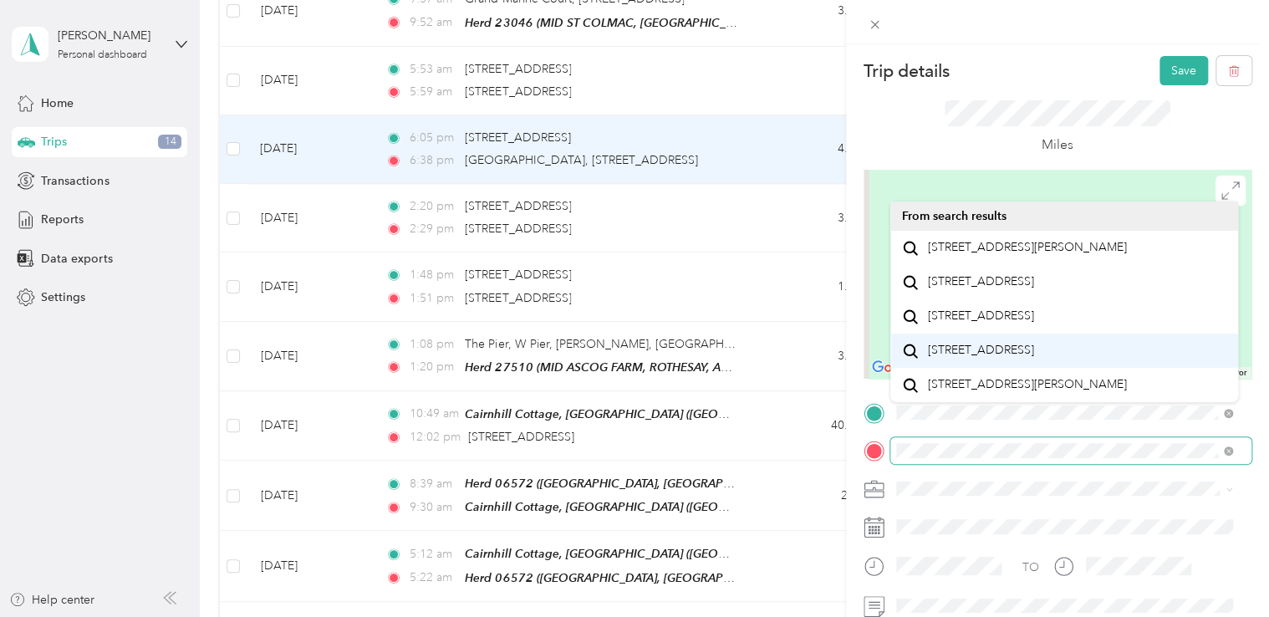
scroll to position [0, 0]
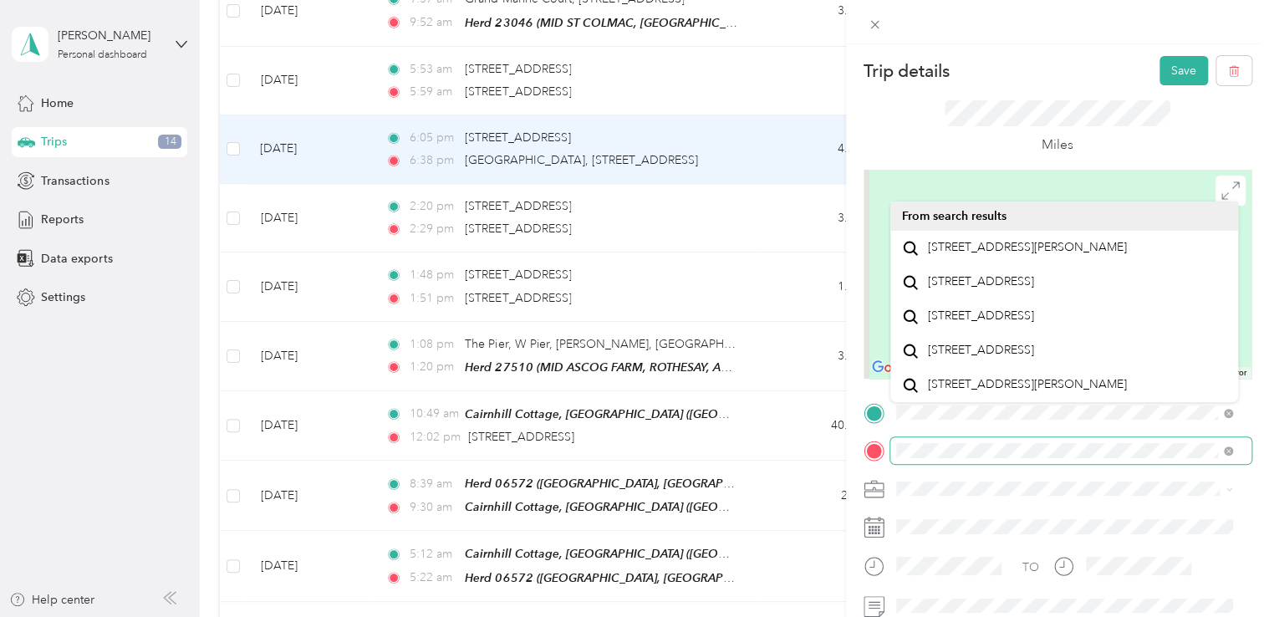
click at [714, 386] on div "Trip details Save This trip cannot be edited because it is either under review,…" at bounding box center [634, 308] width 1269 height 617
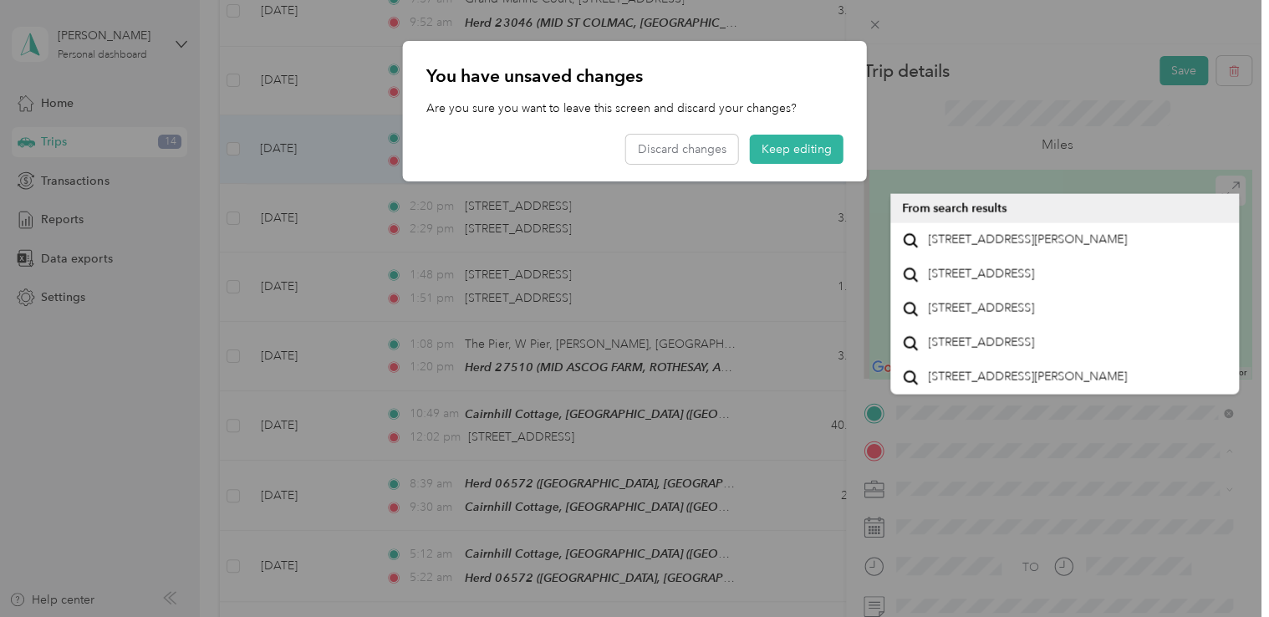
click at [774, 128] on div "You have unsaved changes Are you sure you want to leave this screen and discard…" at bounding box center [635, 111] width 464 height 140
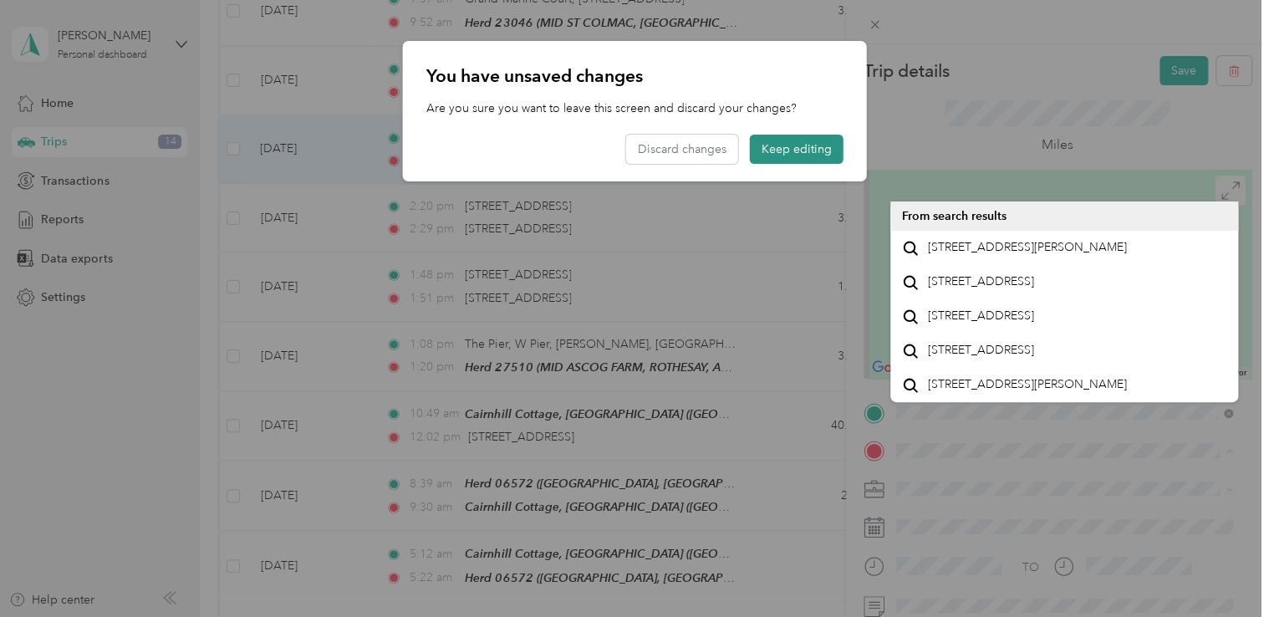
click at [784, 141] on button "Keep editing" at bounding box center [797, 149] width 94 height 29
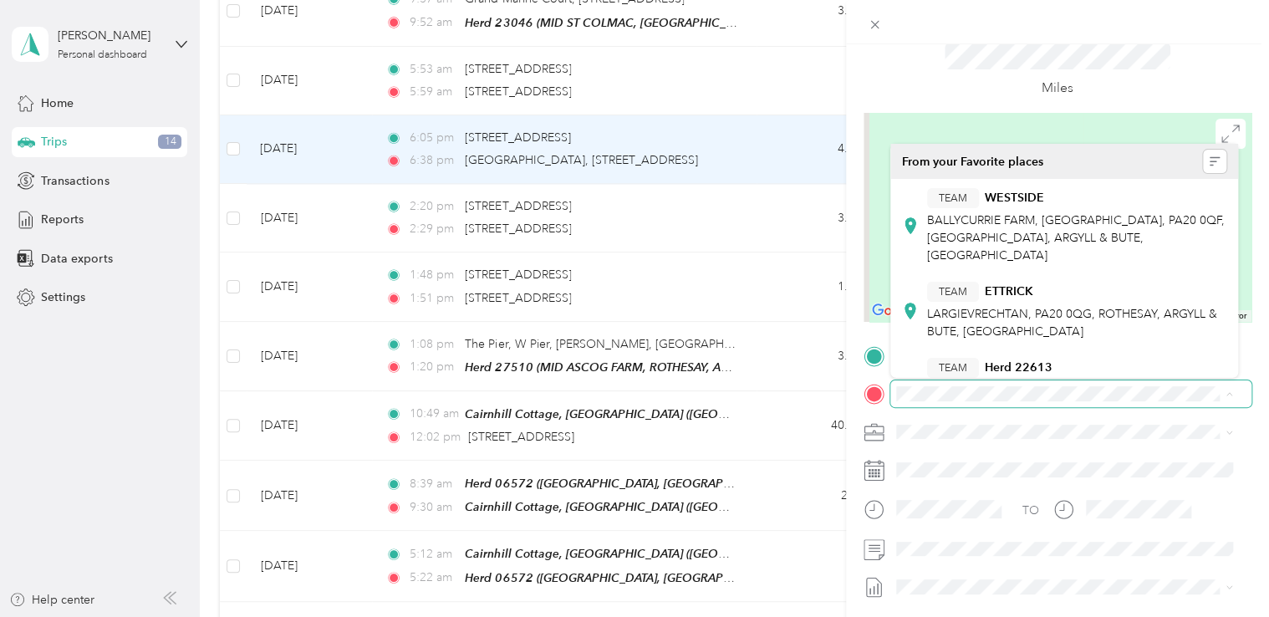
scroll to position [39, 0]
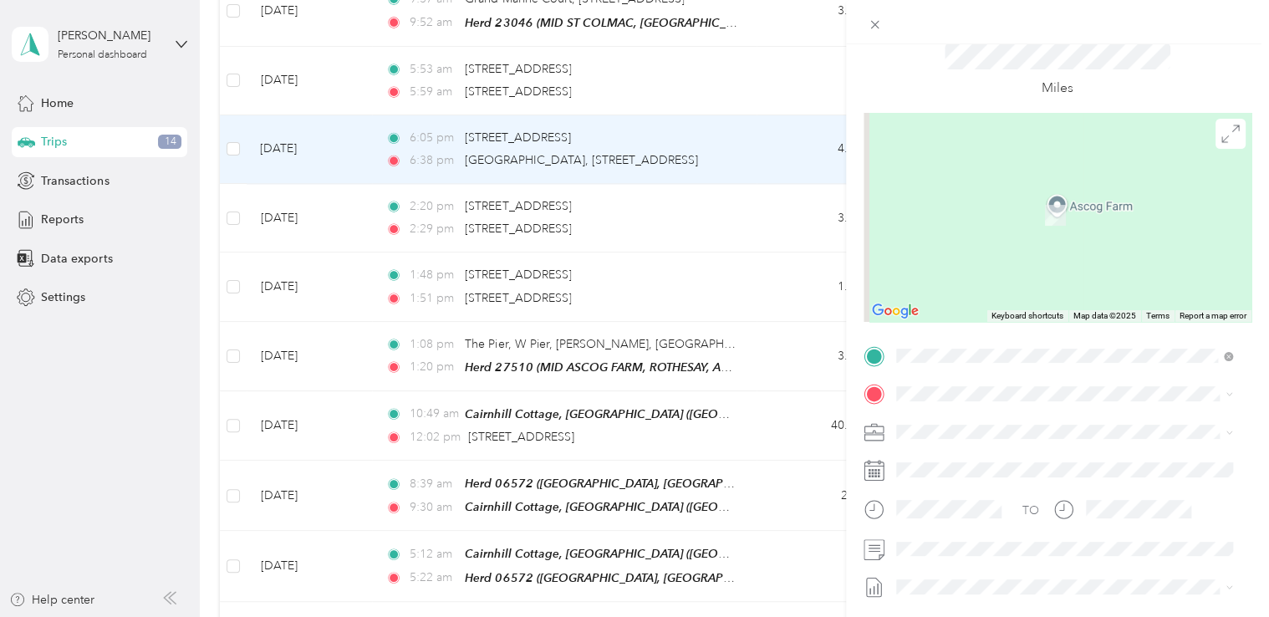
click at [525, 268] on div "Trip details Save This trip cannot be edited because it is either under review,…" at bounding box center [634, 308] width 1269 height 617
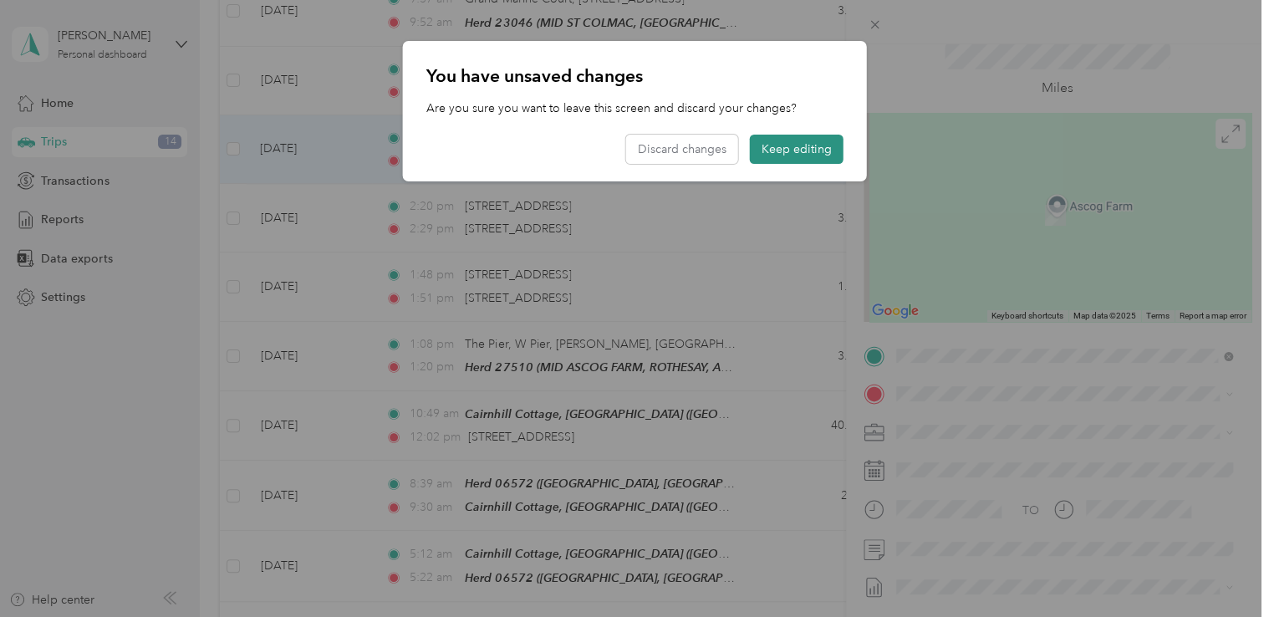
click at [783, 142] on button "Keep editing" at bounding box center [797, 149] width 94 height 29
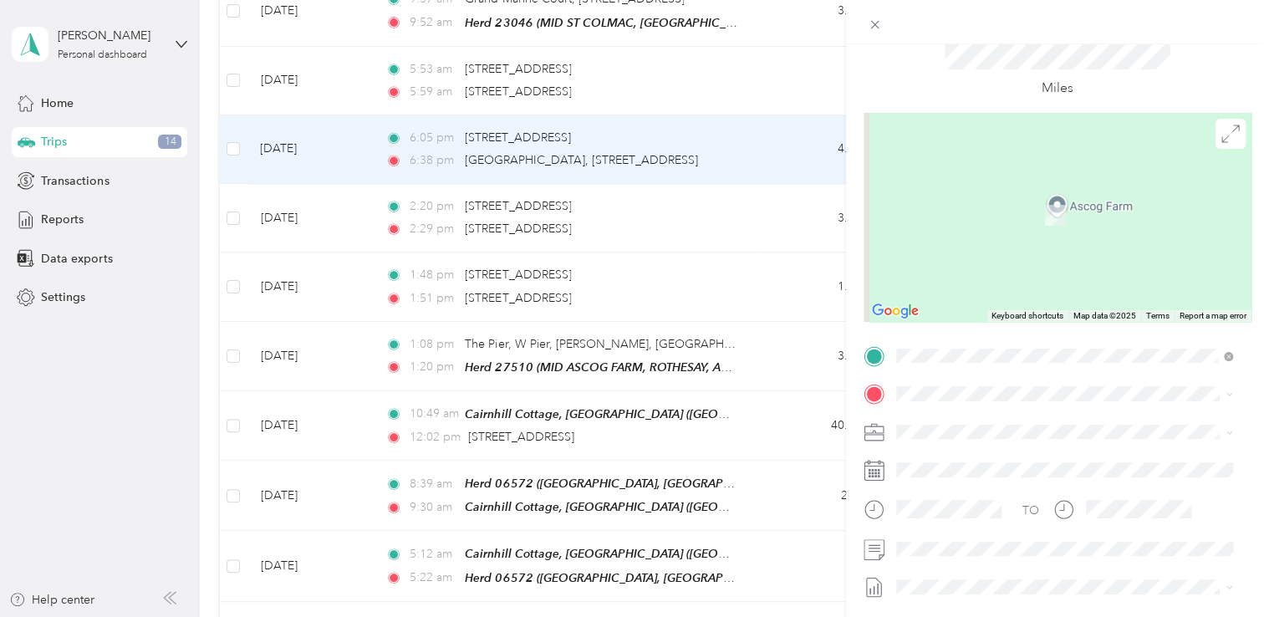
click at [729, 278] on div "Trip details Save This trip cannot be edited because it is either under review,…" at bounding box center [634, 308] width 1269 height 617
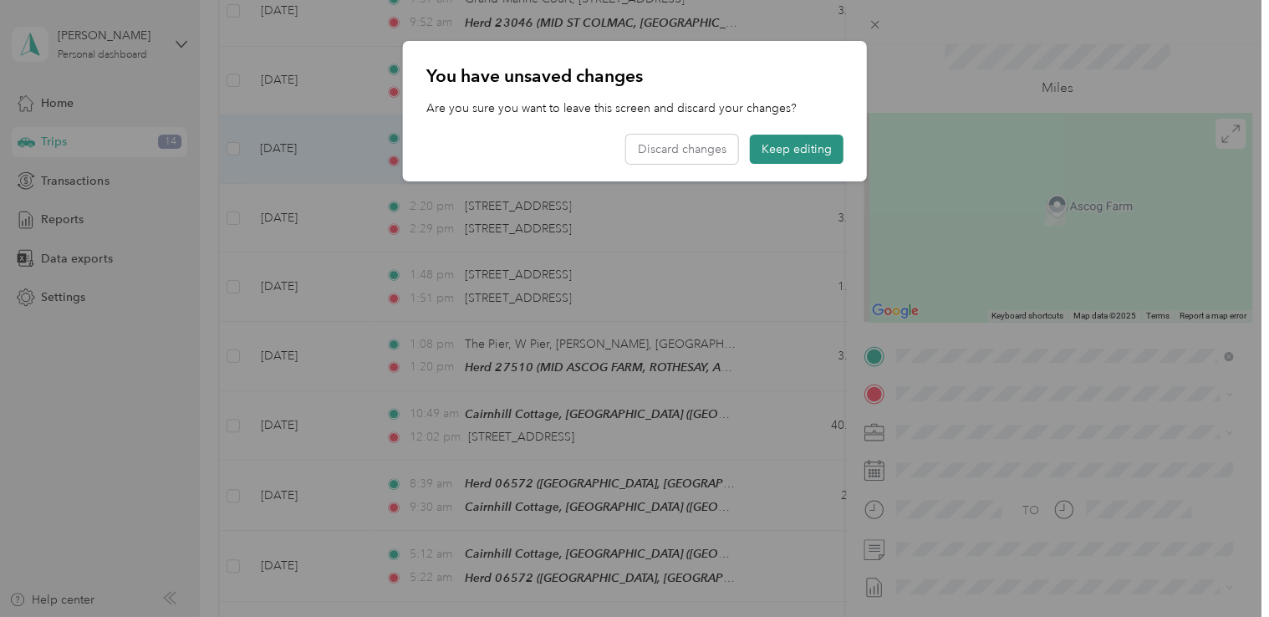
click at [806, 146] on button "Keep editing" at bounding box center [797, 149] width 94 height 29
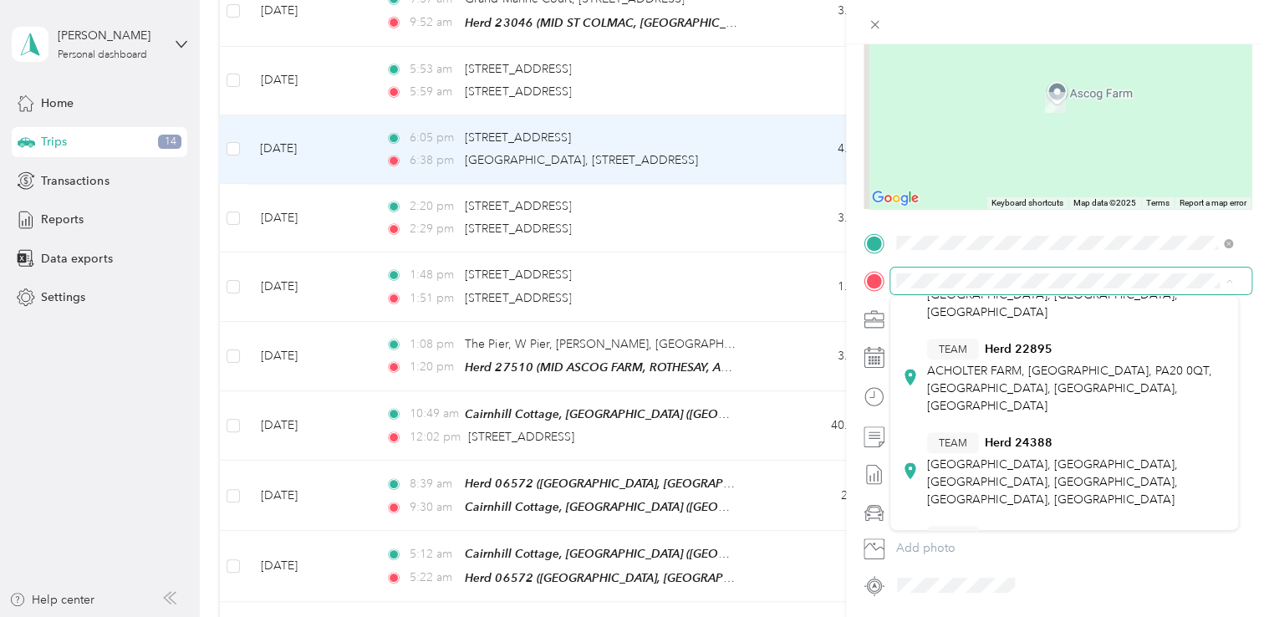
scroll to position [435, 0]
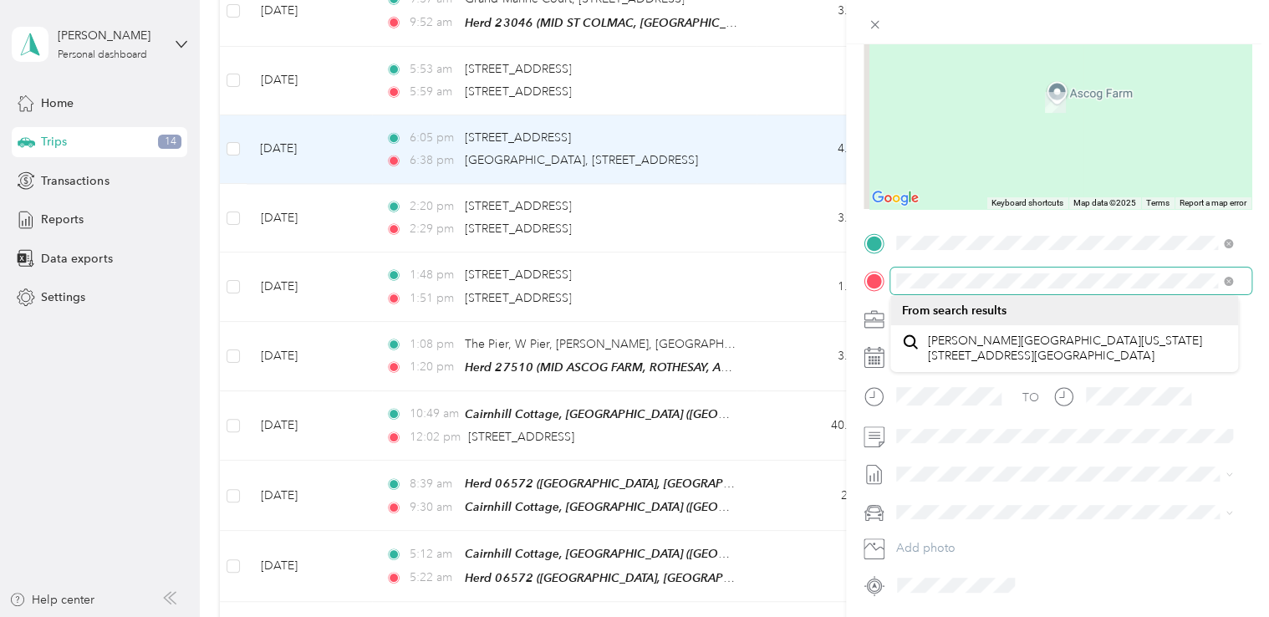
click at [850, 280] on form "Trip details Save This trip cannot be edited because it is either under review,…" at bounding box center [1057, 242] width 423 height 712
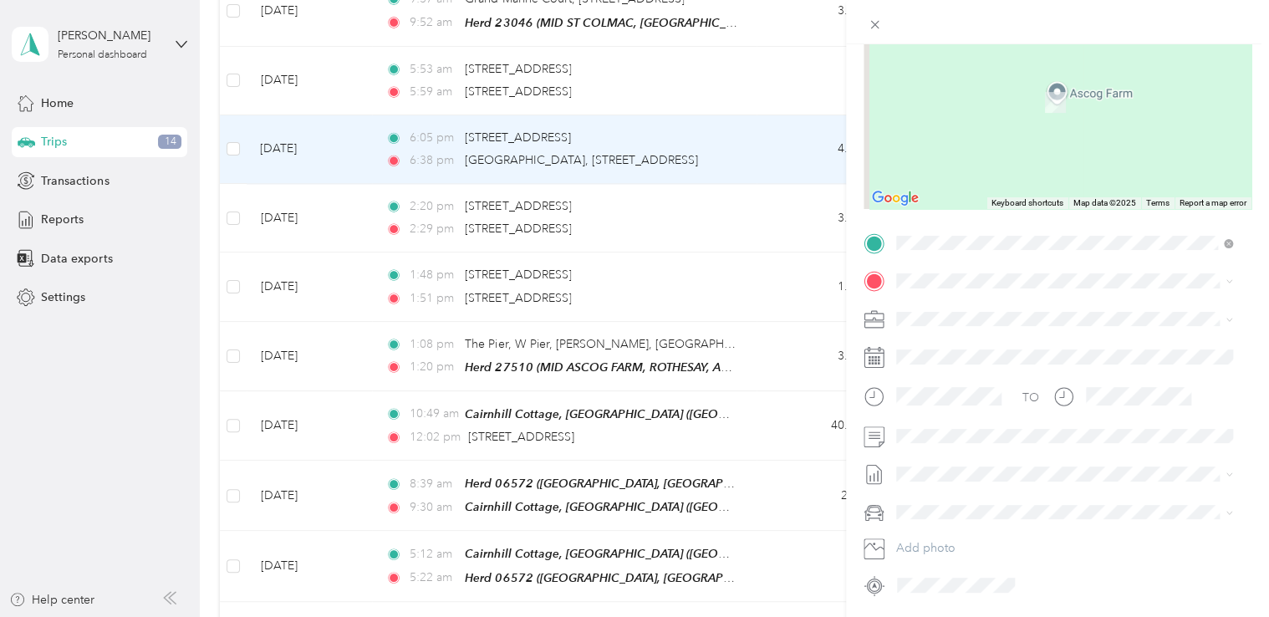
click at [850, 279] on form "Trip details Save This trip cannot be edited because it is either under review,…" at bounding box center [1057, 242] width 423 height 712
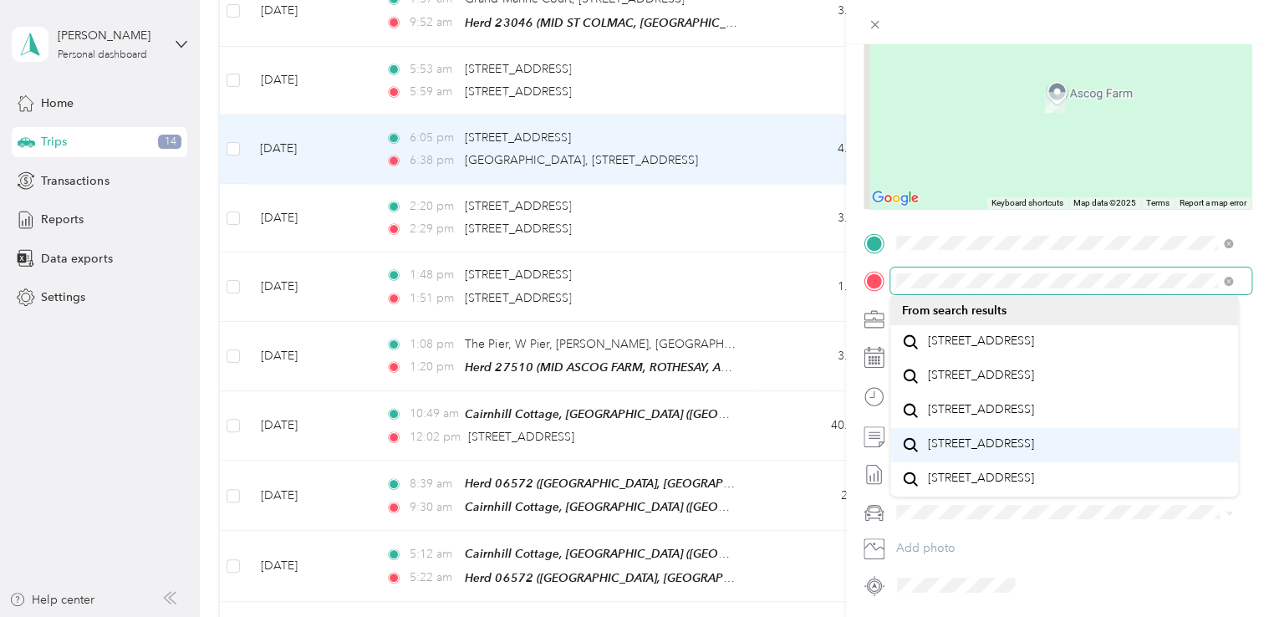
scroll to position [29, 0]
click at [818, 278] on div "Trip details Save This trip cannot be edited because it is either under review,…" at bounding box center [634, 308] width 1269 height 617
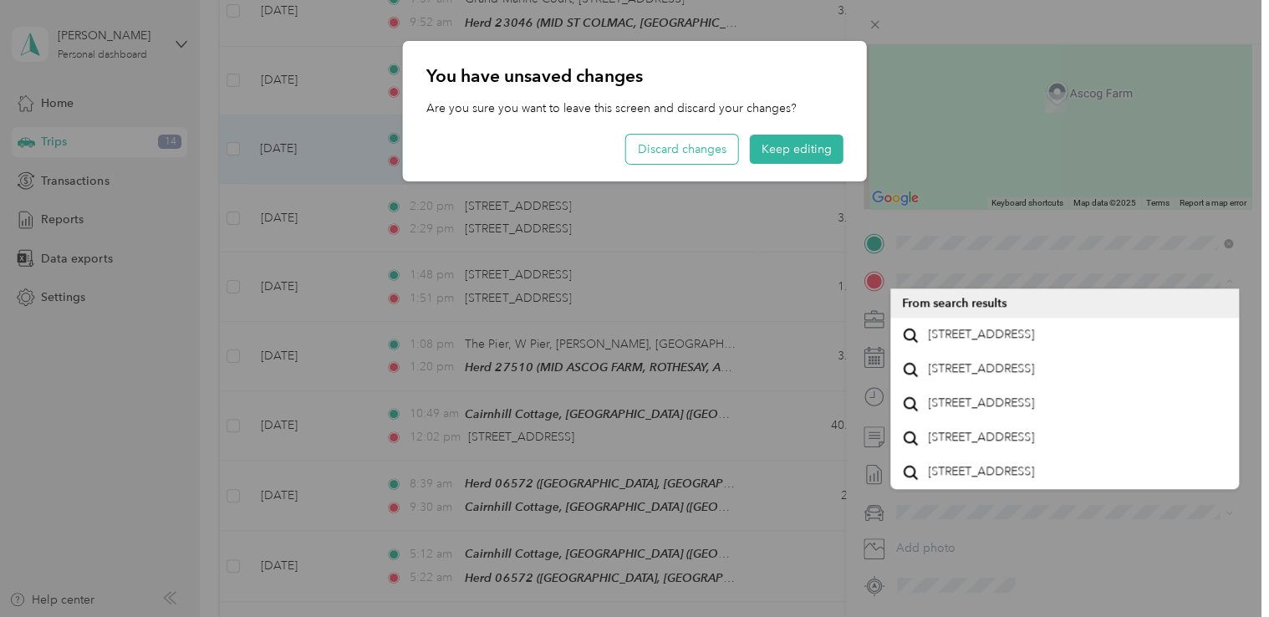
click at [724, 159] on button "Discard changes" at bounding box center [682, 149] width 112 height 29
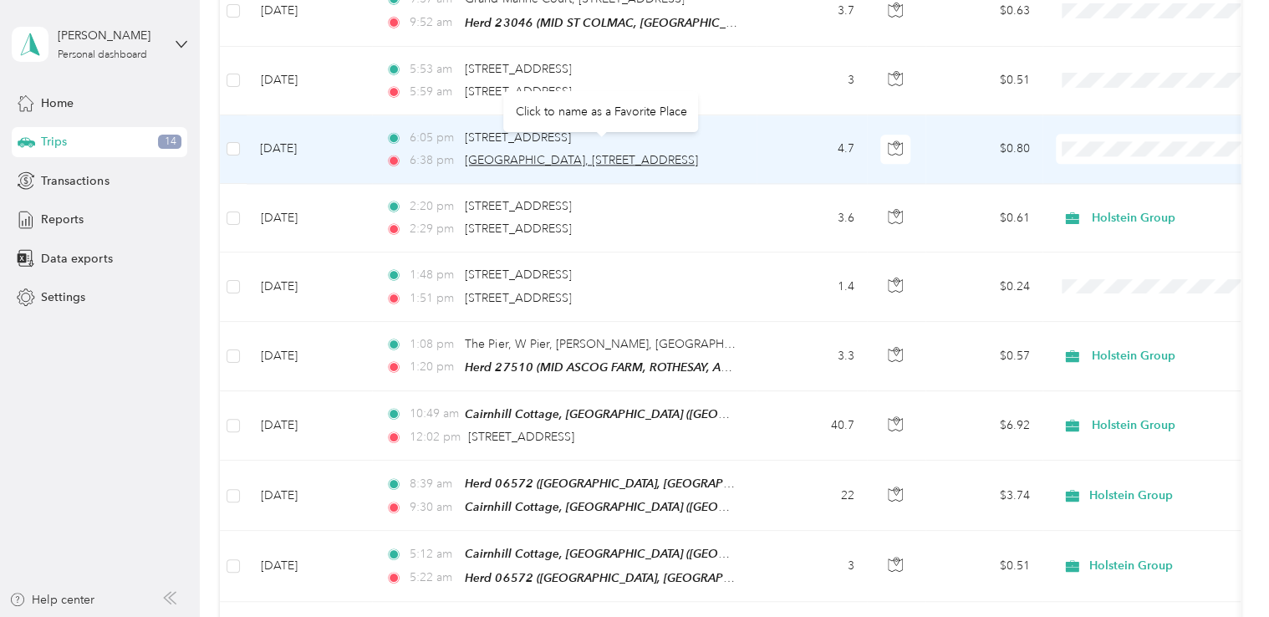
click at [695, 153] on span "[GEOGRAPHIC_DATA], [STREET_ADDRESS]" at bounding box center [581, 160] width 233 height 14
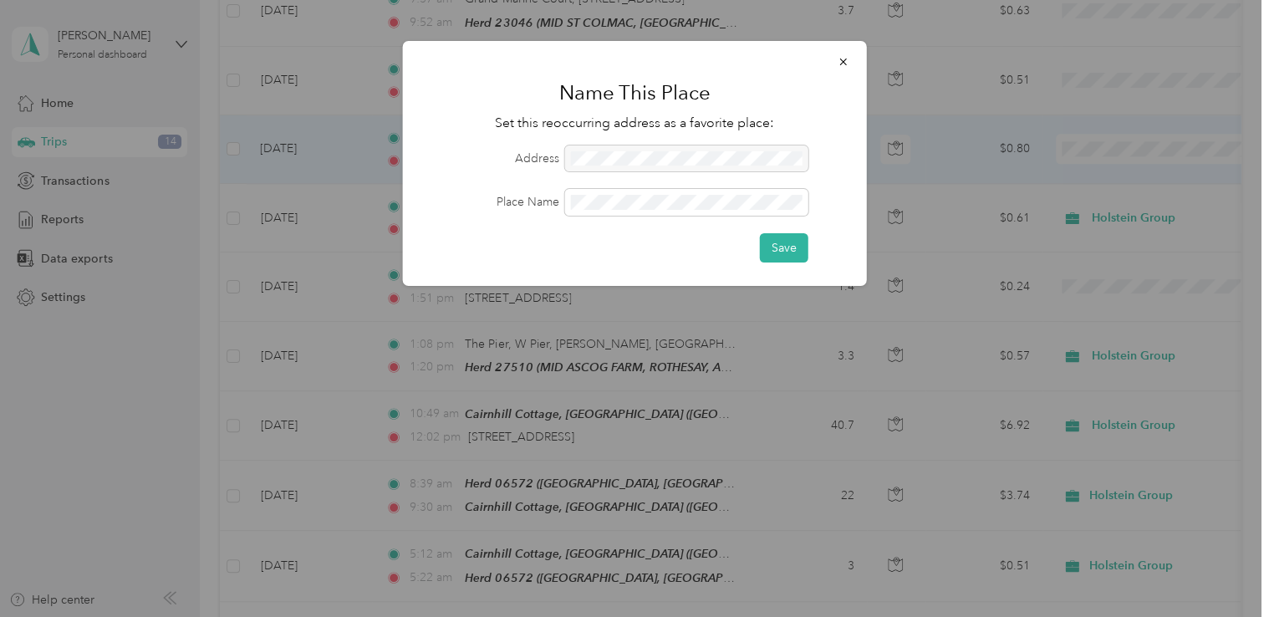
click at [604, 162] on div at bounding box center [686, 159] width 243 height 27
click at [789, 248] on button "Save" at bounding box center [784, 247] width 49 height 29
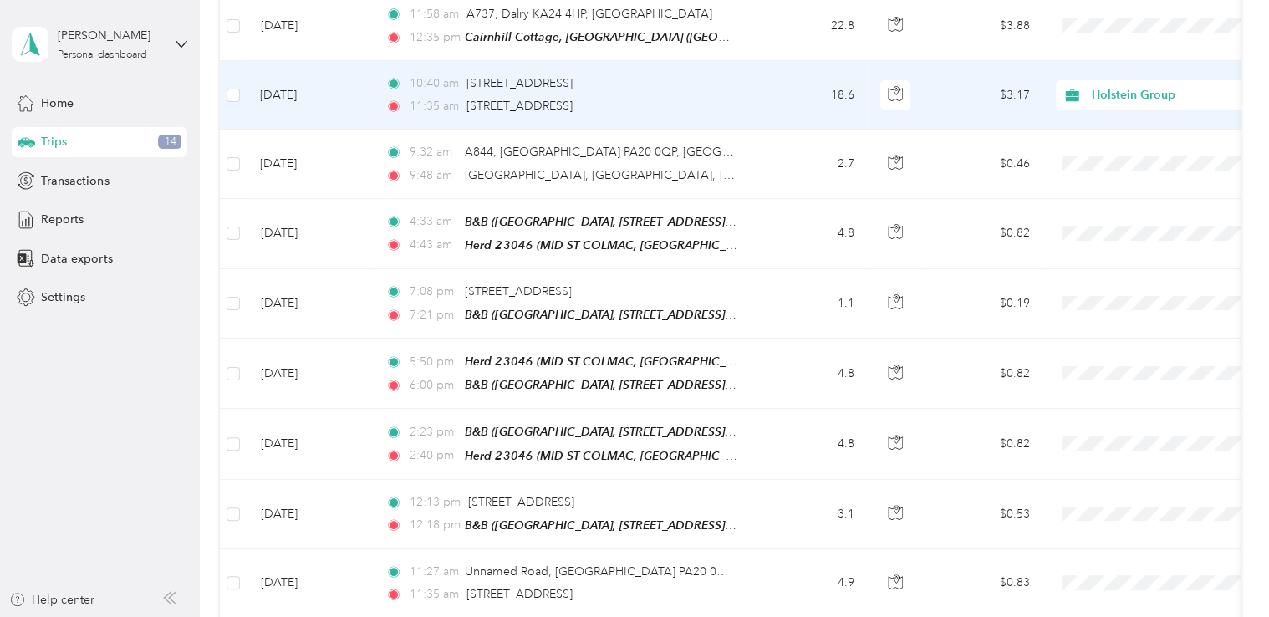
scroll to position [502, 0]
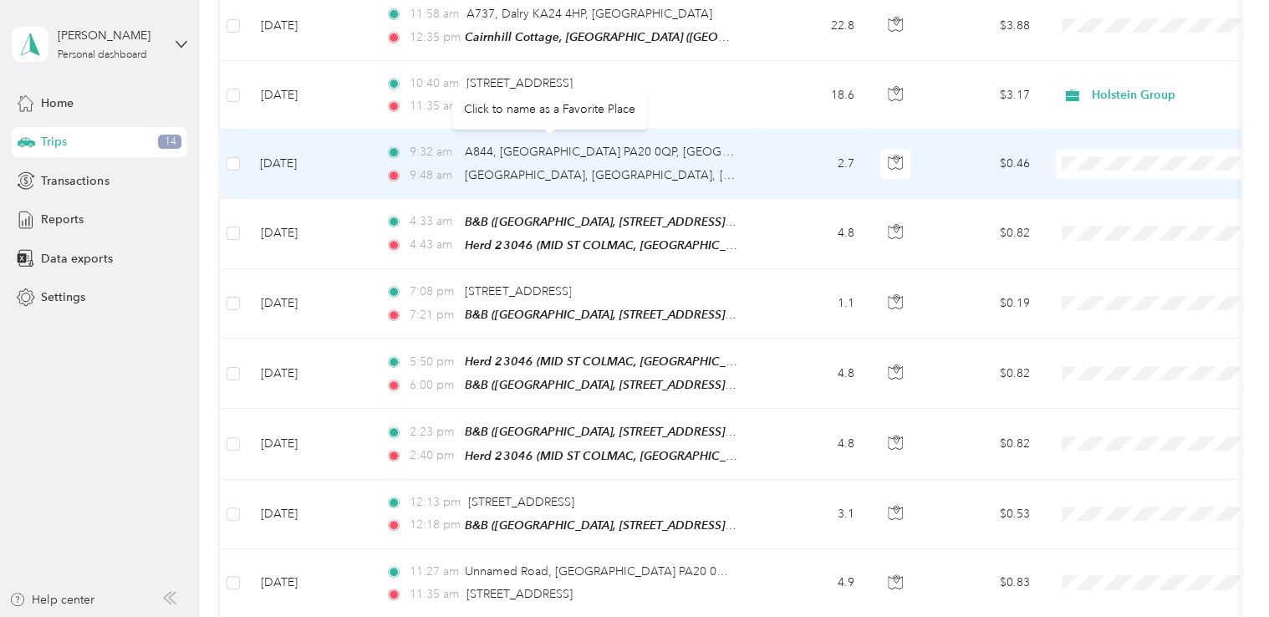
click at [513, 152] on div "A844, [GEOGRAPHIC_DATA] PA20 0QP, [GEOGRAPHIC_DATA]" at bounding box center [601, 152] width 272 height 18
click at [785, 166] on td "2.7" at bounding box center [812, 164] width 110 height 69
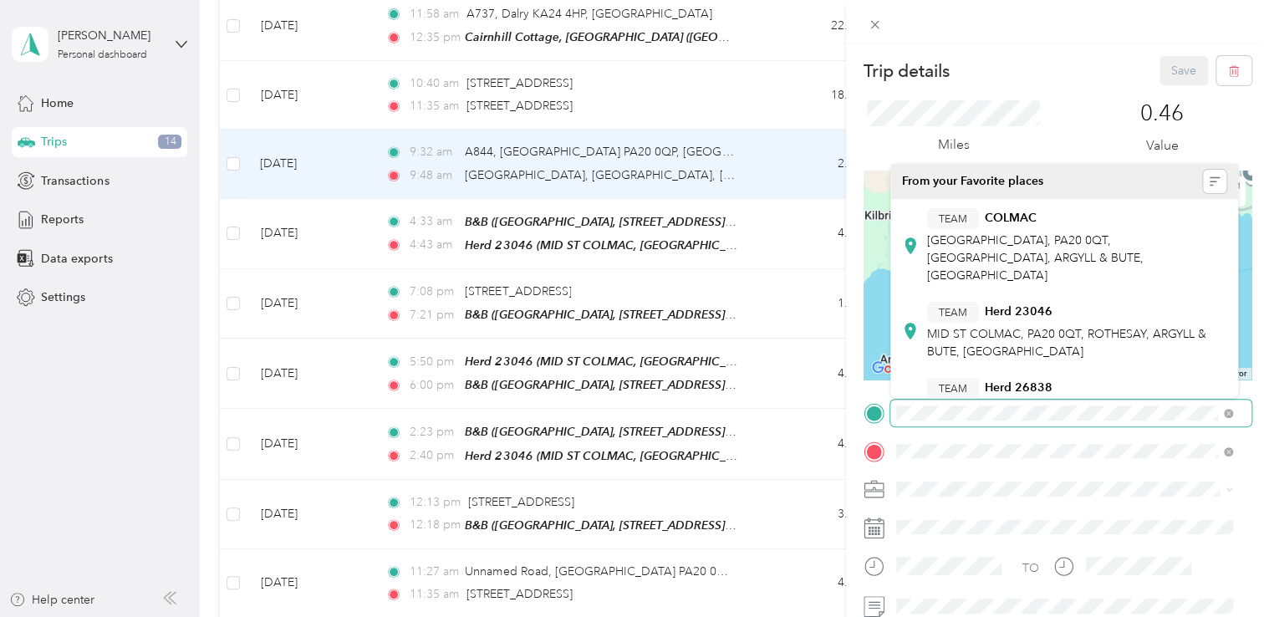
click at [853, 415] on form "Trip details Save This trip cannot be edited because it is either under review,…" at bounding box center [1057, 412] width 423 height 712
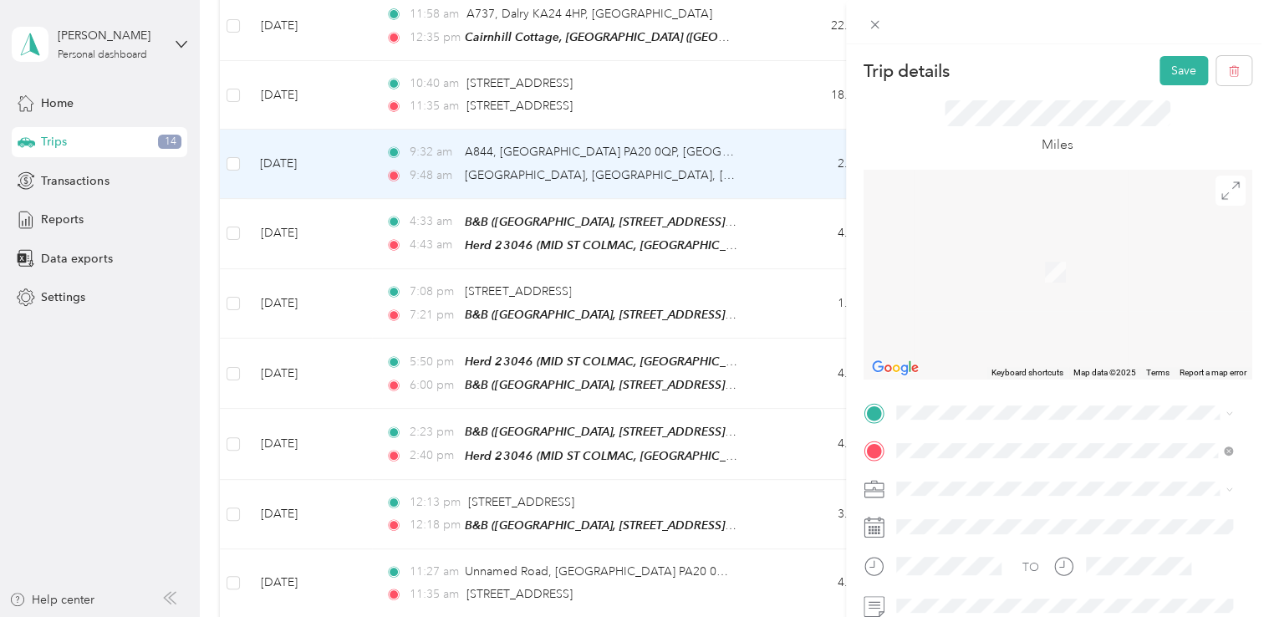
click at [994, 253] on span "MID ST COLMAC, PA20 0QT, ROTHESAY, ARGYLL & BUTE, [GEOGRAPHIC_DATA]" at bounding box center [1066, 240] width 279 height 32
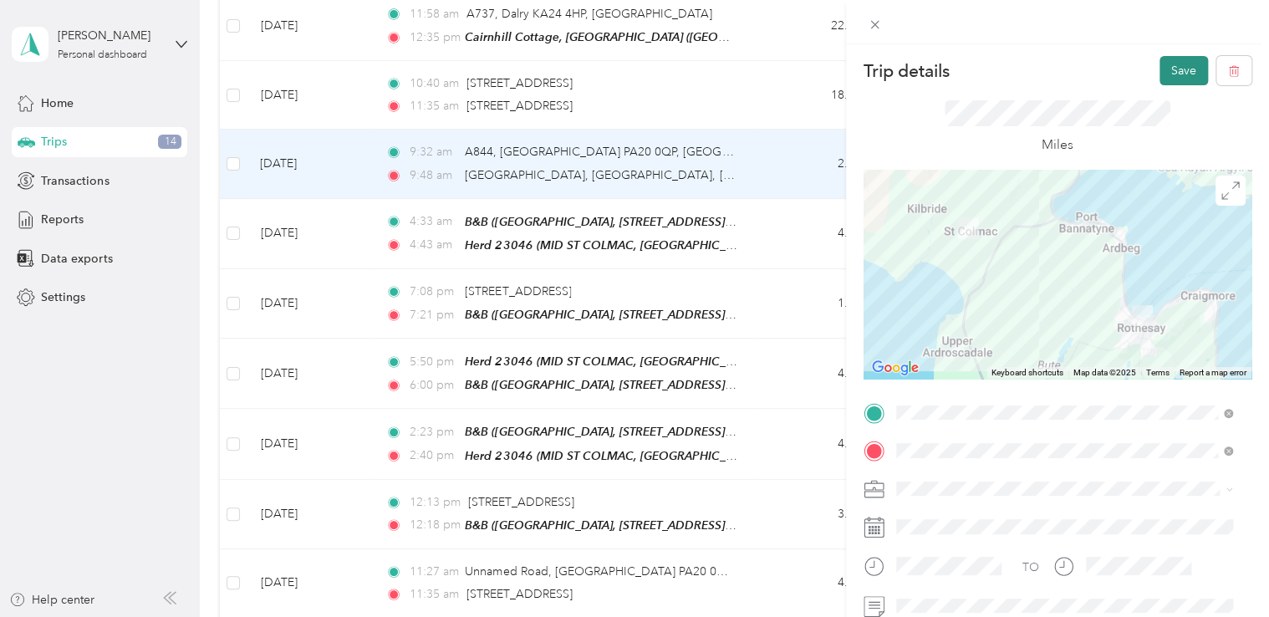
click at [1160, 79] on button "Save" at bounding box center [1184, 70] width 49 height 29
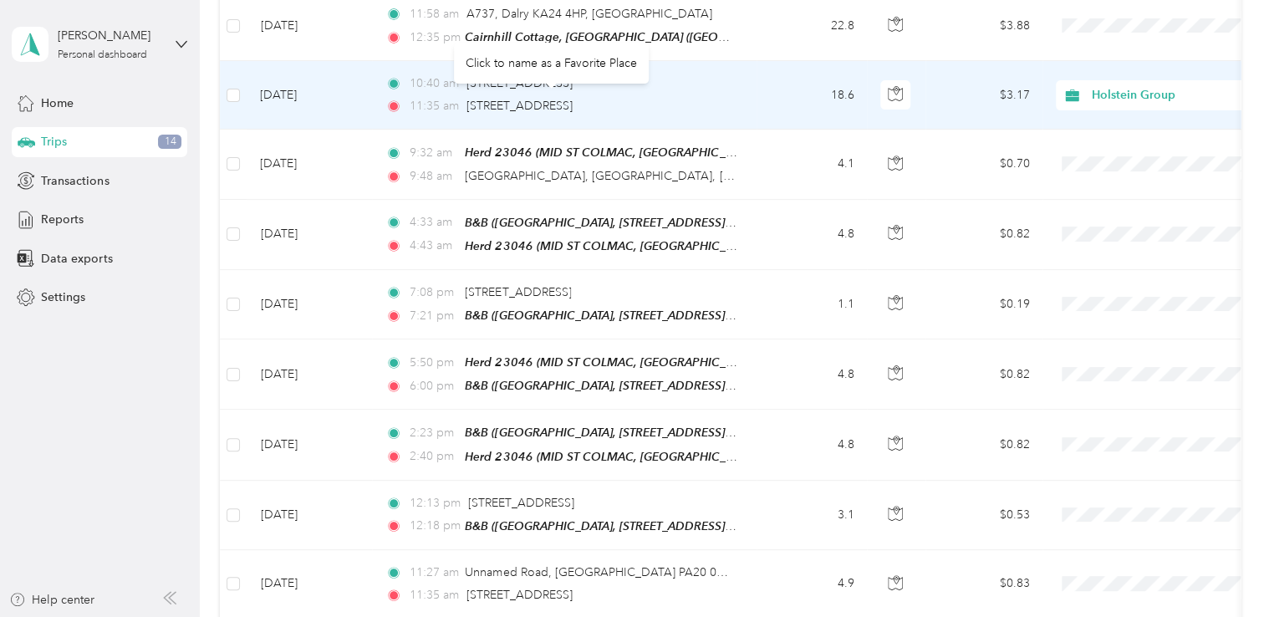
click at [524, 97] on div "[STREET_ADDRESS]" at bounding box center [520, 106] width 106 height 18
click at [516, 63] on div "Click to name as a Favorite Place" at bounding box center [551, 63] width 195 height 41
click at [560, 105] on span "[STREET_ADDRESS]" at bounding box center [520, 106] width 106 height 14
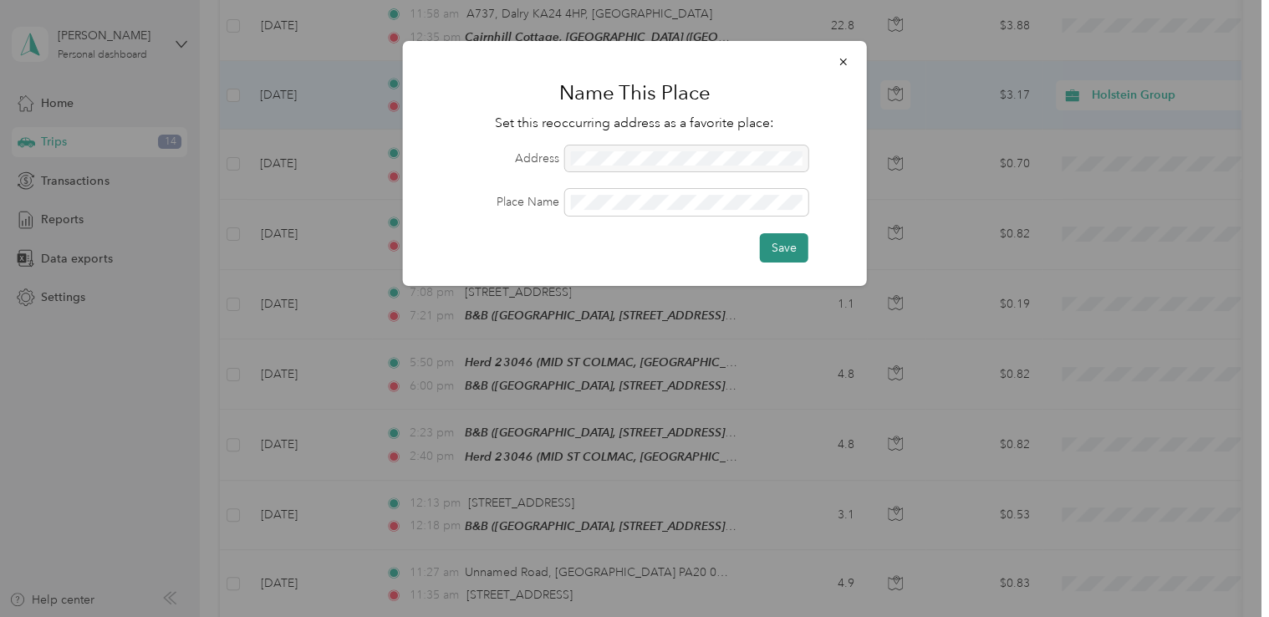
click at [794, 252] on button "Save" at bounding box center [784, 247] width 49 height 29
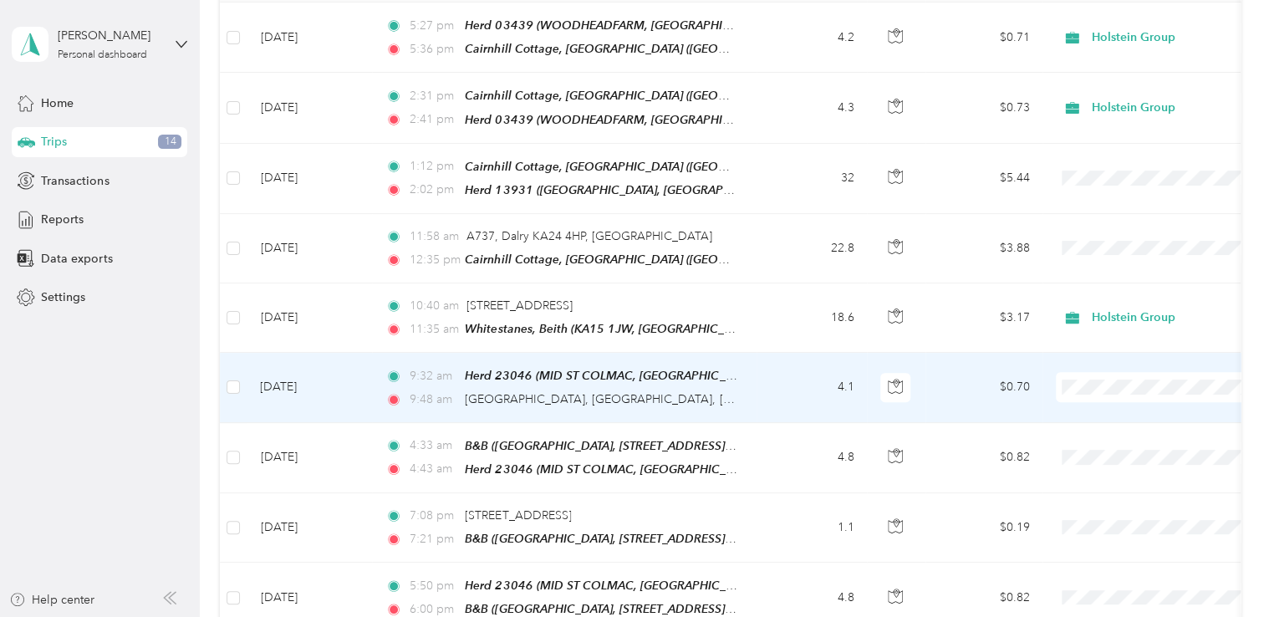
scroll to position [278, 0]
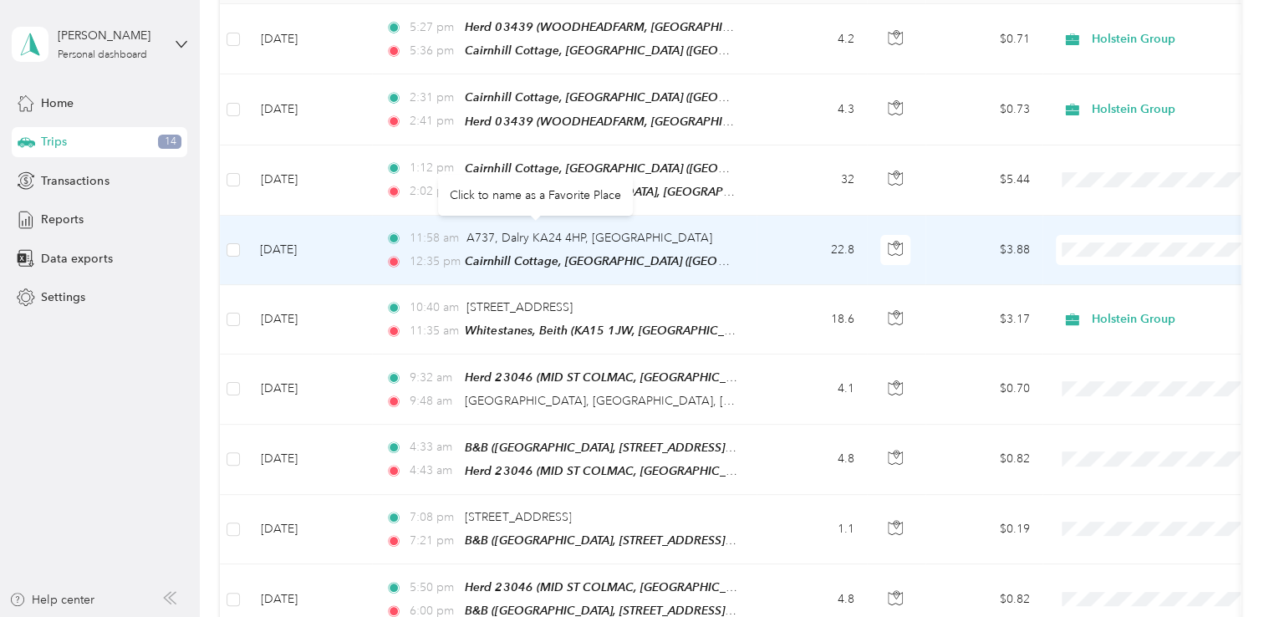
click at [522, 238] on div "A737, Dalry KA24 4HP, [GEOGRAPHIC_DATA]" at bounding box center [590, 238] width 246 height 18
click at [530, 236] on span "A737, Dalry KA24 4HP, [GEOGRAPHIC_DATA]" at bounding box center [590, 238] width 246 height 14
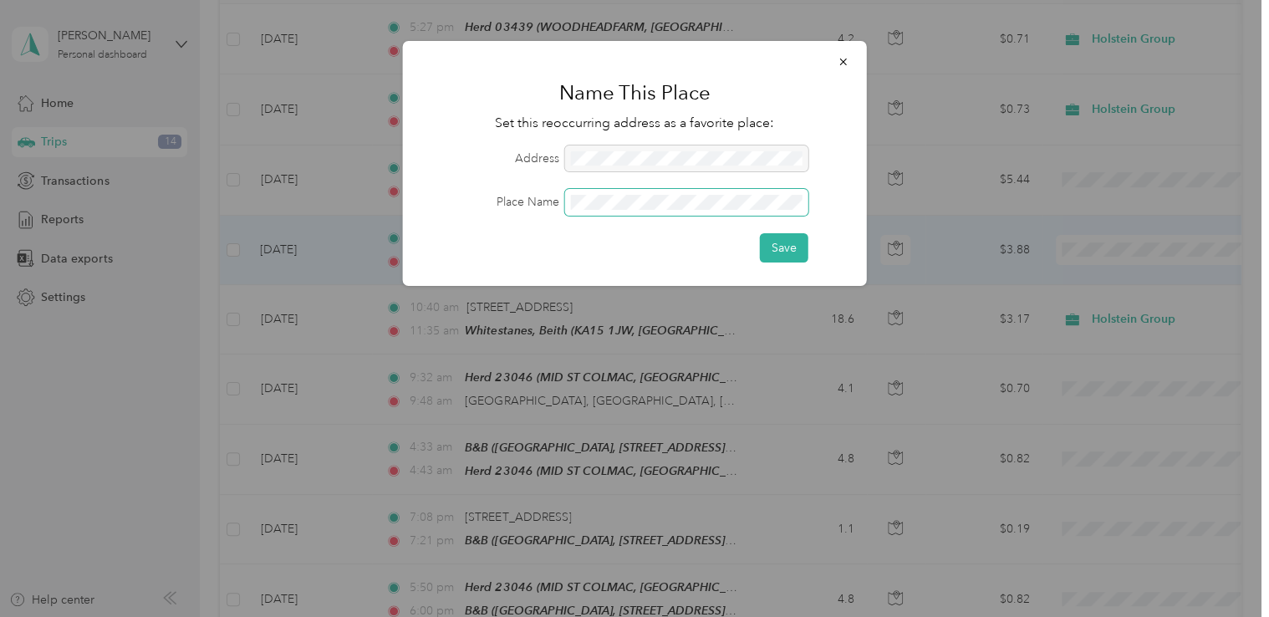
click at [760, 233] on button "Save" at bounding box center [784, 247] width 49 height 29
click at [772, 263] on div "Name This Place Set this reoccurring address as a favorite place: Address Place…" at bounding box center [635, 163] width 464 height 245
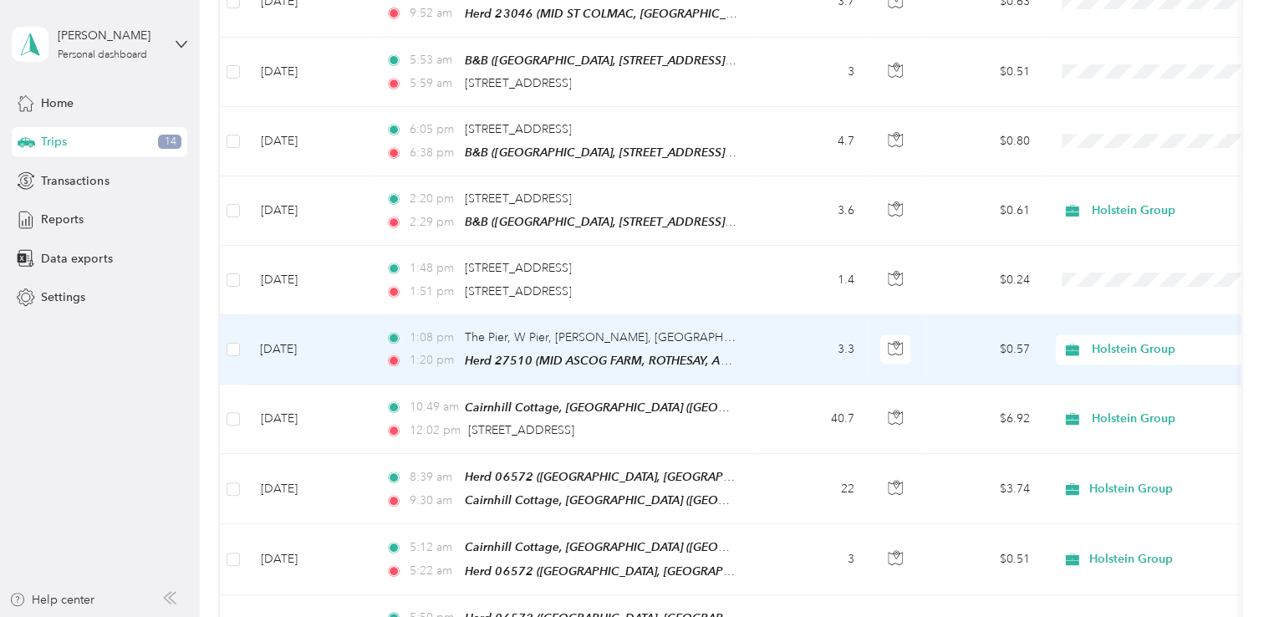
scroll to position [1226, 0]
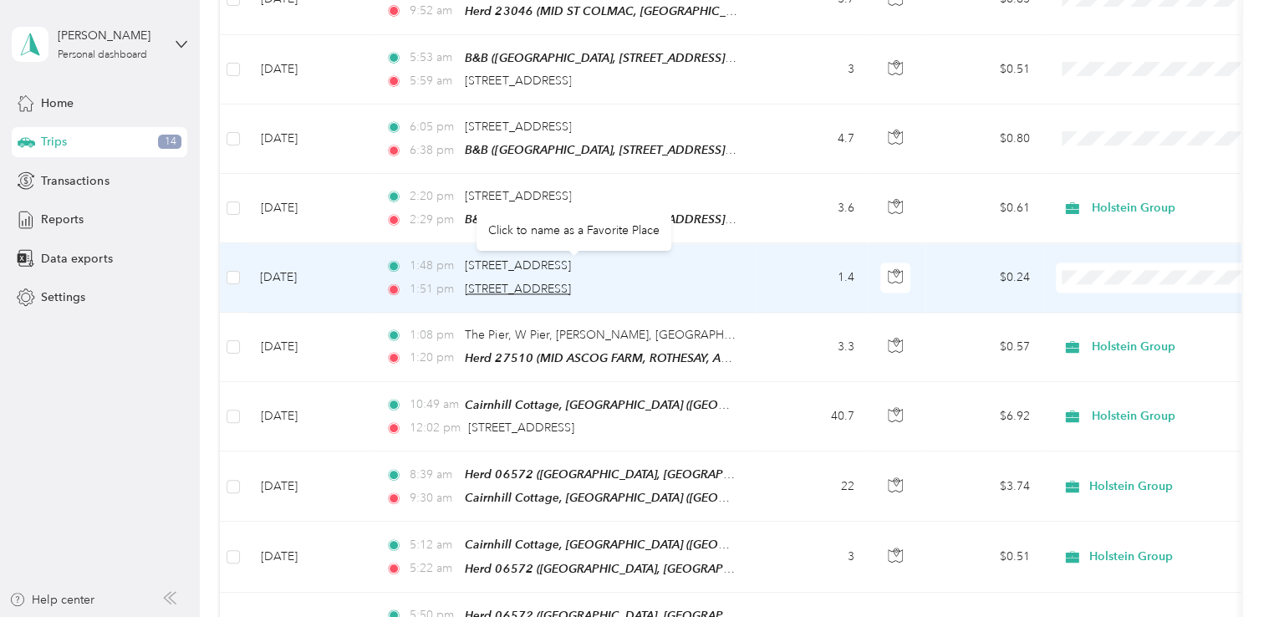
click at [497, 282] on span "[STREET_ADDRESS]" at bounding box center [518, 289] width 106 height 14
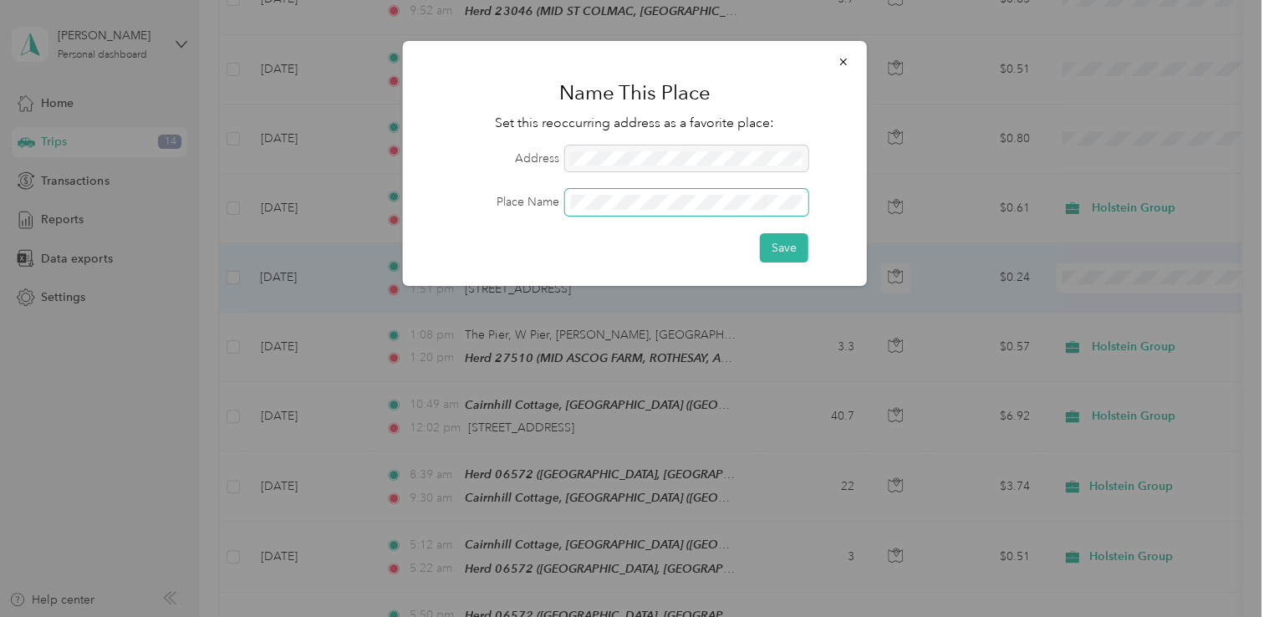
click at [623, 208] on span at bounding box center [686, 202] width 243 height 27
click at [799, 236] on button "Save" at bounding box center [784, 247] width 49 height 29
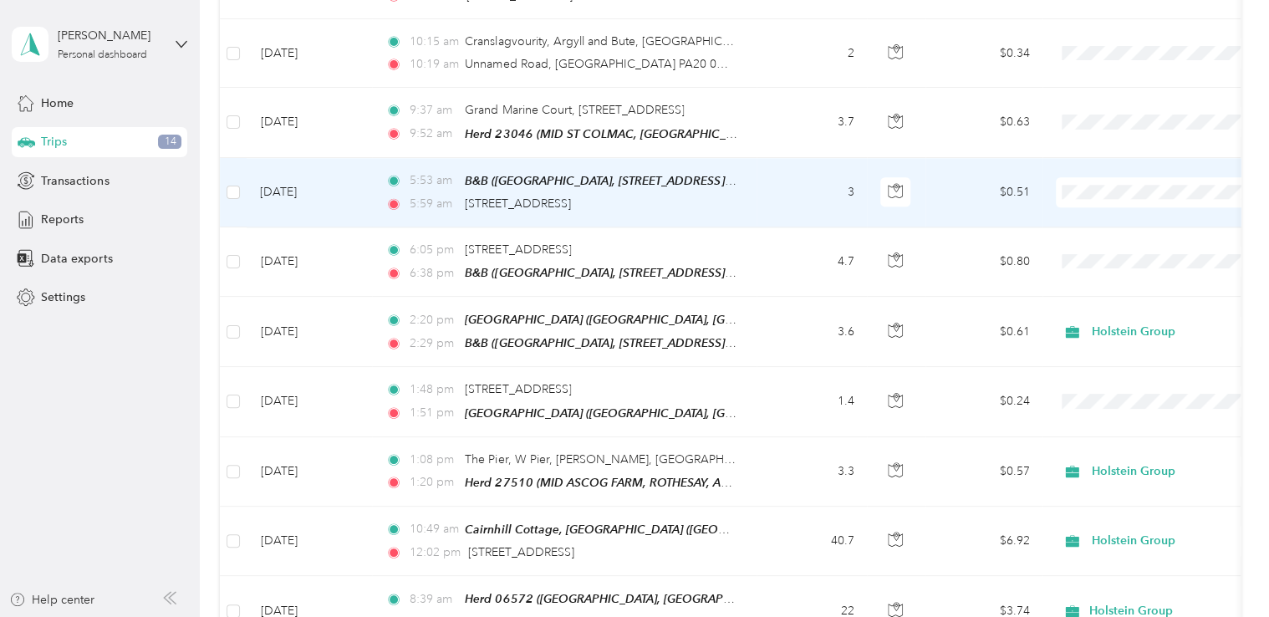
scroll to position [1084, 0]
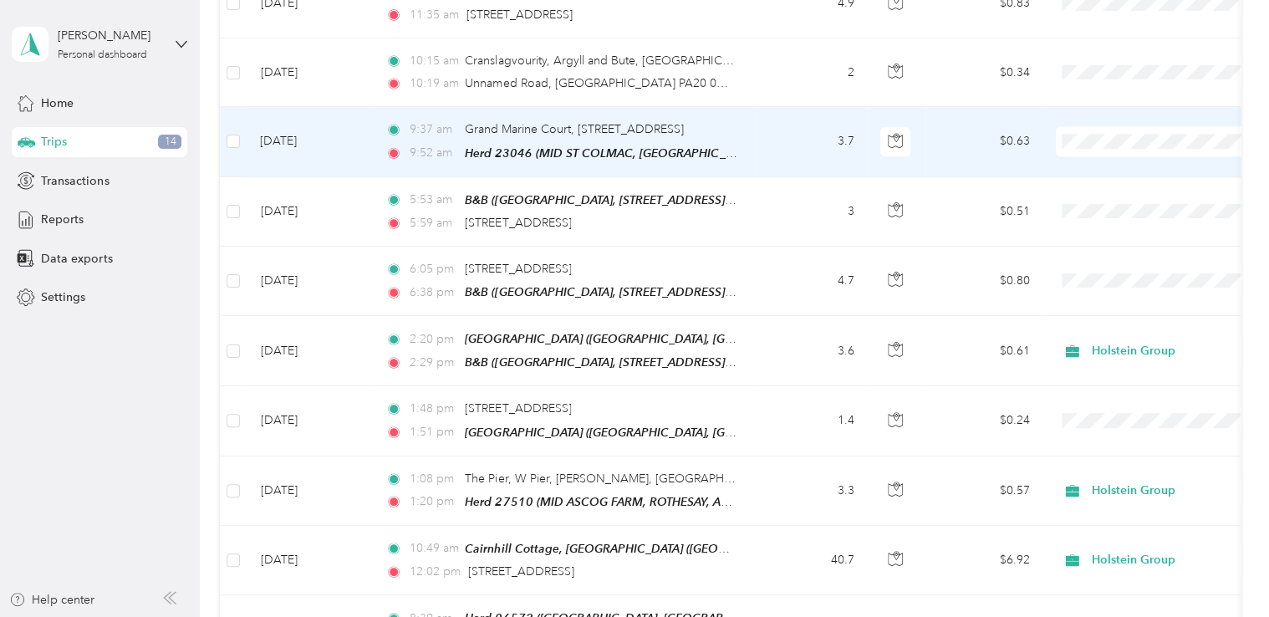
click at [796, 125] on td "3.7" at bounding box center [812, 141] width 110 height 69
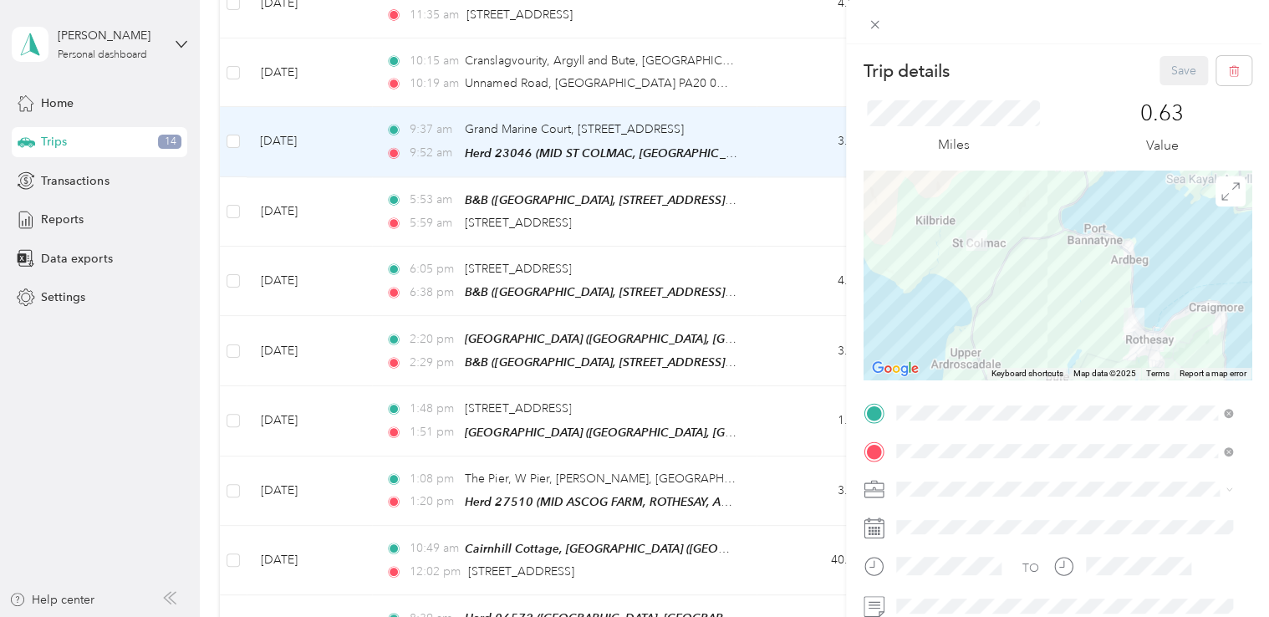
click at [774, 204] on div "Trip details Save This trip cannot be edited because it is either under review,…" at bounding box center [634, 308] width 1269 height 617
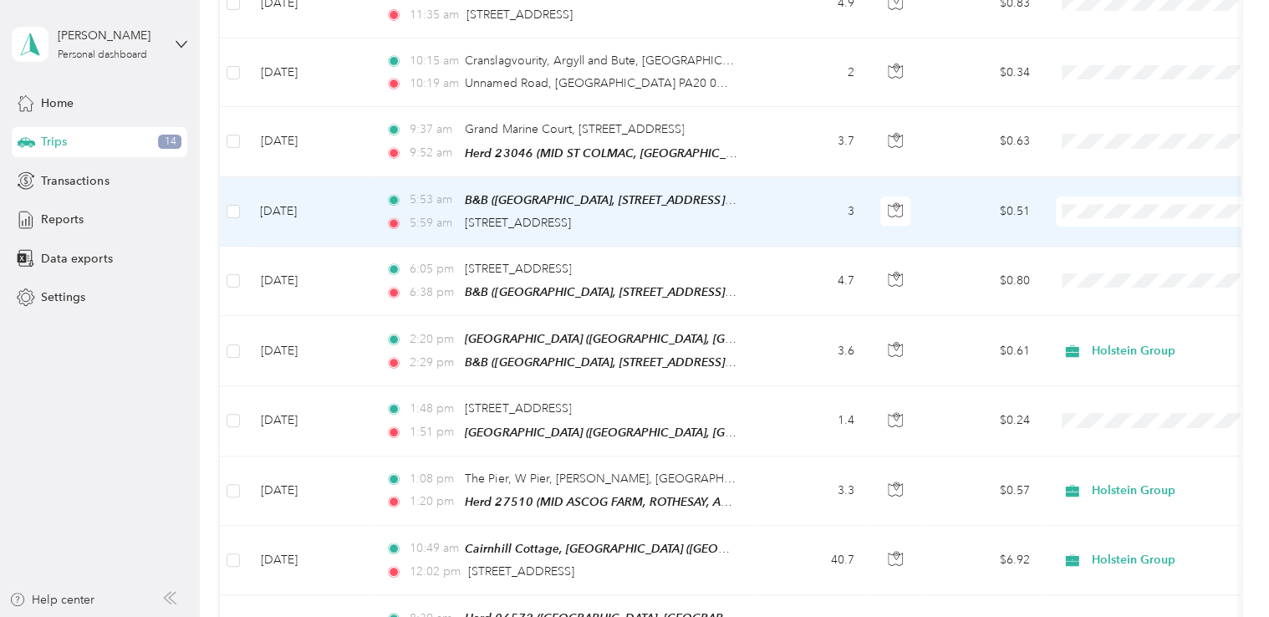
click at [782, 202] on td "3" at bounding box center [812, 211] width 110 height 69
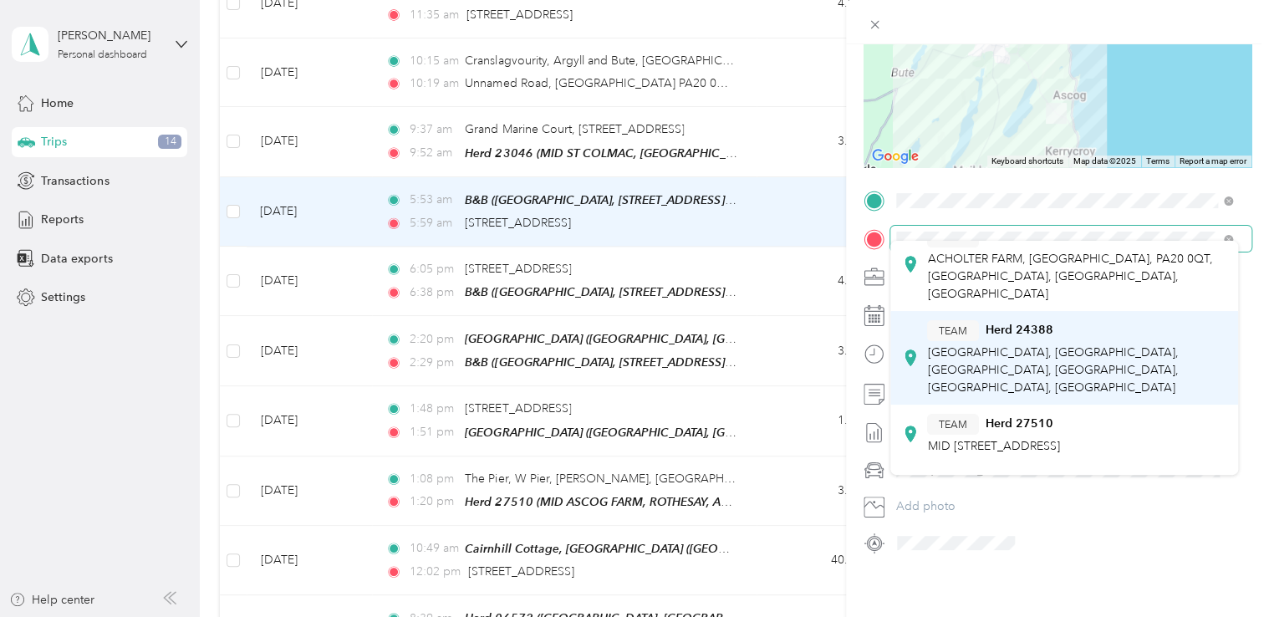
scroll to position [153, 0]
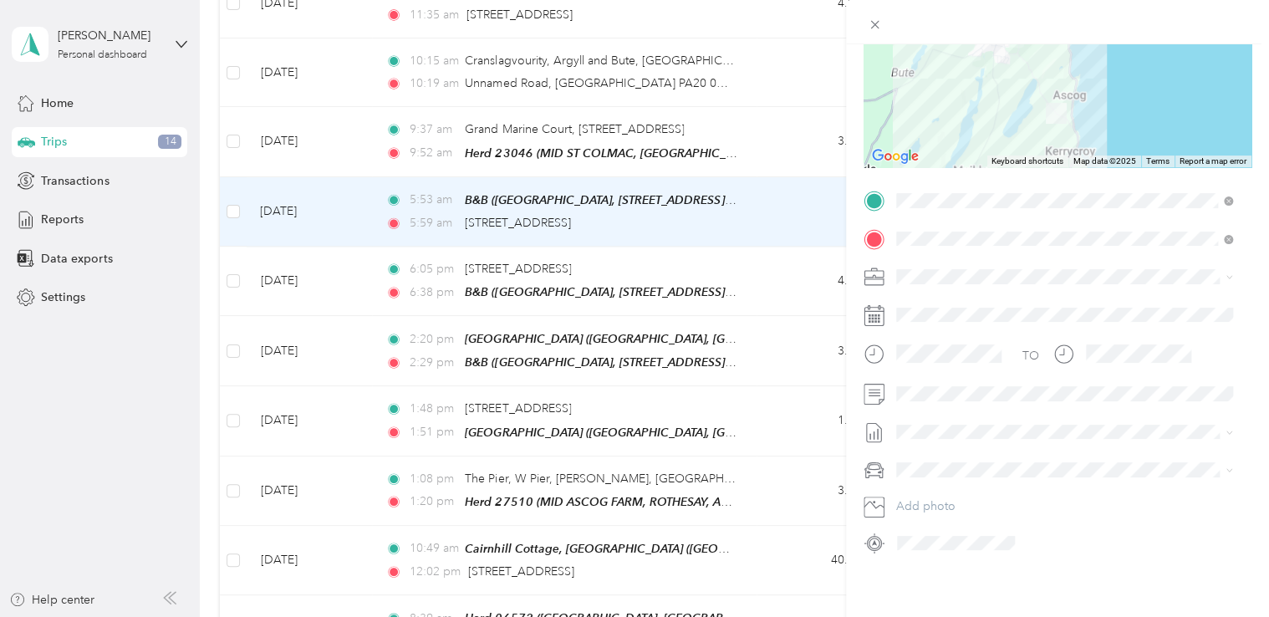
click at [1012, 438] on span "MID [STREET_ADDRESS]" at bounding box center [993, 445] width 132 height 14
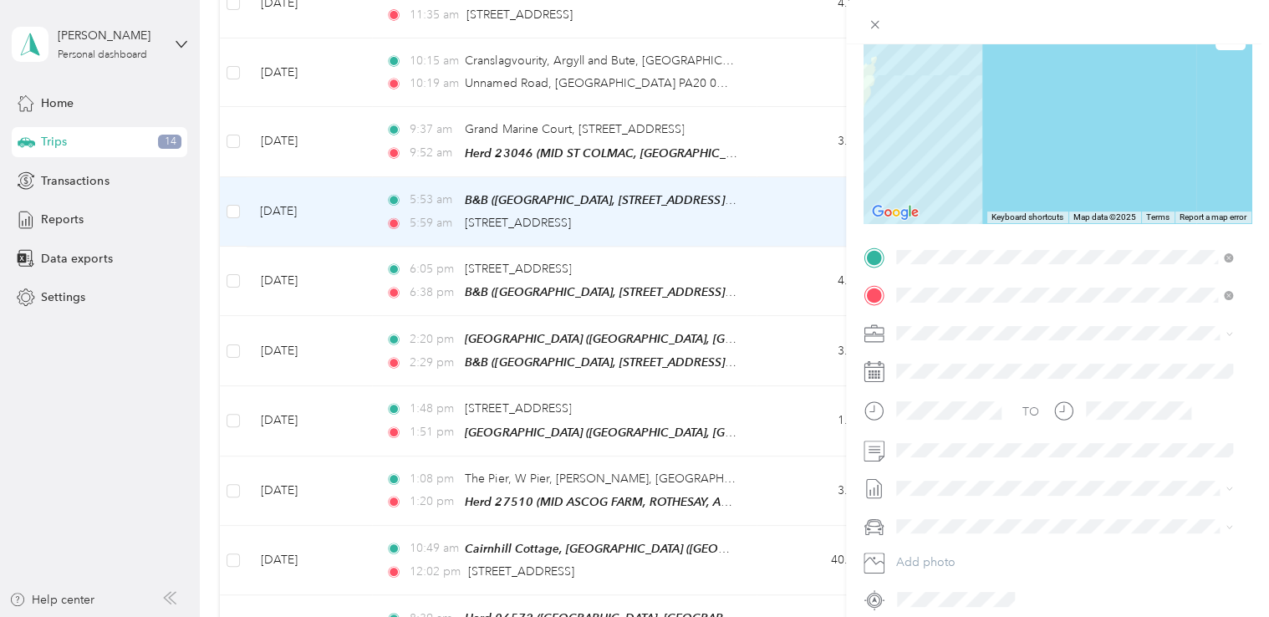
scroll to position [0, 0]
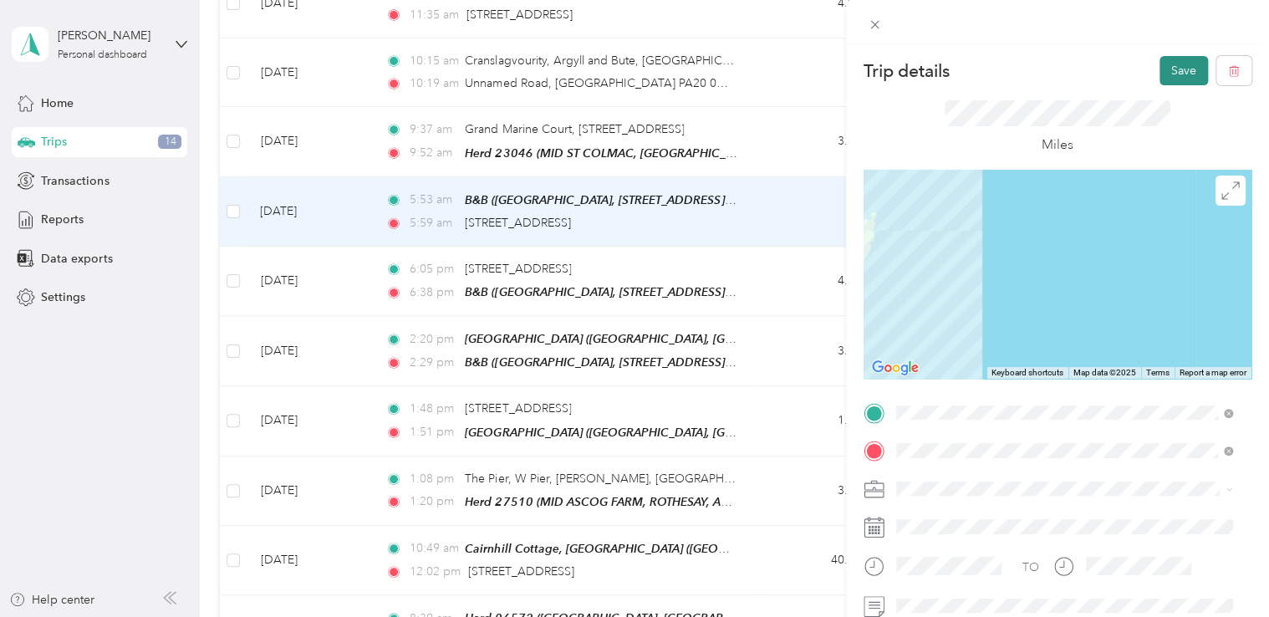
click at [1160, 61] on button "Save" at bounding box center [1184, 70] width 49 height 29
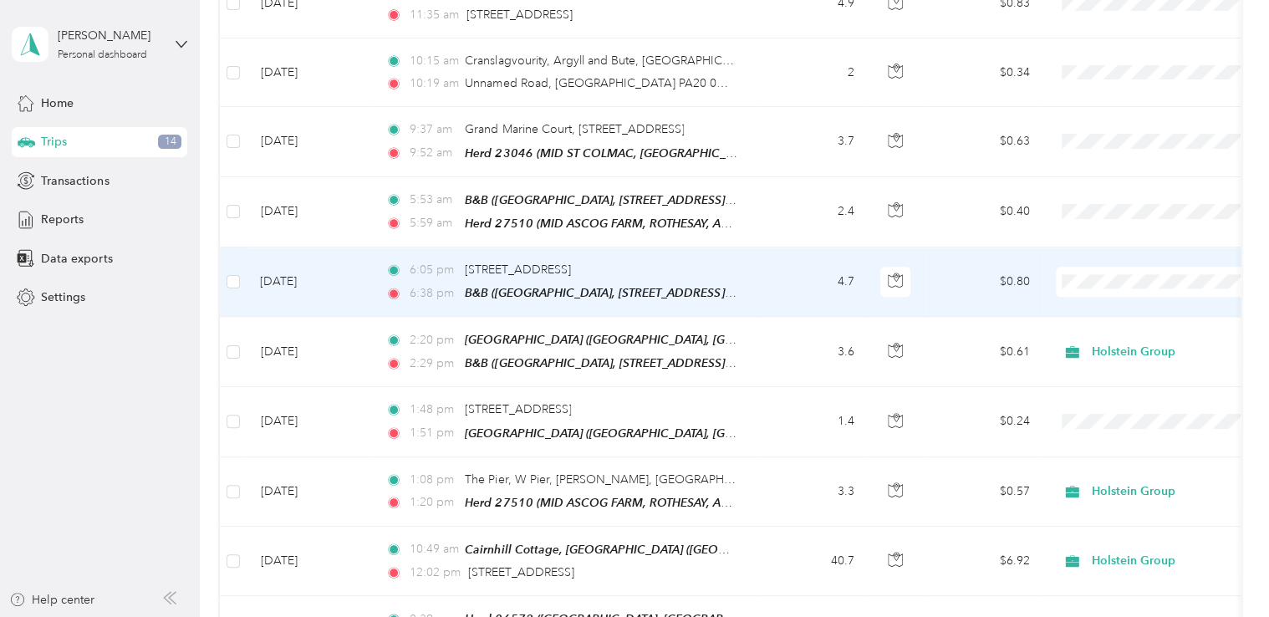
click at [803, 263] on td "4.7" at bounding box center [812, 282] width 110 height 69
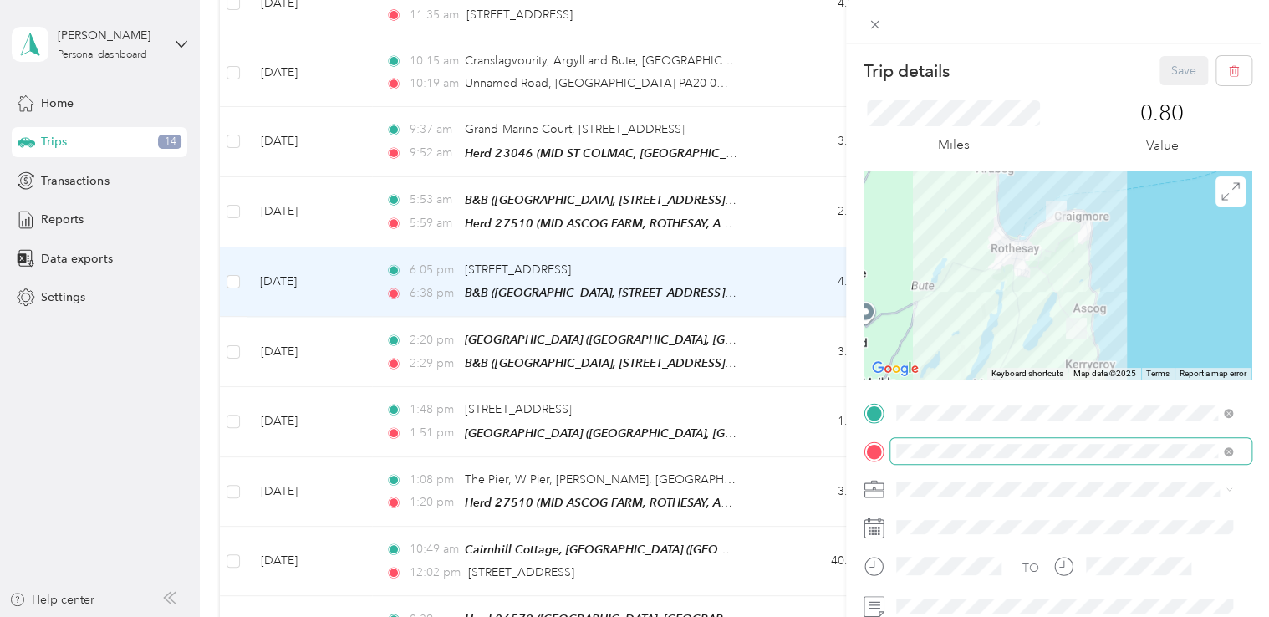
click at [1184, 442] on span at bounding box center [1071, 451] width 361 height 27
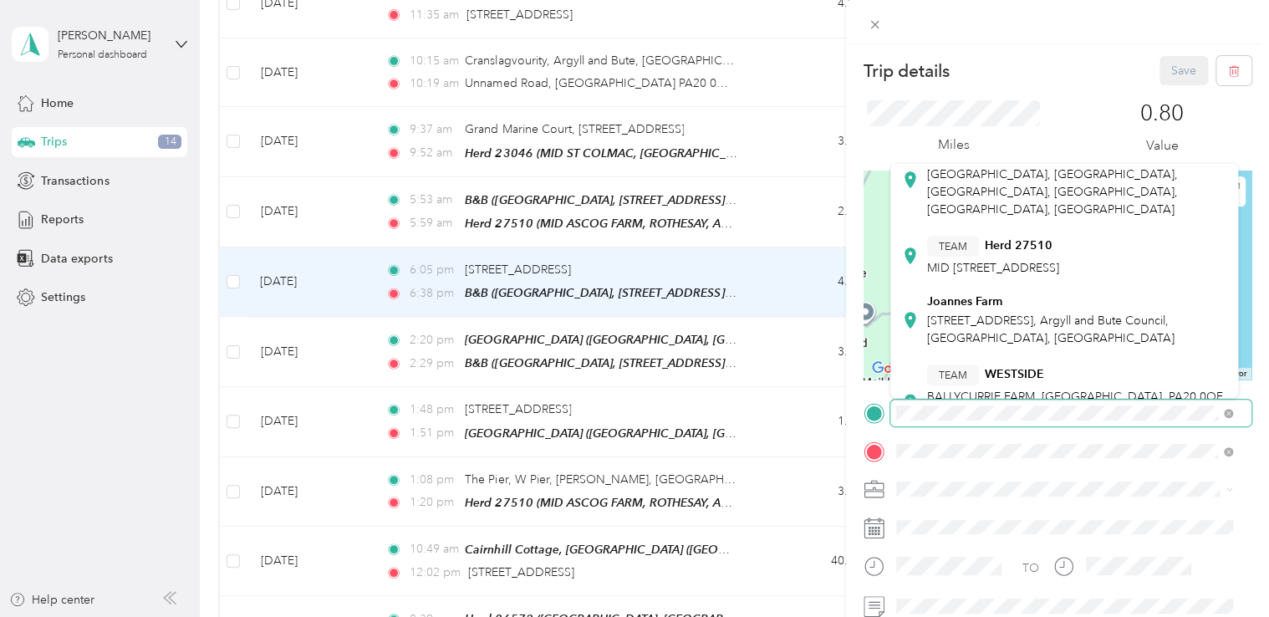
scroll to position [254, 0]
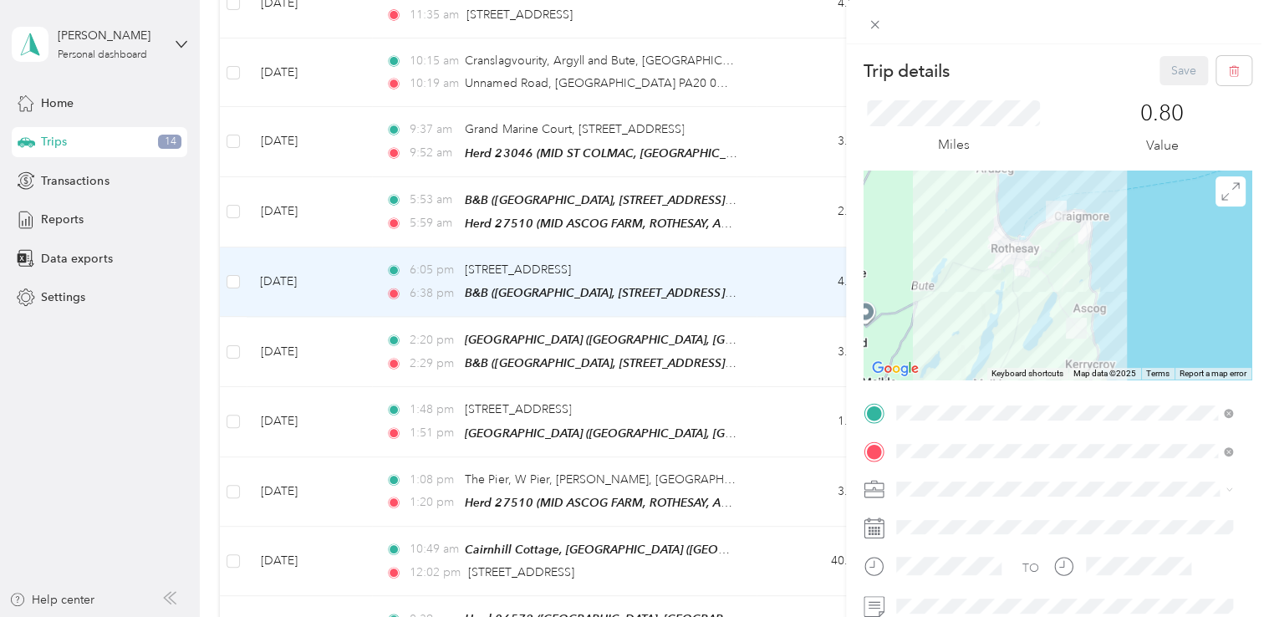
click at [991, 226] on div "TEAM Herd [STREET_ADDRESS]" at bounding box center [993, 246] width 132 height 41
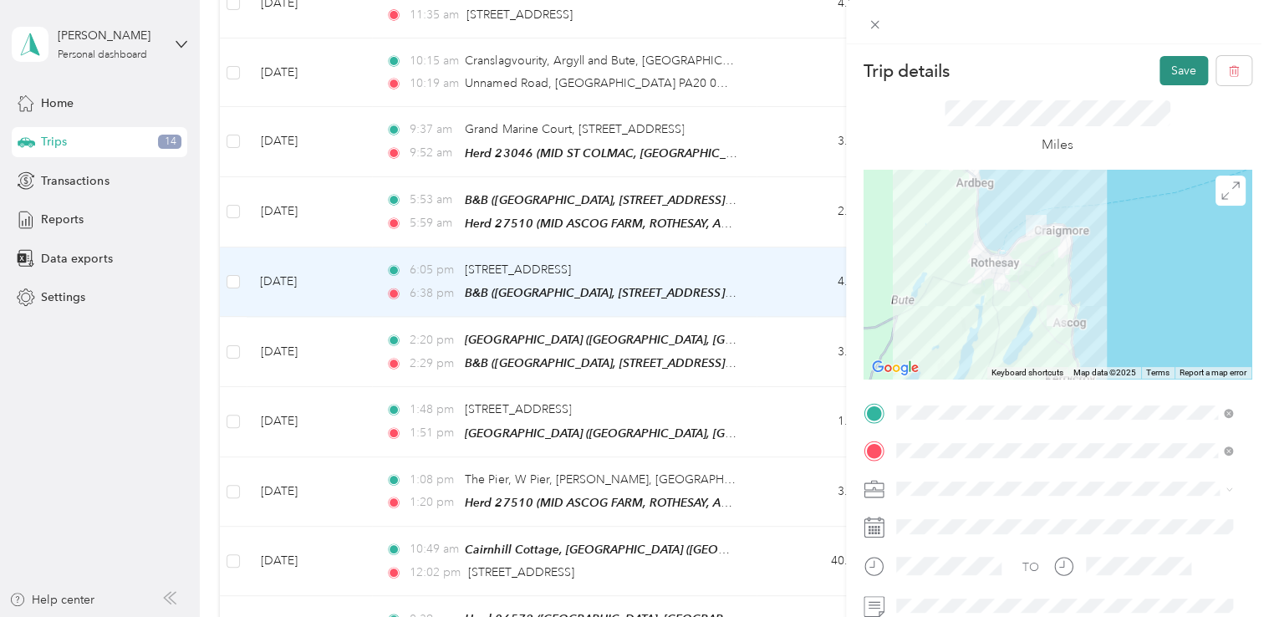
click at [1166, 69] on button "Save" at bounding box center [1184, 70] width 49 height 29
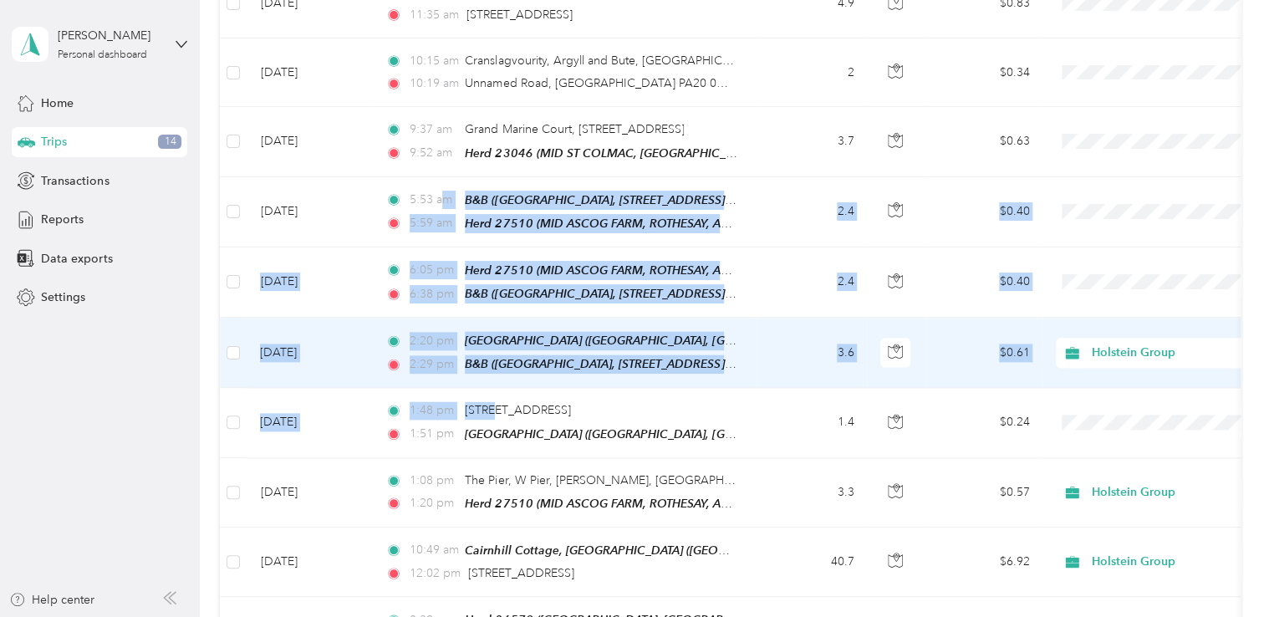
drag, startPoint x: 497, startPoint y: 378, endPoint x: 447, endPoint y: 181, distance: 202.6
click at [447, 181] on tbody "[DATE] 5:27 pm Herd 03439 ([GEOGRAPHIC_DATA], [GEOGRAPHIC_DATA], [GEOGRAPHIC_DA…" at bounding box center [912, 73] width 1385 height 1751
click at [755, 353] on td "2:20 pm [GEOGRAPHIC_DATA] ([GEOGRAPHIC_DATA], [GEOGRAPHIC_DATA], [GEOGRAPHIC_DA…" at bounding box center [564, 353] width 385 height 70
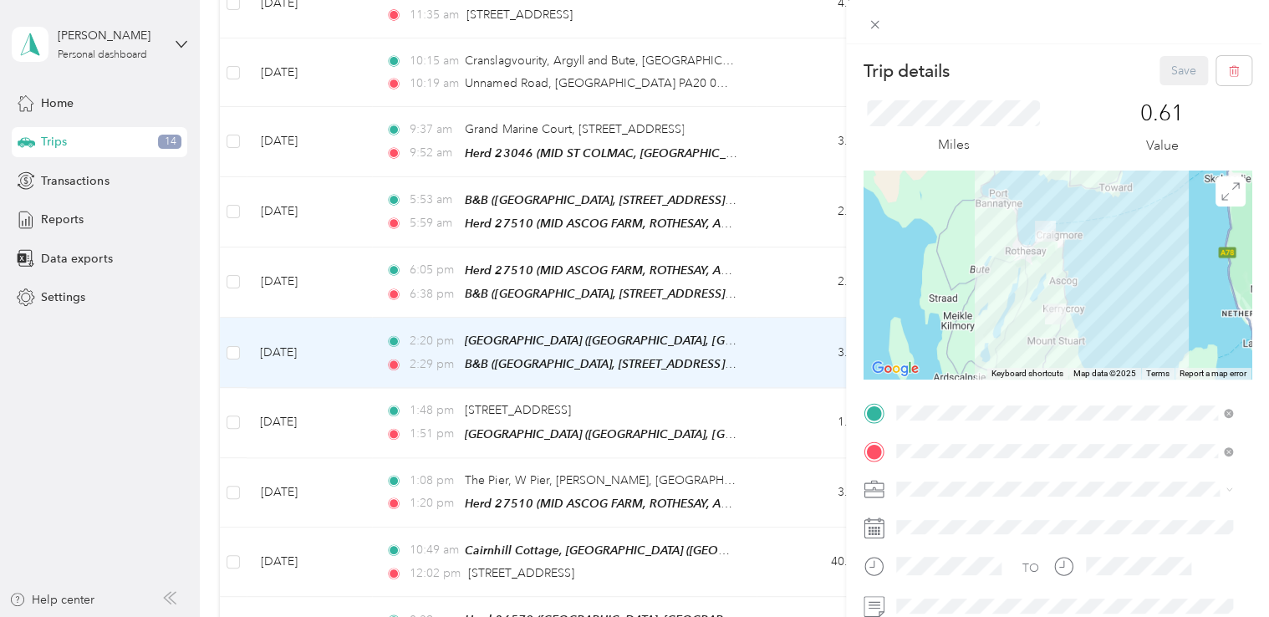
click at [1015, 49] on div "Trip details Save This trip cannot be edited because it is either under review,…" at bounding box center [1057, 352] width 423 height 617
click at [1187, 71] on div "Save" at bounding box center [1206, 70] width 93 height 29
click at [872, 26] on icon at bounding box center [875, 25] width 14 height 14
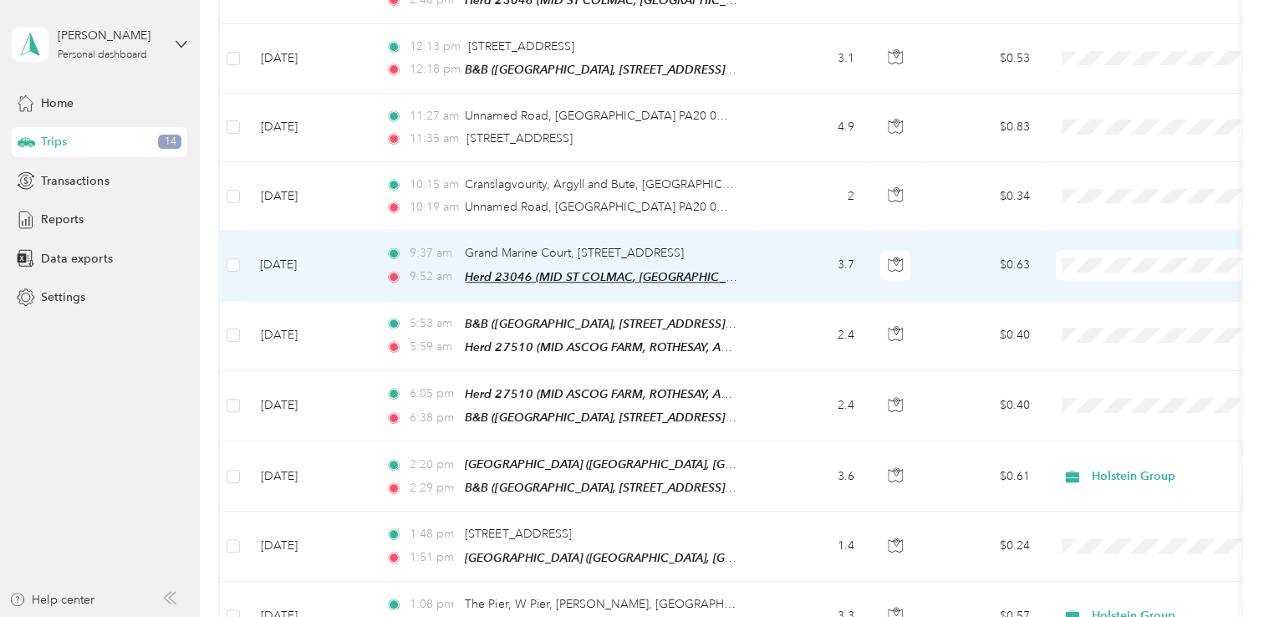
scroll to position [958, 0]
drag, startPoint x: 513, startPoint y: 215, endPoint x: 641, endPoint y: 219, distance: 128.0
click at [641, 232] on td "9:37 am [GEOGRAPHIC_DATA], [STREET_ADDRESS] 9:52 am Herd 23046 ([GEOGRAPHIC_DAT…" at bounding box center [564, 266] width 385 height 69
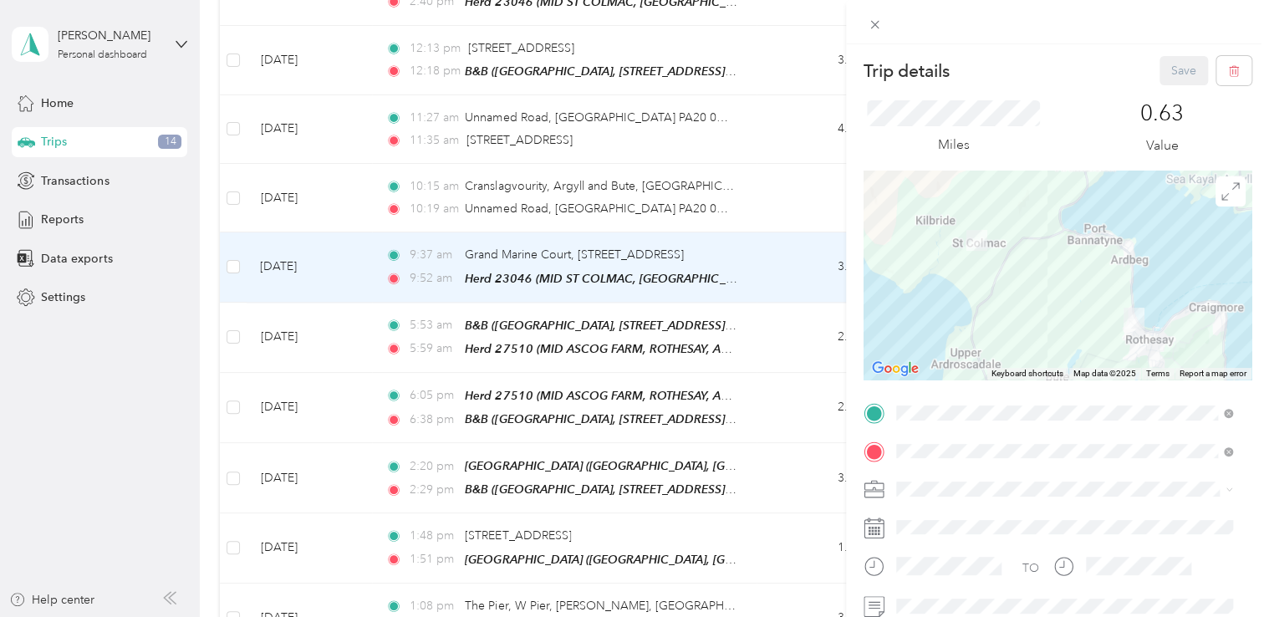
click at [699, 362] on div "Trip details Save This trip cannot be edited because it is either under review,…" at bounding box center [634, 308] width 1269 height 617
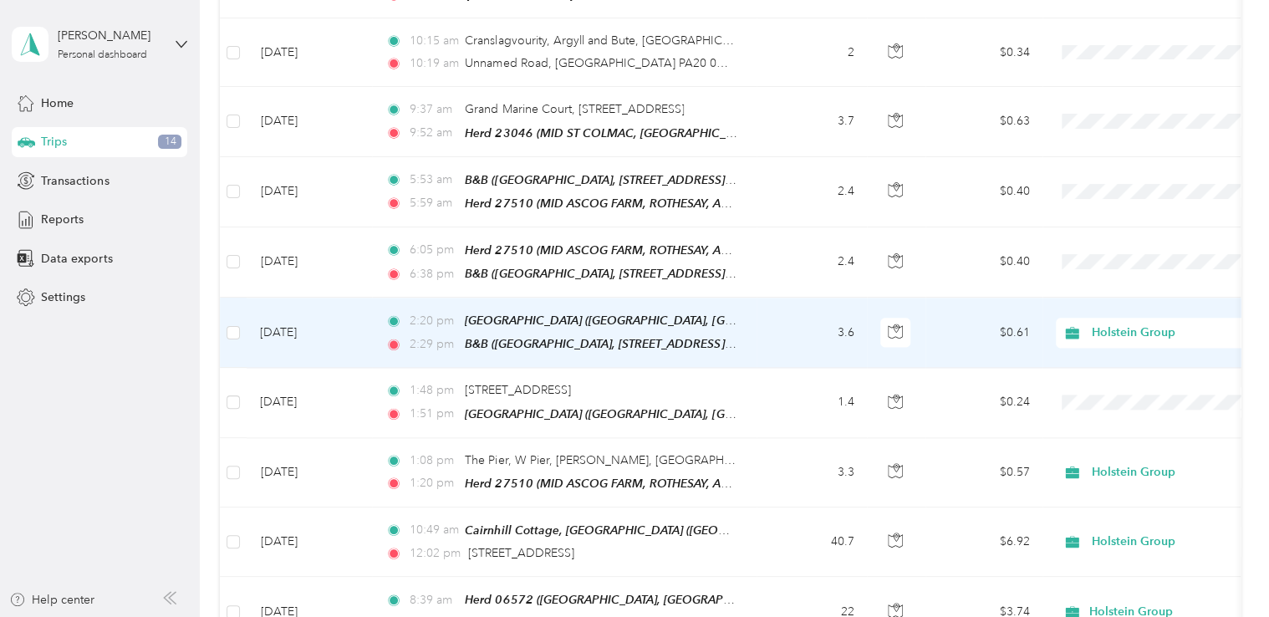
scroll to position [1107, 0]
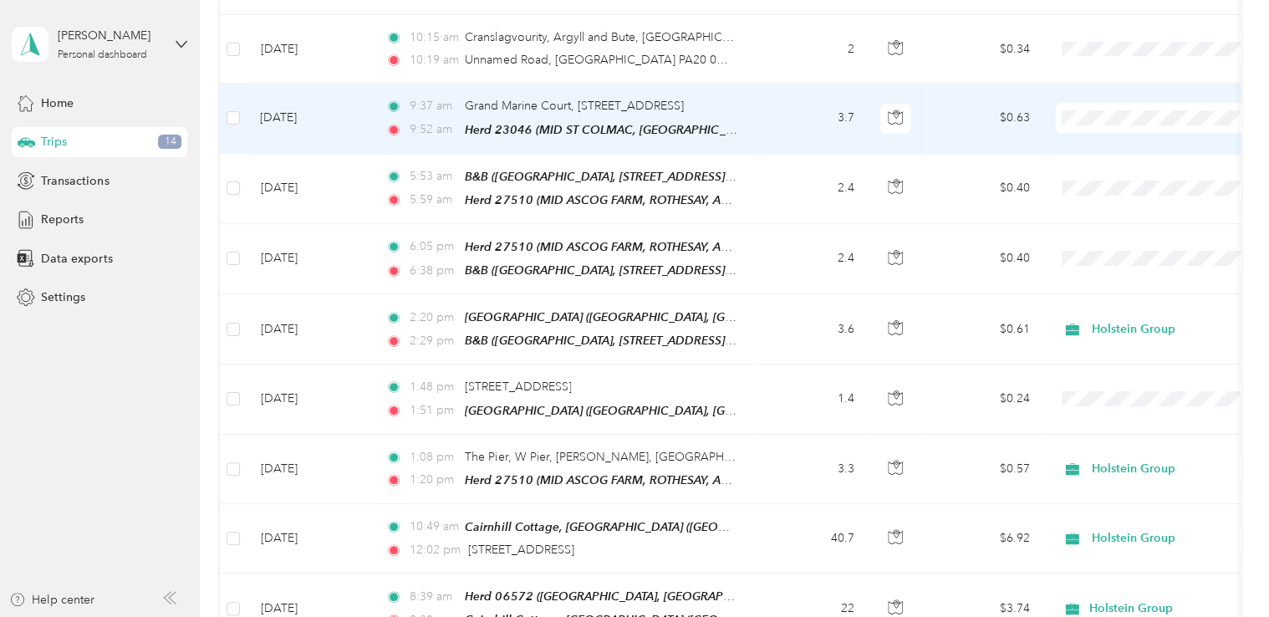
click at [780, 105] on td "3.7" at bounding box center [812, 118] width 110 height 69
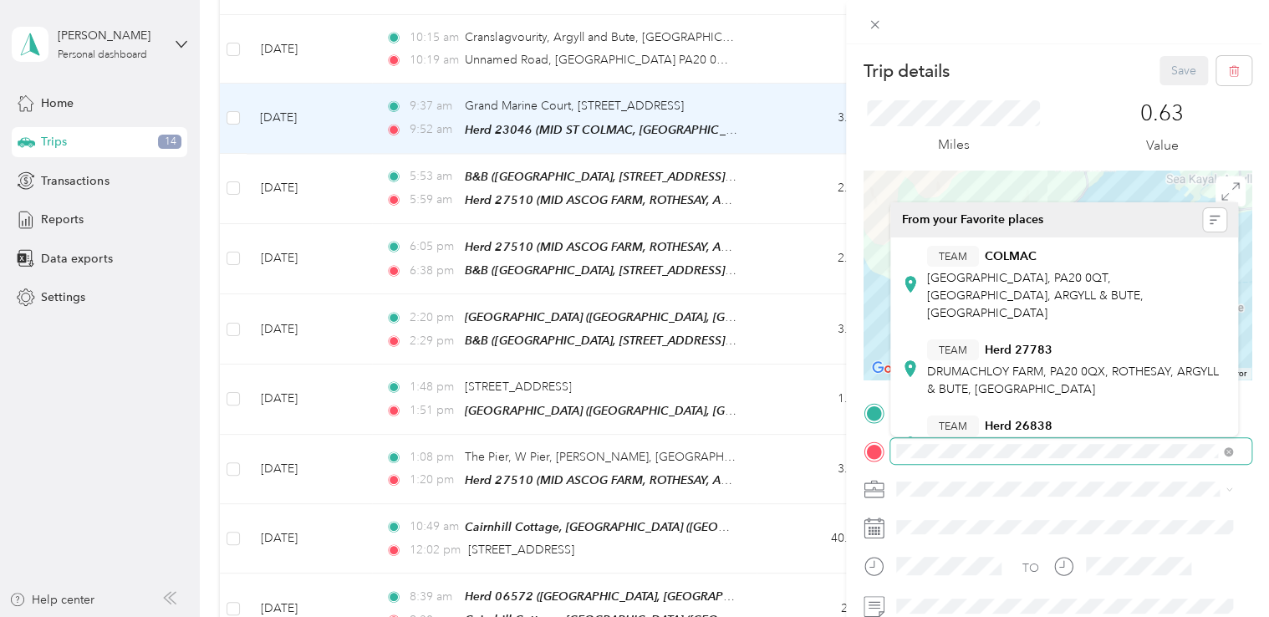
click at [1044, 480] on div "TO Add photo" at bounding box center [1058, 584] width 388 height 369
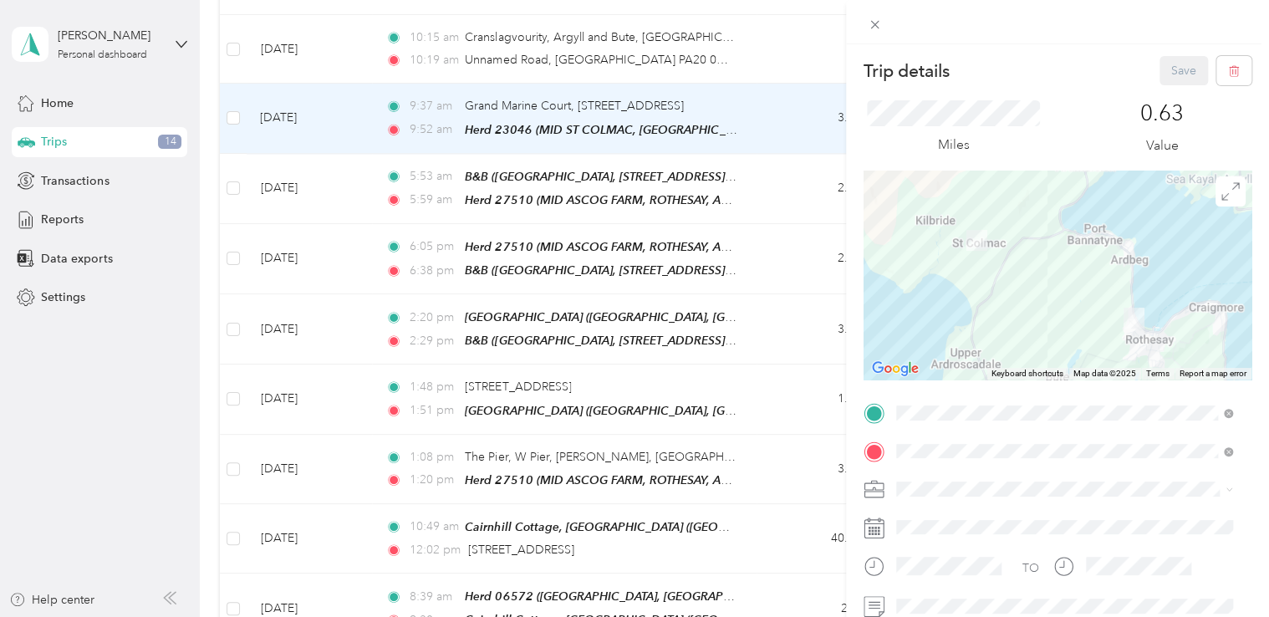
click at [1044, 480] on span at bounding box center [1071, 489] width 361 height 27
drag, startPoint x: 1218, startPoint y: 413, endPoint x: 855, endPoint y: 420, distance: 363.8
click at [855, 420] on form "Trip details Save This trip cannot be edited because it is either under review,…" at bounding box center [1057, 412] width 423 height 712
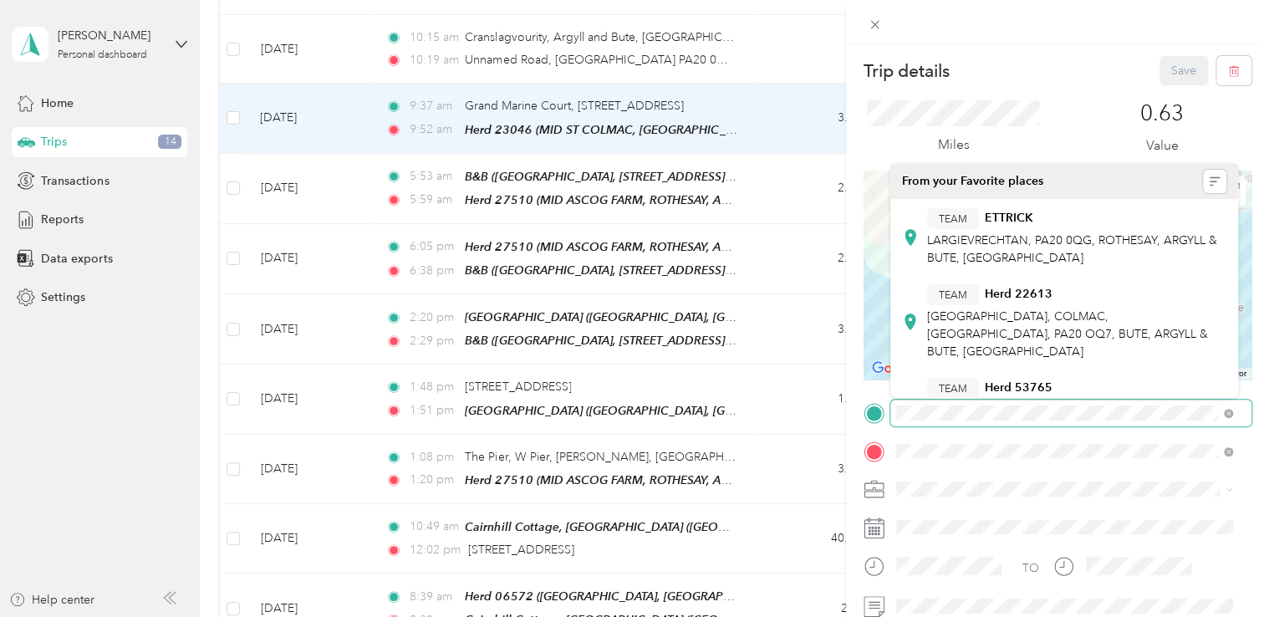
scroll to position [0, 50]
click at [1261, 404] on html "[PERSON_NAME] Personal dashboard Home Trips 14 Transactions Reports Data export…" at bounding box center [630, 308] width 1261 height 617
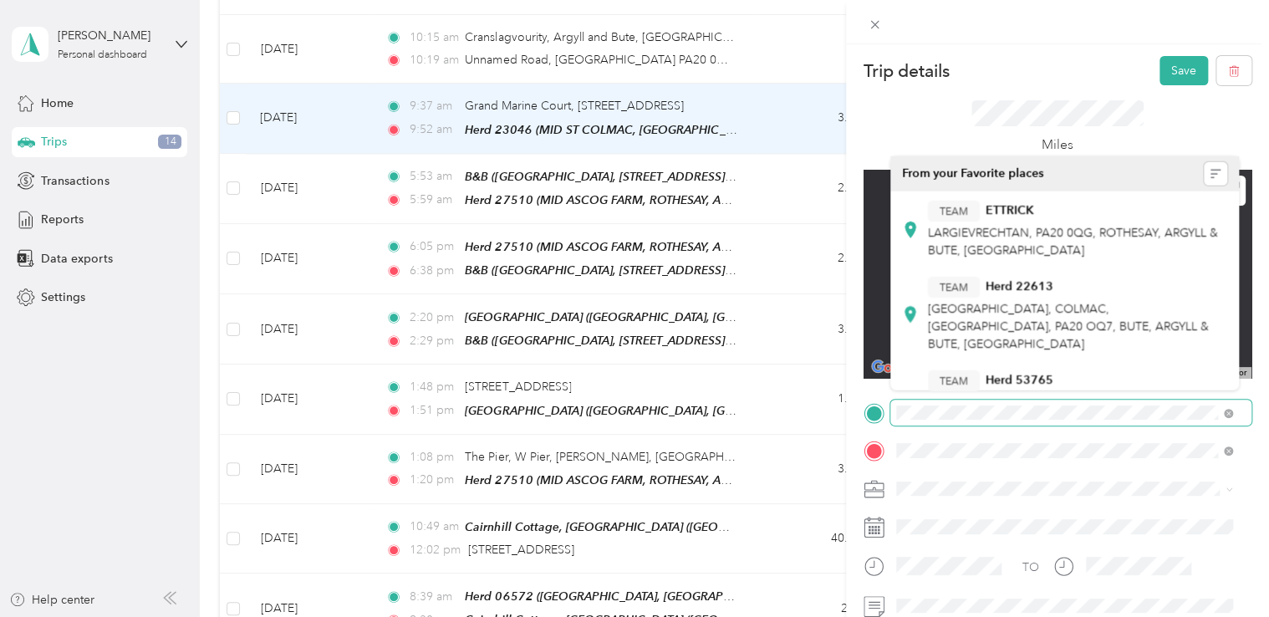
scroll to position [0, 0]
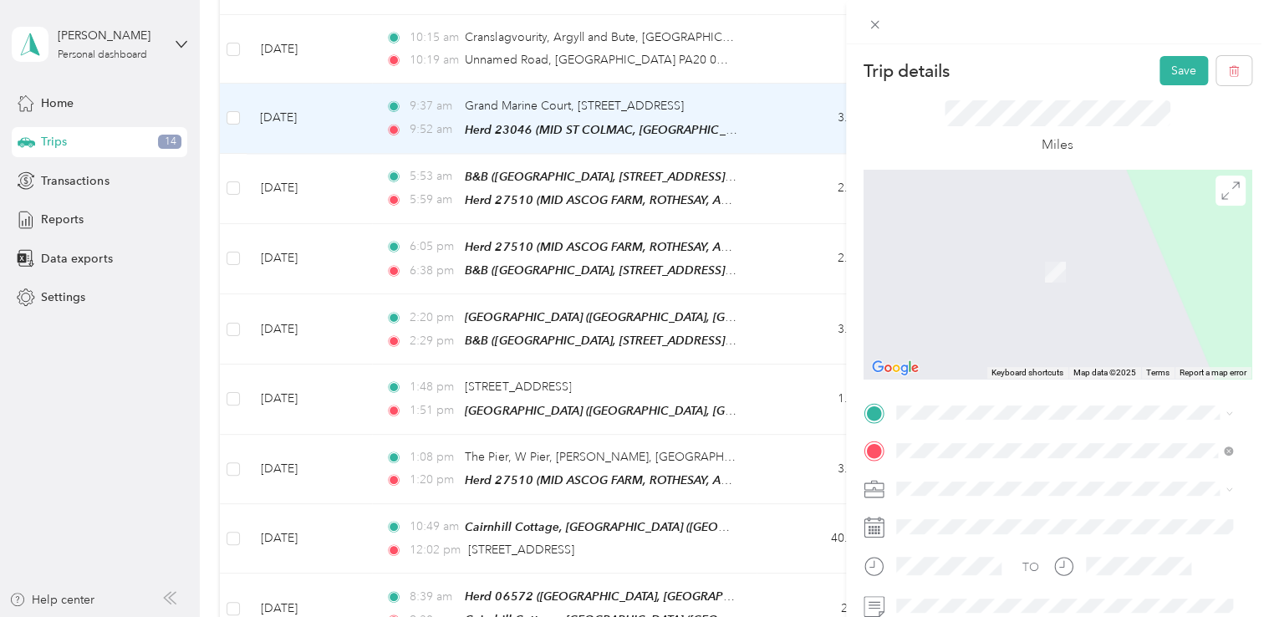
click at [999, 243] on div "TEAM Herd [STREET_ADDRESS]" at bounding box center [1064, 220] width 325 height 47
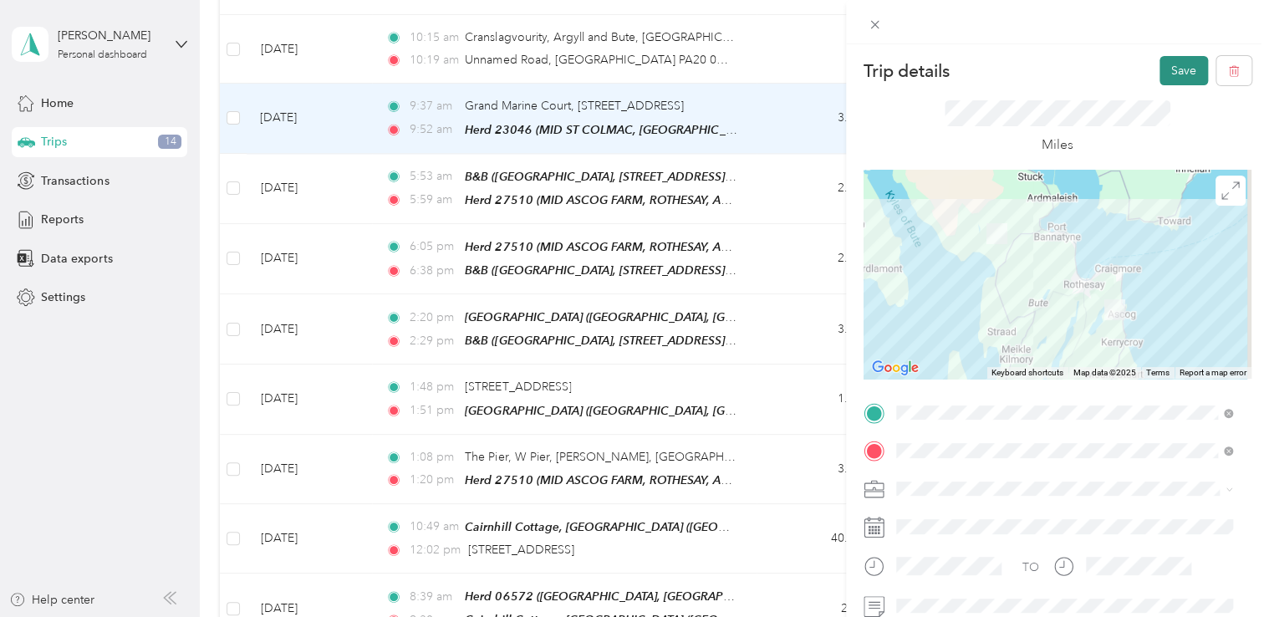
click at [1174, 82] on button "Save" at bounding box center [1184, 70] width 49 height 29
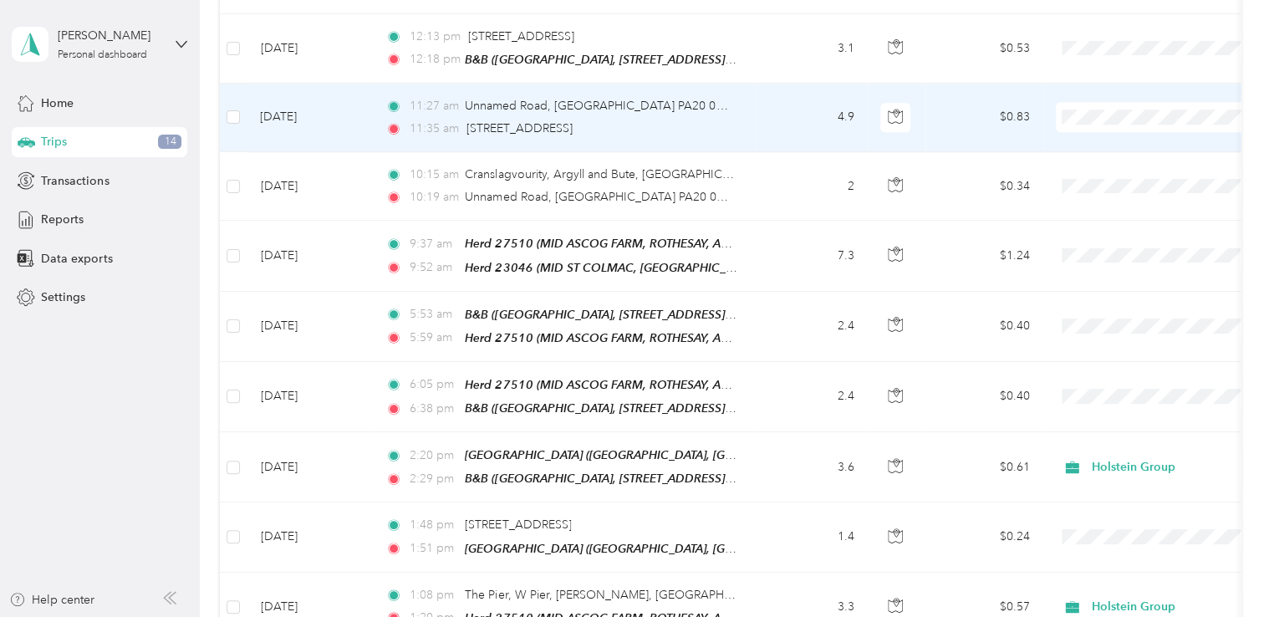
scroll to position [969, 0]
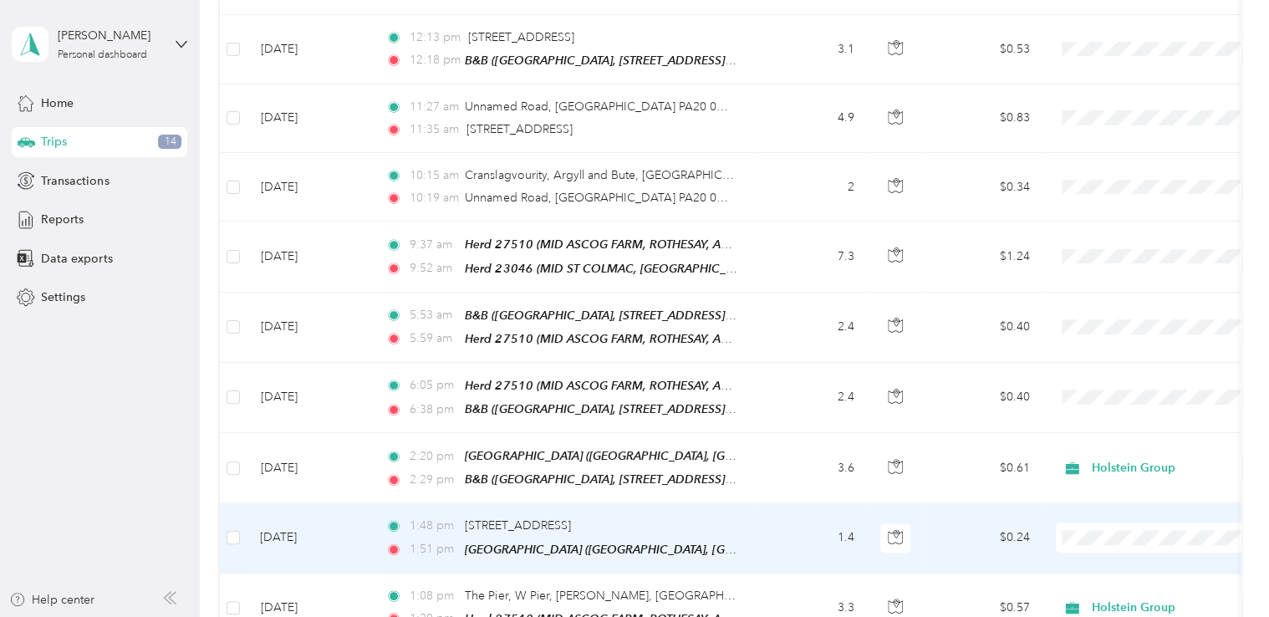
click at [794, 513] on td "1.4" at bounding box center [812, 537] width 110 height 69
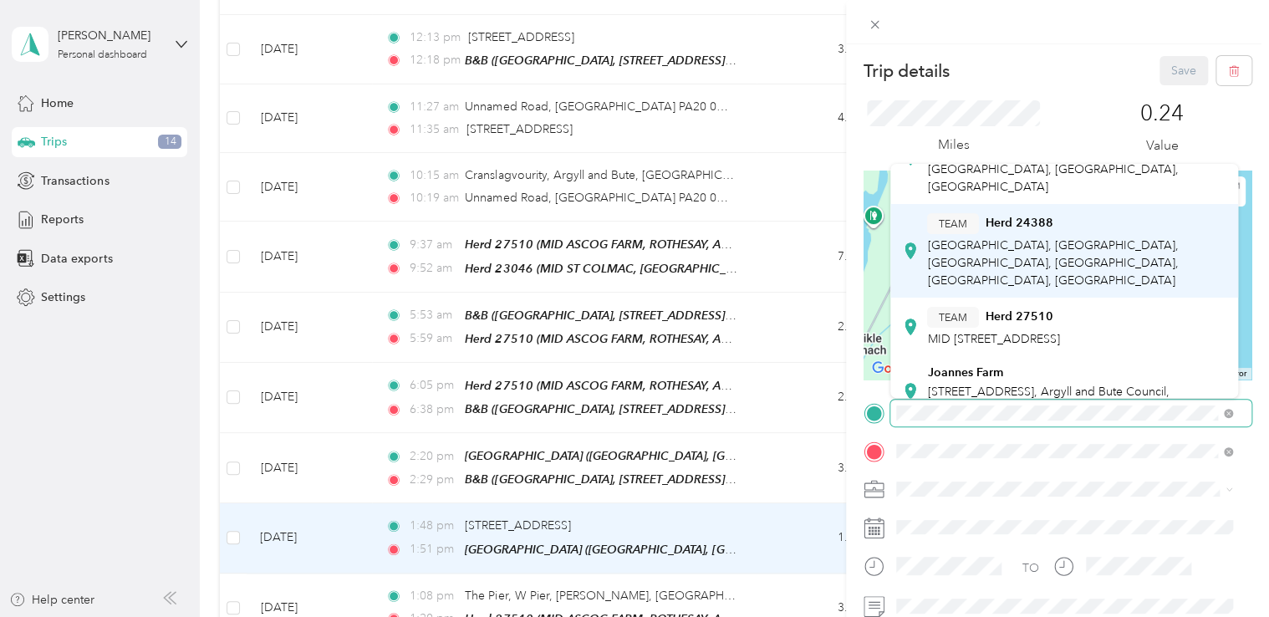
scroll to position [184, 0]
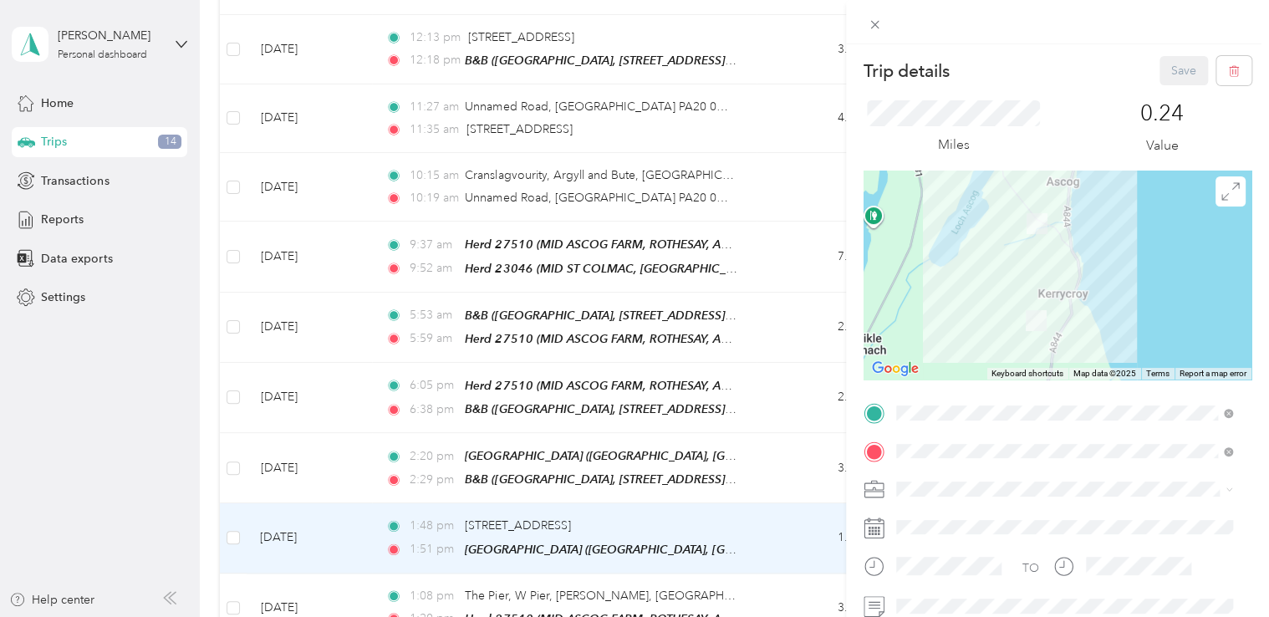
click at [1004, 298] on div "TEAM Herd [STREET_ADDRESS]" at bounding box center [993, 318] width 132 height 41
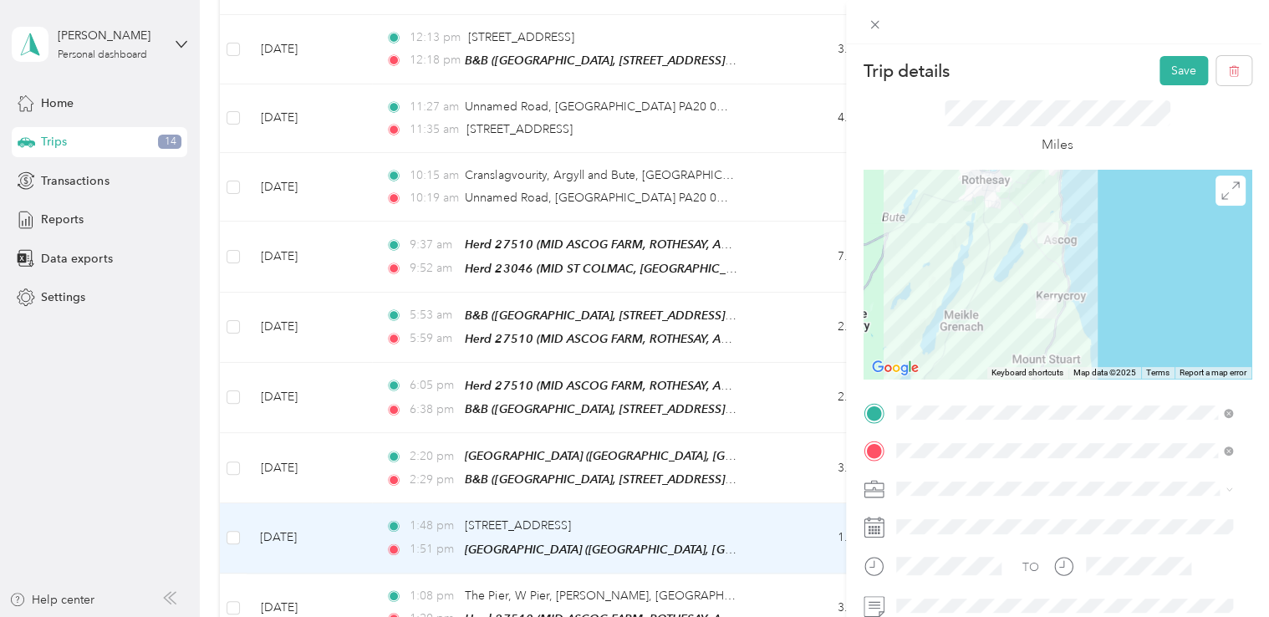
click at [1172, 86] on div "Miles" at bounding box center [1058, 127] width 388 height 84
click at [1175, 75] on button "Save" at bounding box center [1184, 70] width 49 height 29
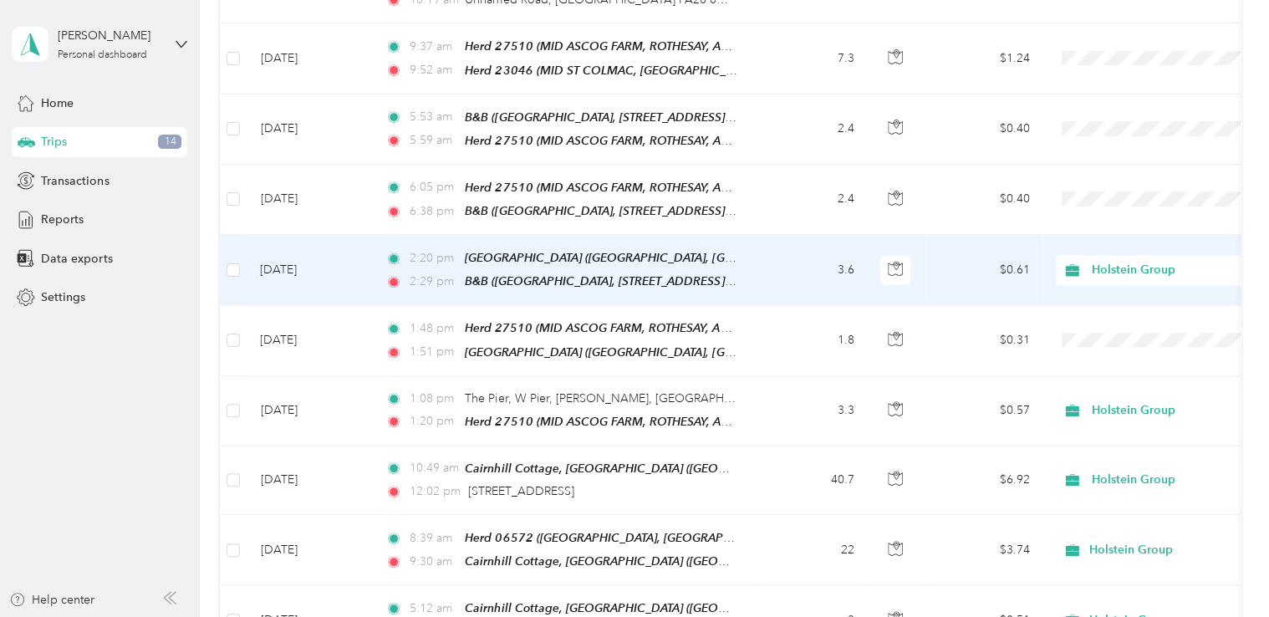
scroll to position [1167, 0]
